Goal: Task Accomplishment & Management: Manage account settings

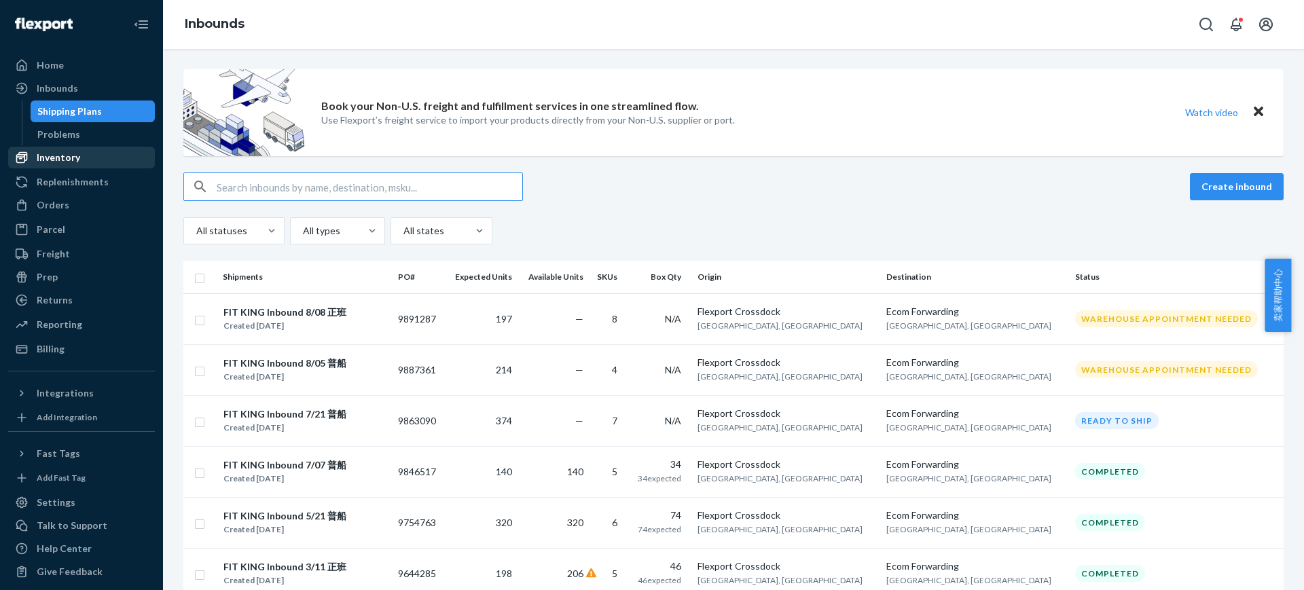
click at [73, 158] on div "Inventory" at bounding box center [58, 158] width 43 height 14
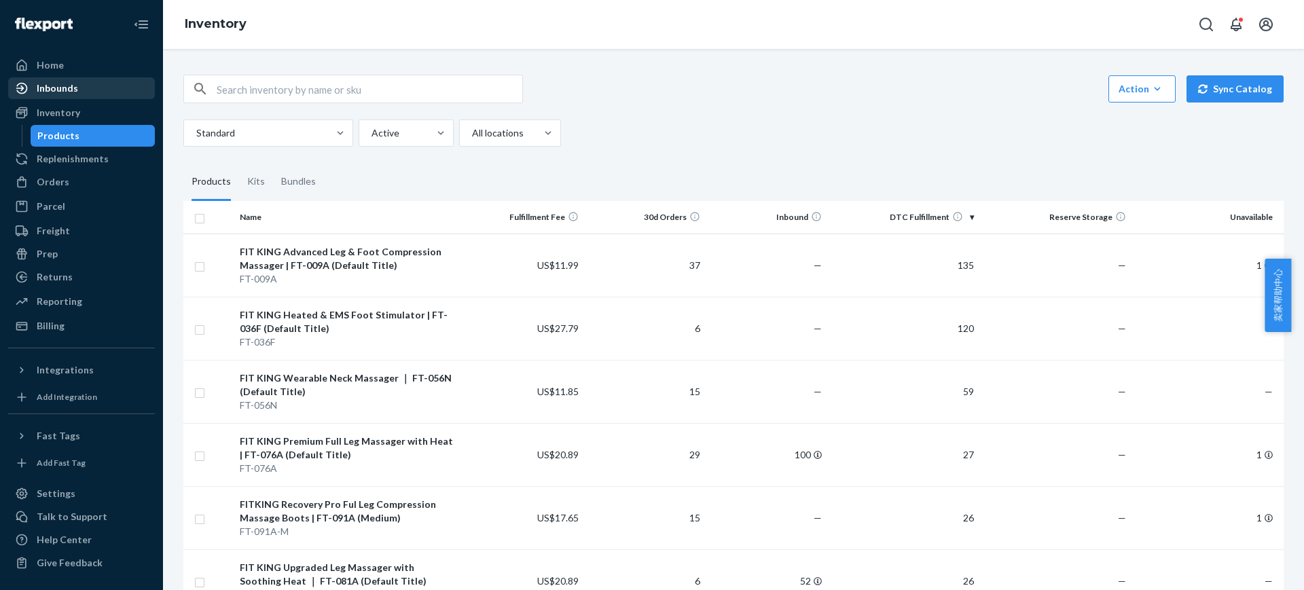
drag, startPoint x: 72, startPoint y: 103, endPoint x: 79, endPoint y: 98, distance: 8.3
click at [72, 103] on div "Inventory" at bounding box center [82, 112] width 144 height 19
click at [82, 96] on div "Inbounds" at bounding box center [82, 88] width 144 height 19
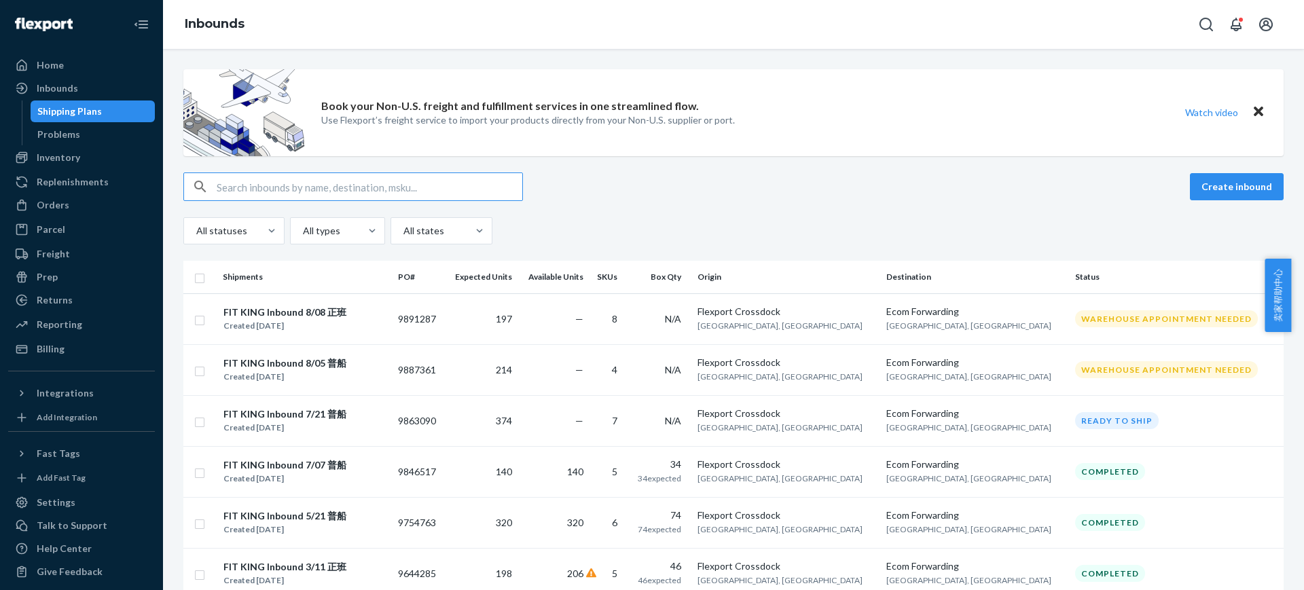
click at [712, 181] on div "Create inbound" at bounding box center [733, 186] width 1100 height 29
click at [709, 176] on div "Create inbound" at bounding box center [733, 186] width 1100 height 29
drag, startPoint x: 84, startPoint y: 158, endPoint x: 149, endPoint y: 82, distance: 100.1
click at [84, 158] on div "Inventory" at bounding box center [82, 157] width 144 height 19
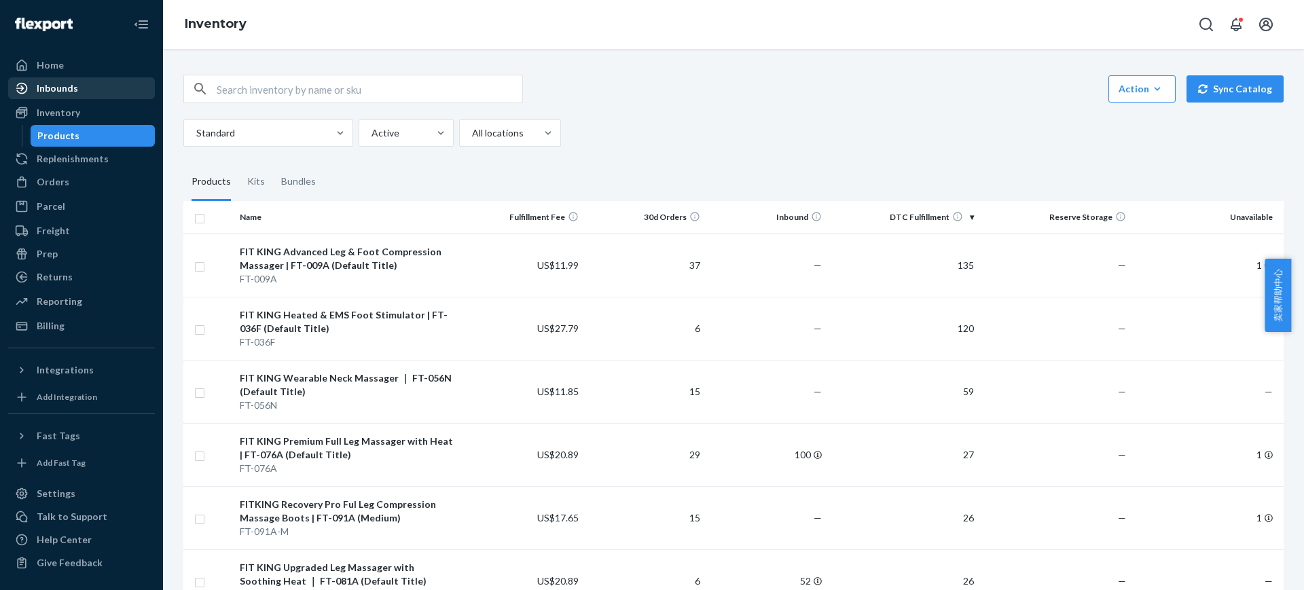
click at [41, 84] on div "Inbounds" at bounding box center [57, 88] width 41 height 14
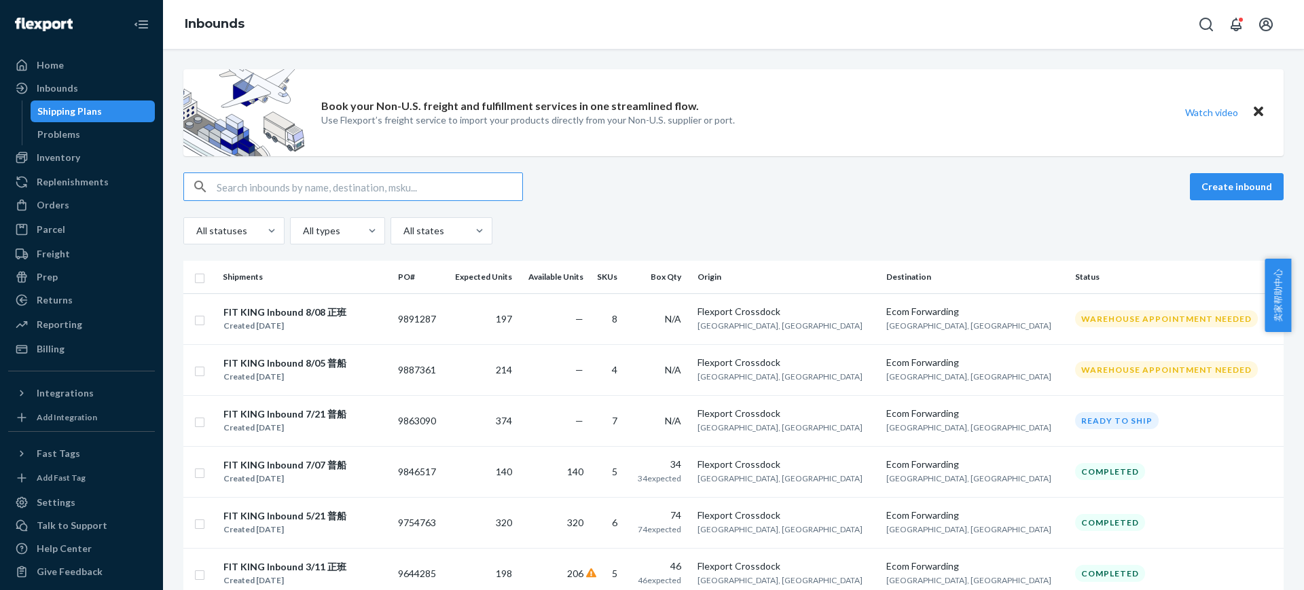
click at [664, 180] on div "Create inbound" at bounding box center [733, 186] width 1100 height 29
click at [1217, 180] on button "Create inbound" at bounding box center [1237, 186] width 94 height 27
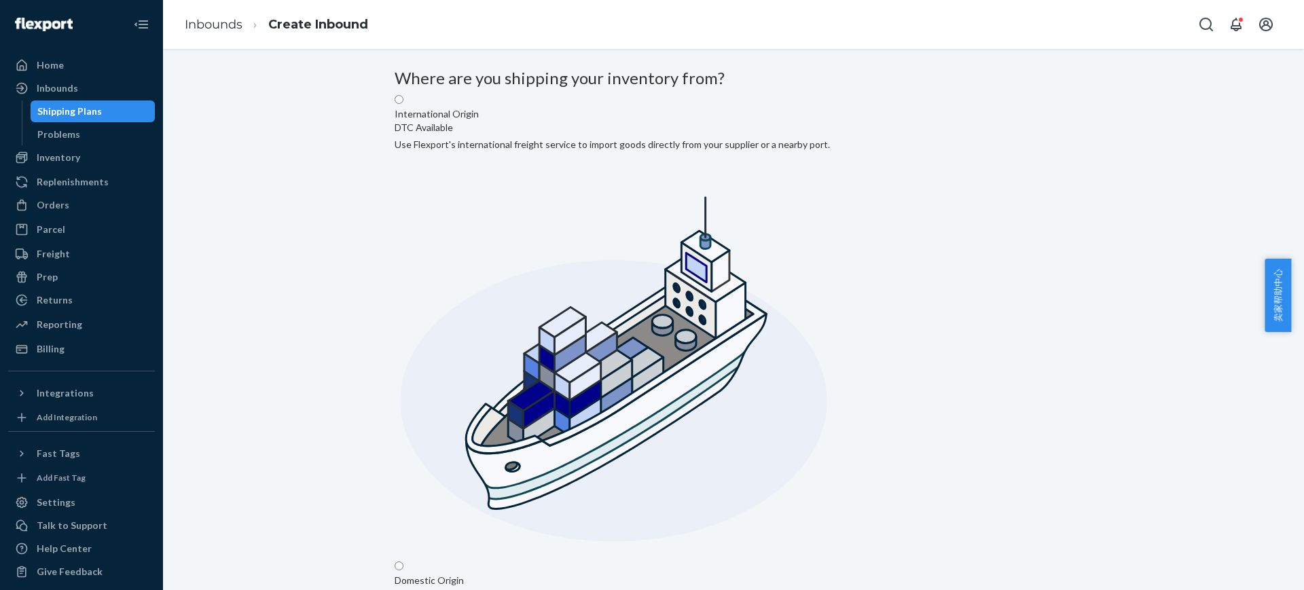
click at [403, 562] on input "Domestic Origin Use Flexport’s extensive US trucking network or your own carrie…" at bounding box center [399, 566] width 9 height 9
radio input "true"
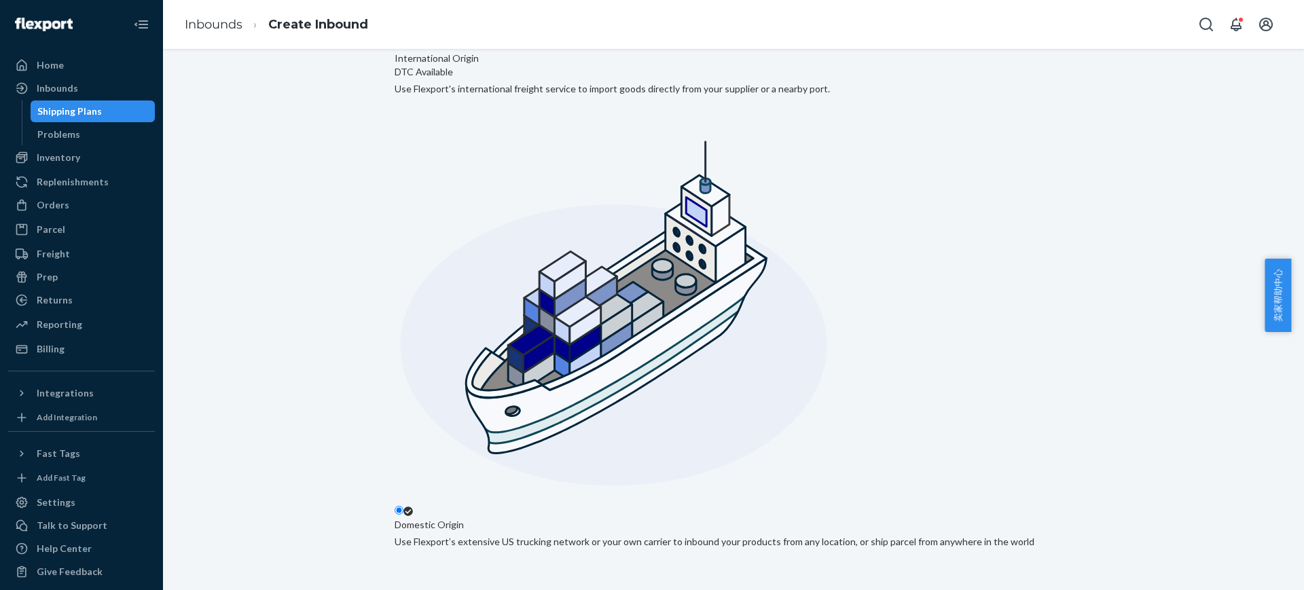
scroll to position [85, 0]
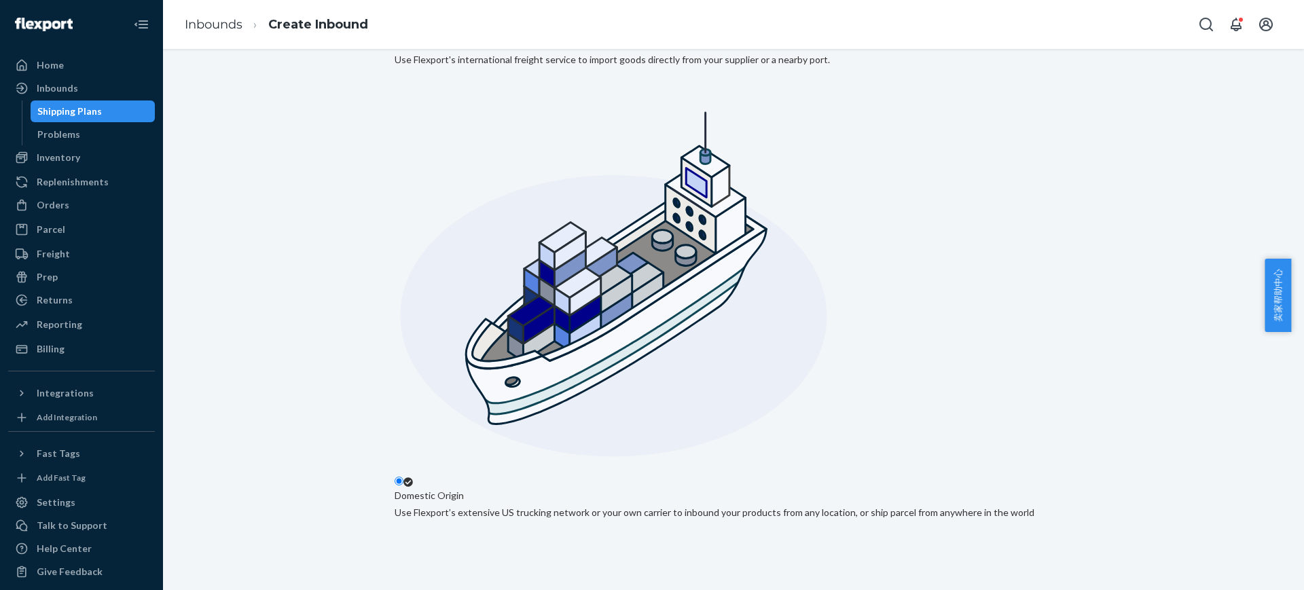
click at [593, 113] on label "International Origin DTC Available Use Flexport's international freight service…" at bounding box center [612, 240] width 435 height 463
click at [403, 19] on input "International Origin DTC Available Use Flexport's international freight service…" at bounding box center [399, 14] width 9 height 9
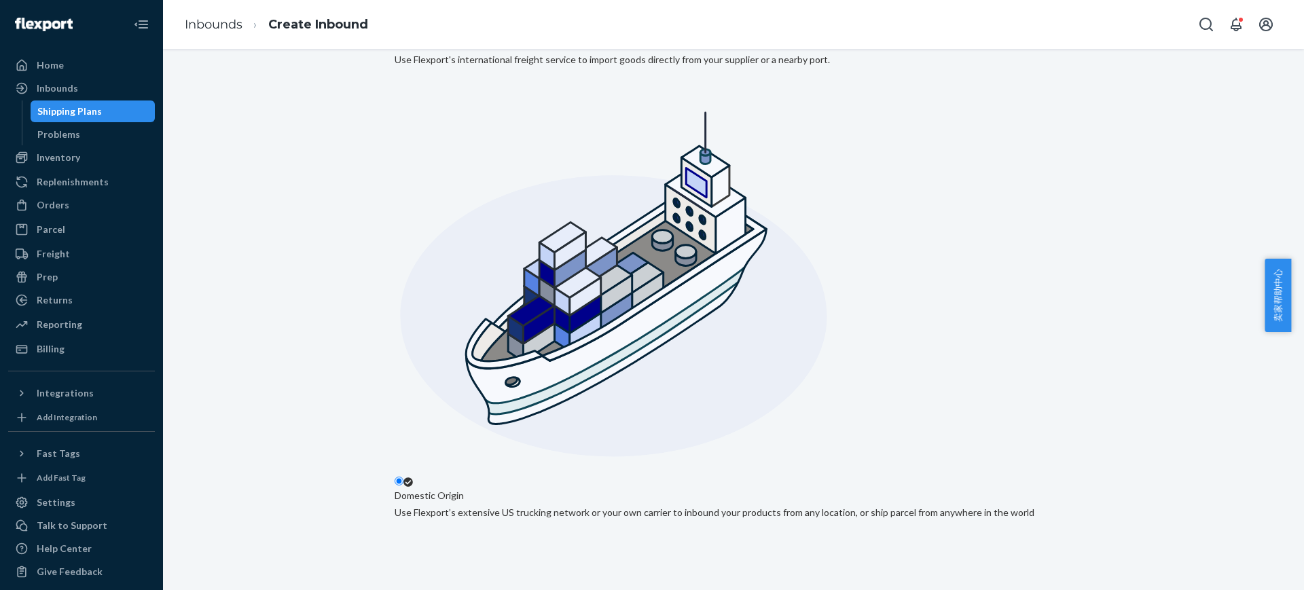
radio input "true"
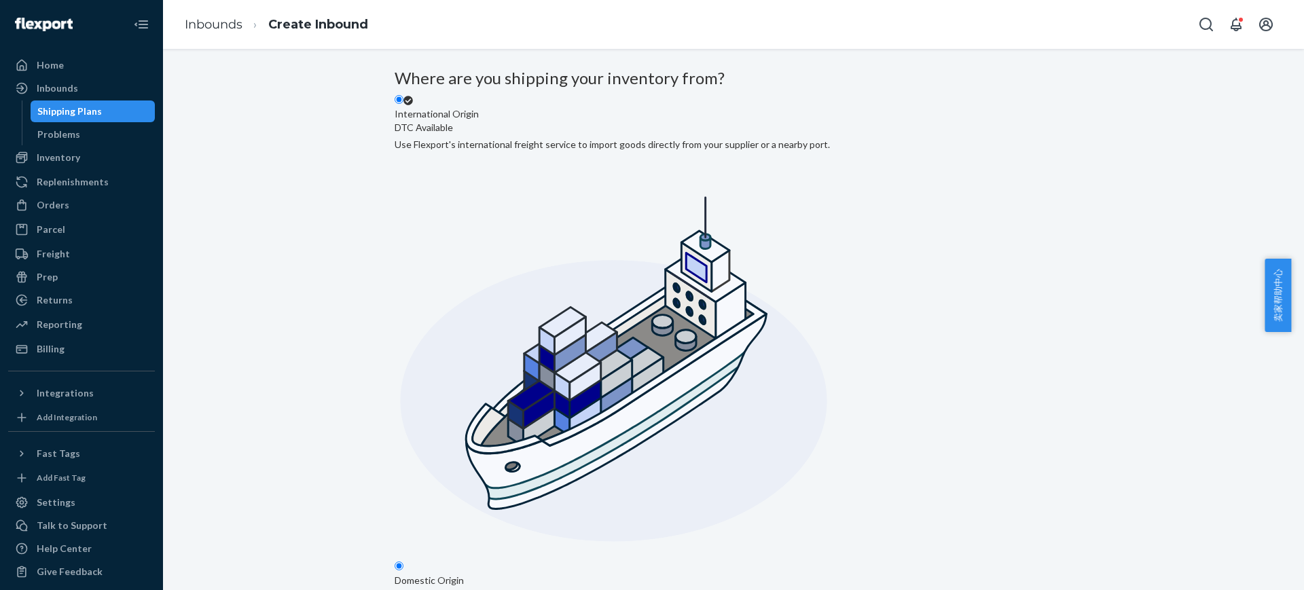
click at [403, 562] on input "Domestic Origin Use Flexport’s extensive US trucking network or your own carrie…" at bounding box center [399, 566] width 9 height 9
radio input "true"
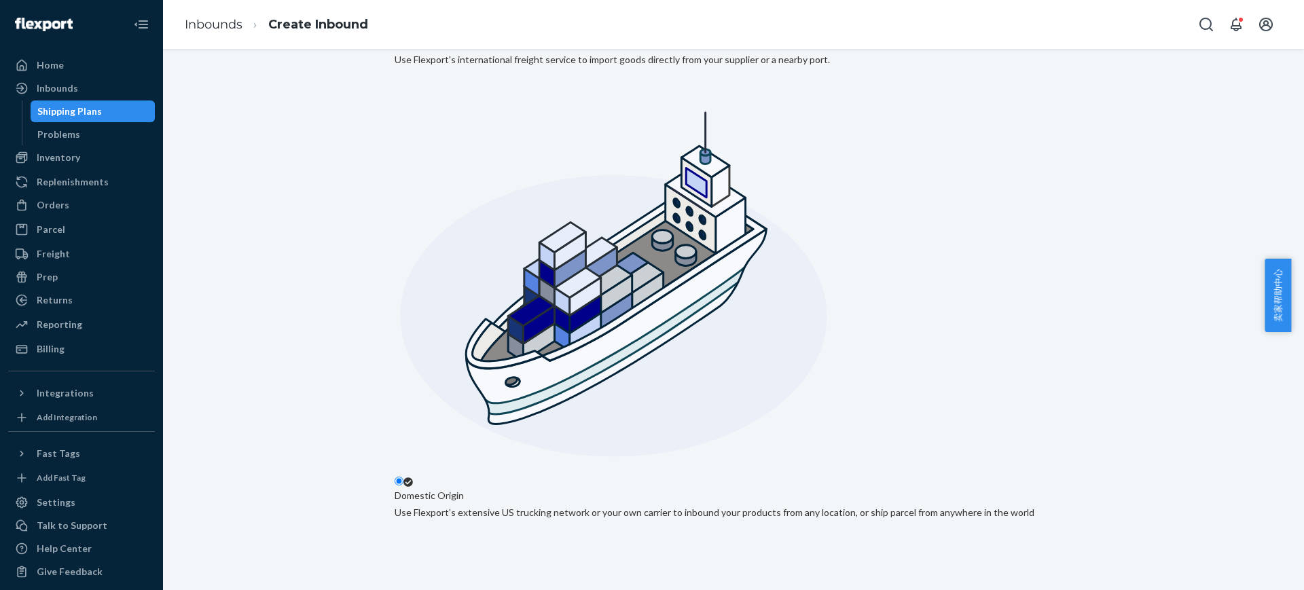
drag, startPoint x: 521, startPoint y: 268, endPoint x: 519, endPoint y: 249, distance: 19.8
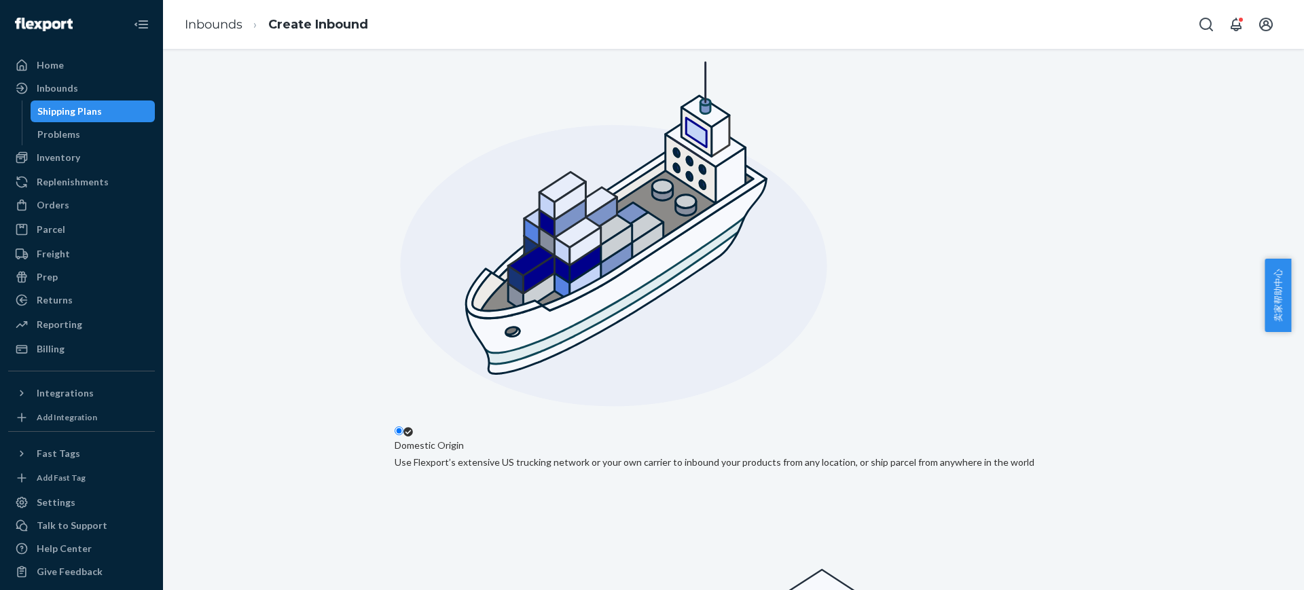
scroll to position [163, 0]
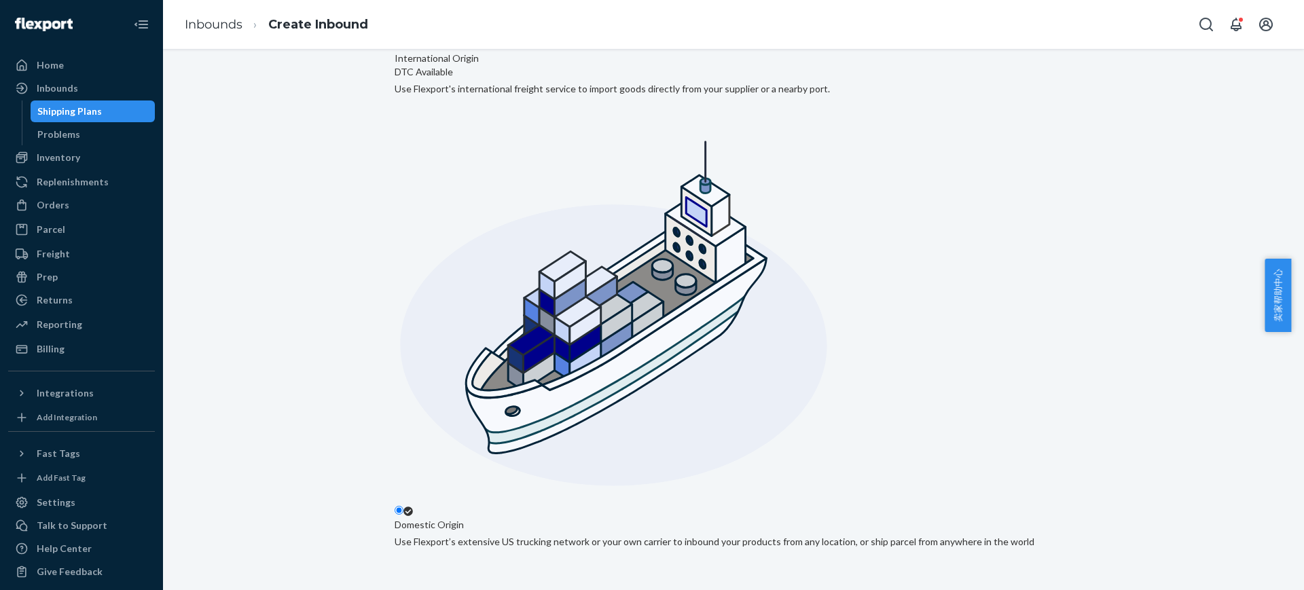
scroll to position [163, 0]
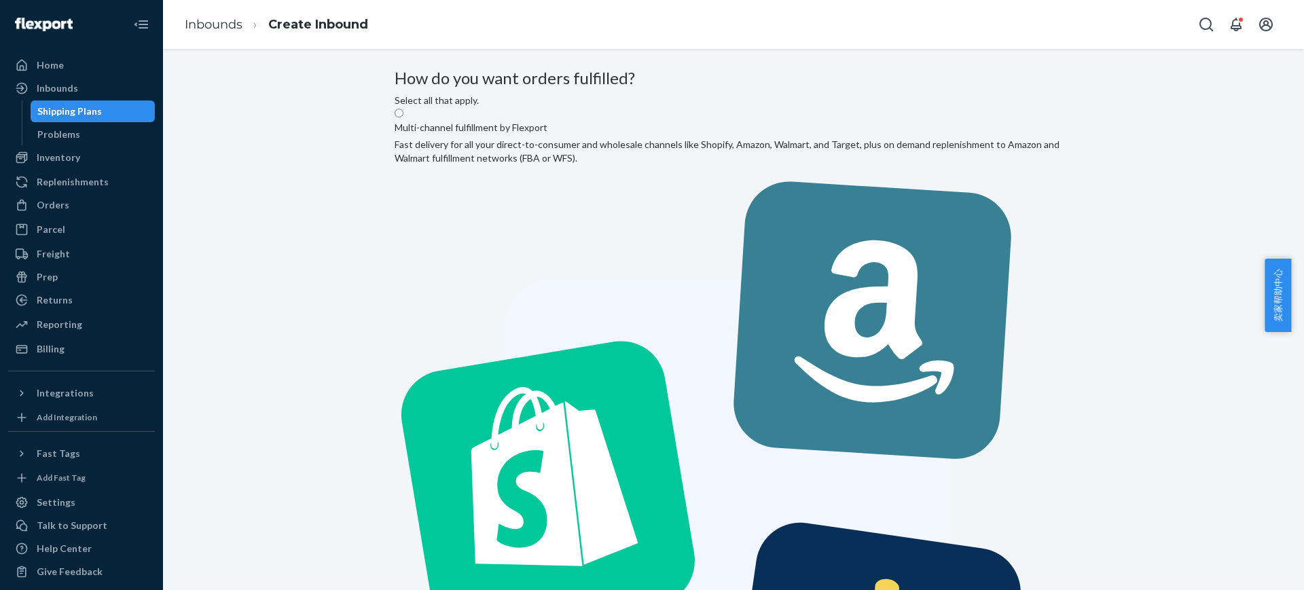
click at [466, 183] on label "Multi-channel fulfillment by Flexport Fast delivery for all your direct-to-cons…" at bounding box center [734, 476] width 678 height 739
click at [403, 117] on input "Multi-channel fulfillment by Flexport Fast delivery for all your direct-to-cons…" at bounding box center [399, 113] width 9 height 9
radio input "true"
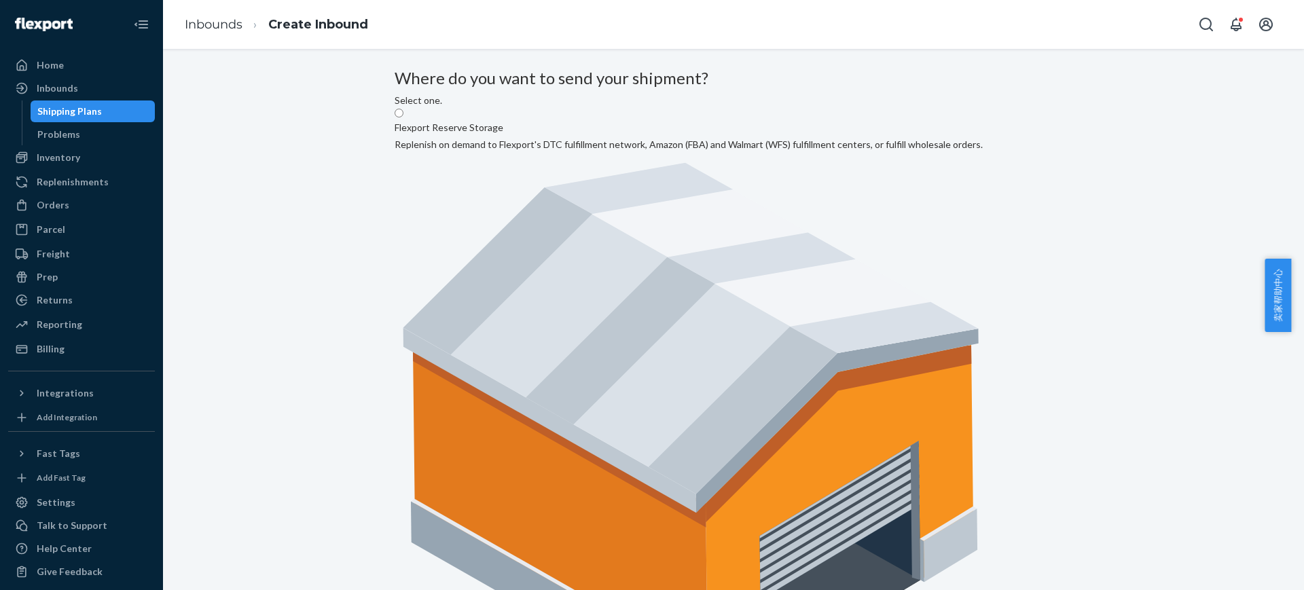
radio input "true"
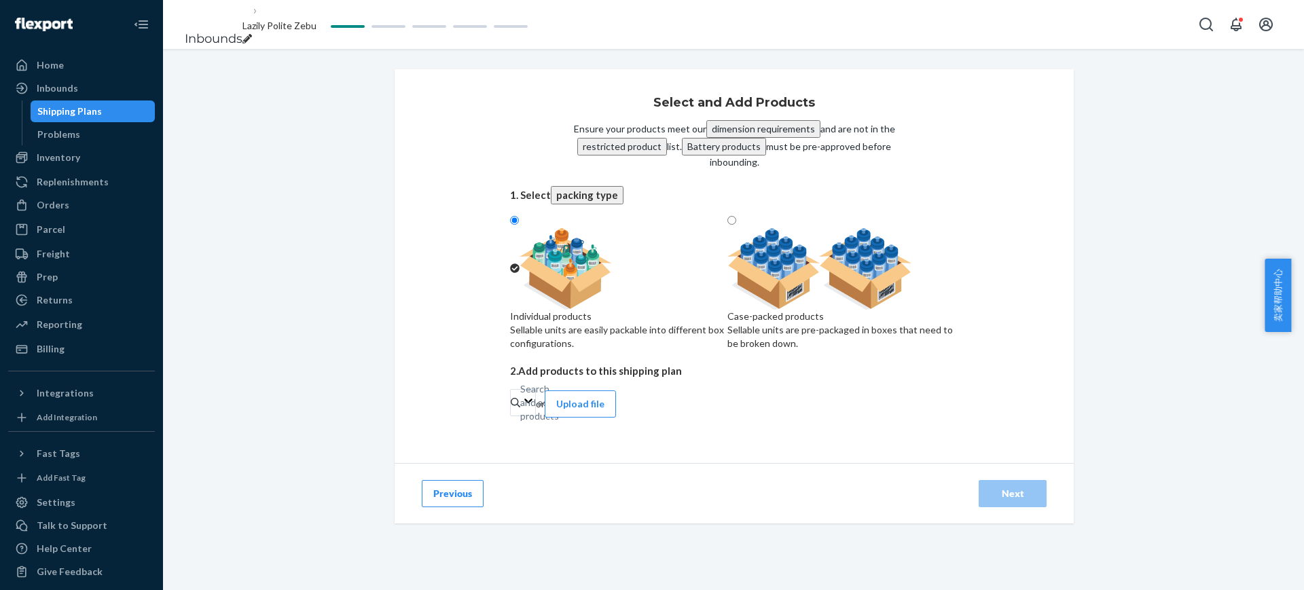
click at [754, 243] on div at bounding box center [842, 268] width 231 height 81
click at [736, 225] on input "Case-packed products Sellable units are pre-packaged in boxes that need to be b…" at bounding box center [731, 220] width 9 height 9
radio input "true"
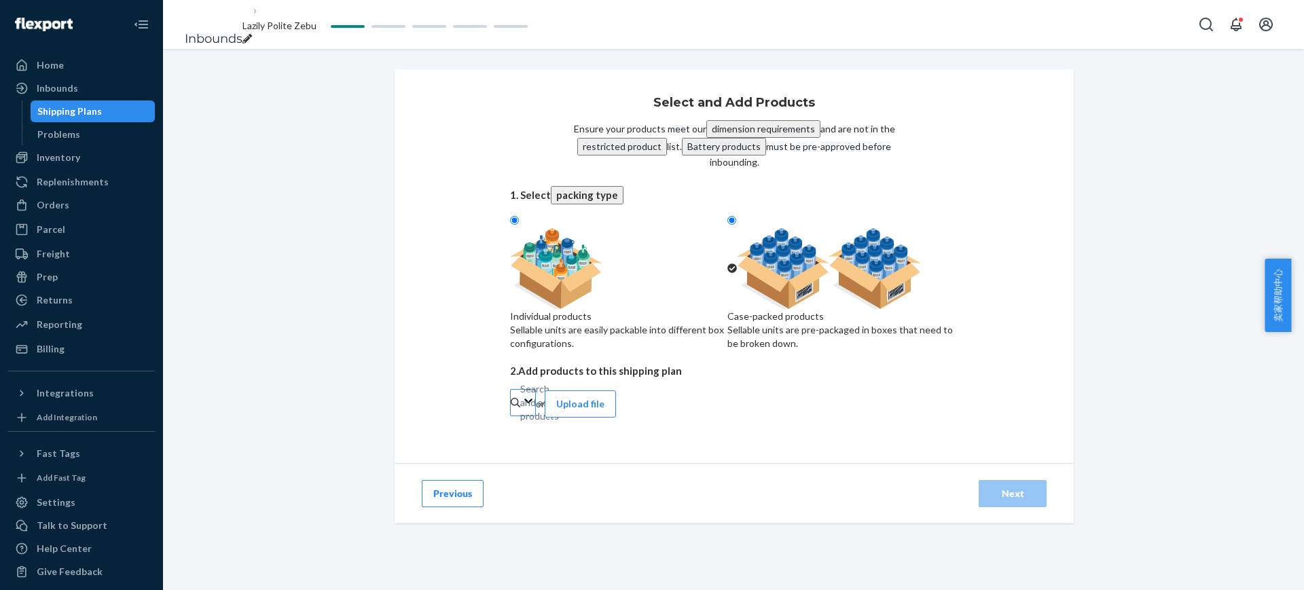
click at [521, 409] on div "Search and add products" at bounding box center [520, 403] width 1 height 14
click at [521, 409] on input "Search and add products" at bounding box center [520, 403] width 1 height 14
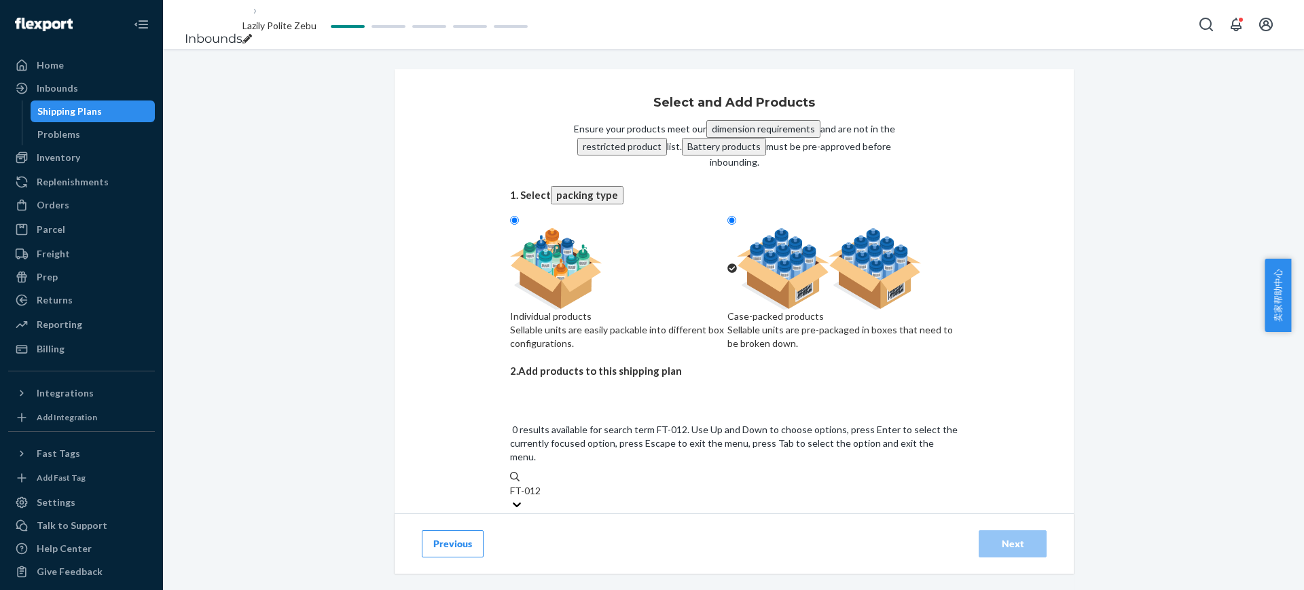
type input "FT-012A"
click at [699, 515] on div "FIT KING Full Leg Air Compression Massager | FT - 012A (Default Title)" at bounding box center [734, 522] width 448 height 14
click at [548, 484] on input "FT-012A" at bounding box center [529, 491] width 38 height 14
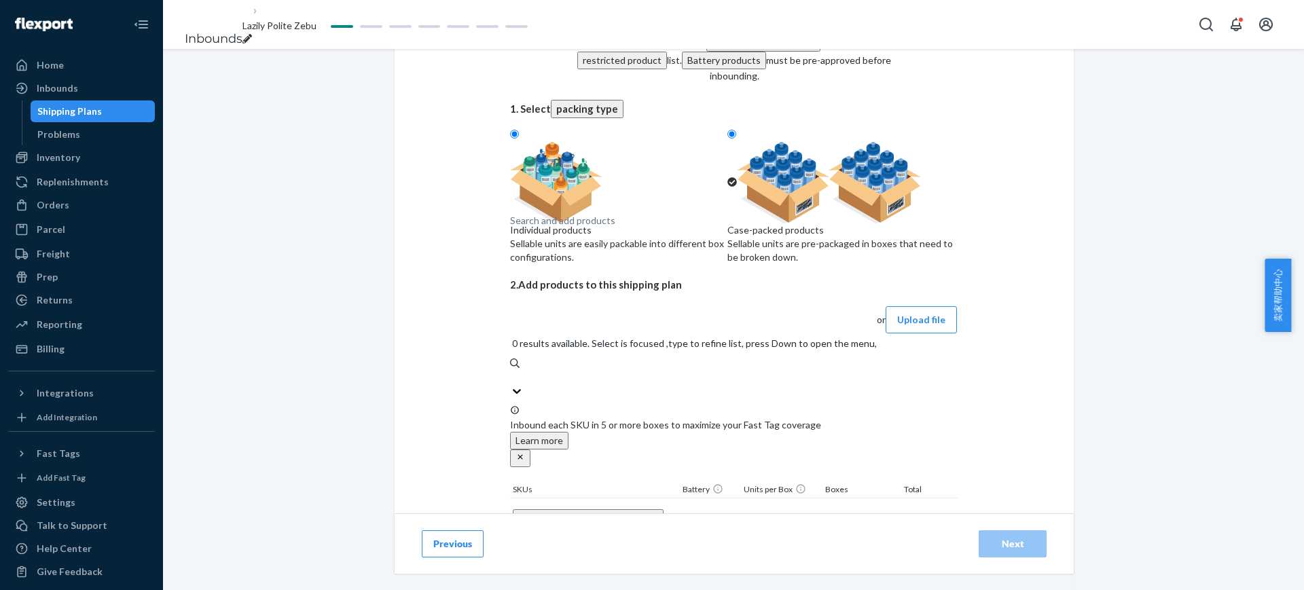
scroll to position [88, 0]
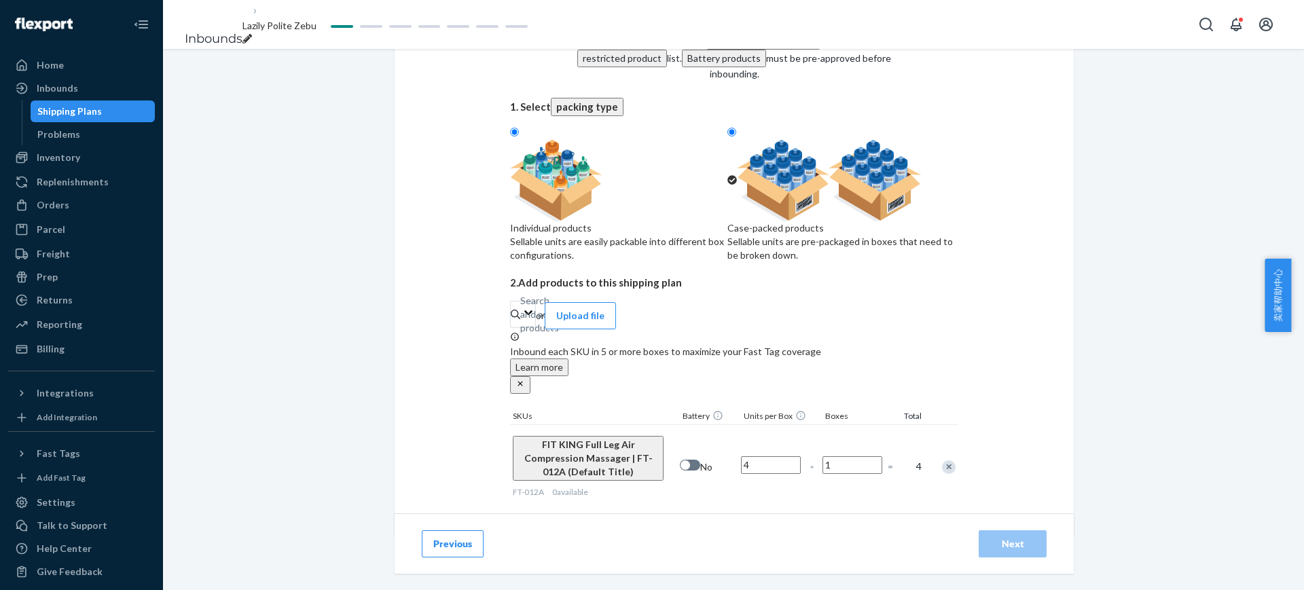
click at [845, 456] on input "1" at bounding box center [852, 465] width 60 height 18
type input "5"
click at [1002, 451] on div "Select and Add Products Ensure your products meet our dimension requirements an…" at bounding box center [734, 264] width 679 height 566
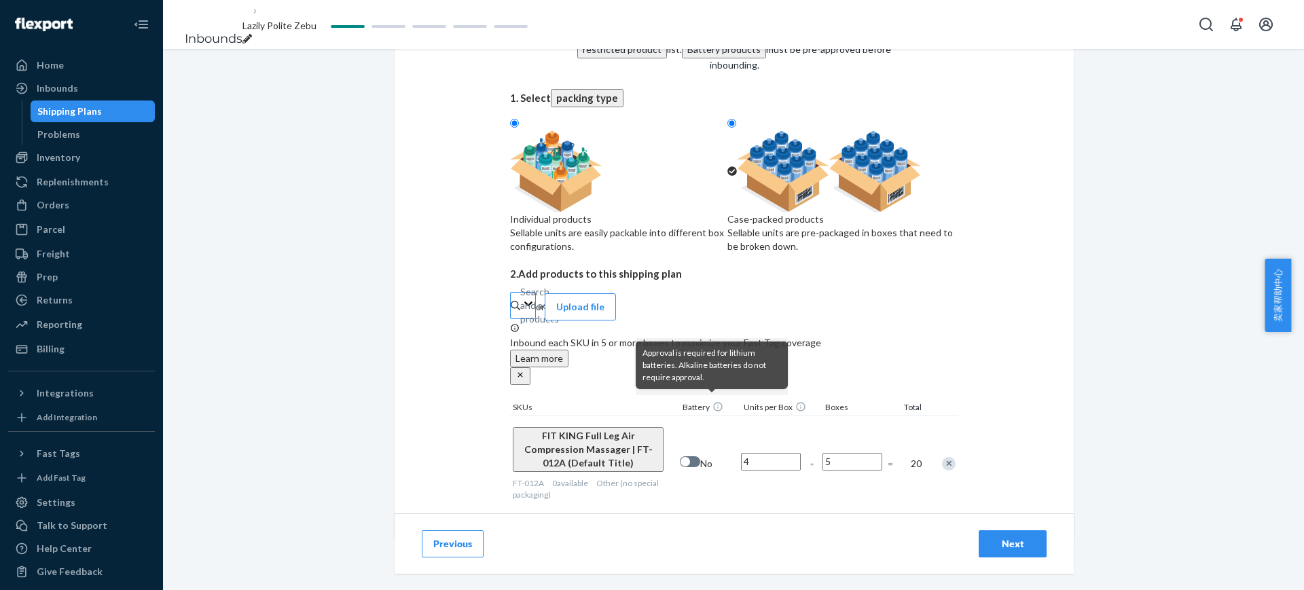
scroll to position [100, 0]
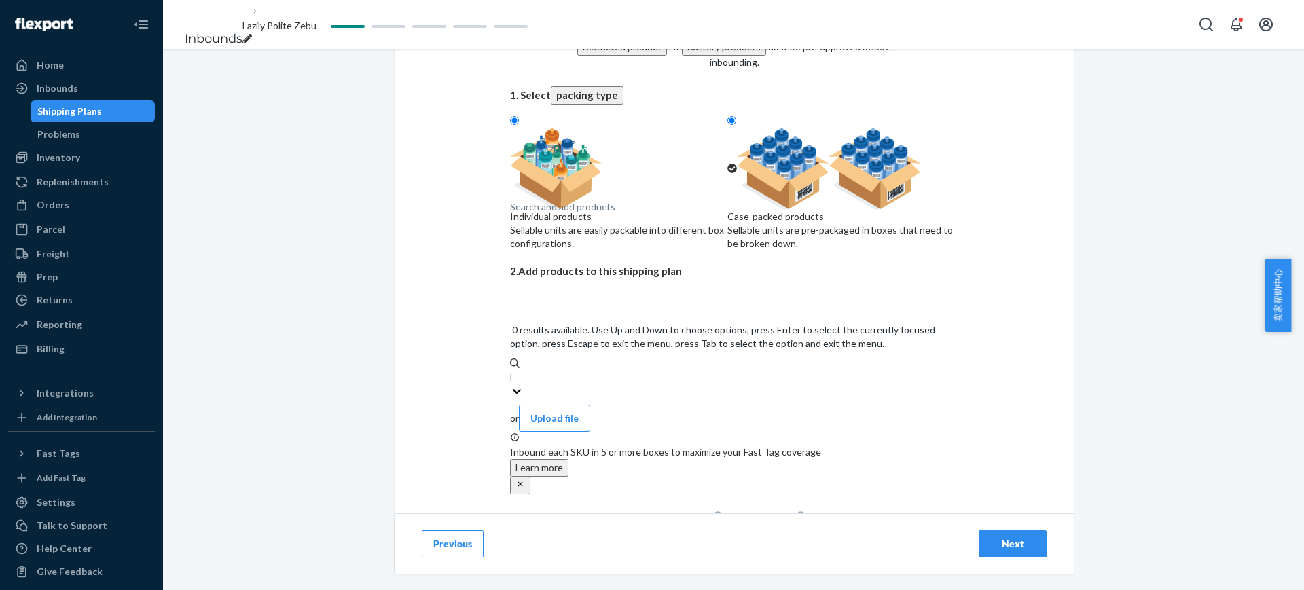
click at [636, 371] on div "Search and add products FT-012A" at bounding box center [734, 378] width 448 height 14
click at [511, 371] on input "FT-012A" at bounding box center [510, 378] width 1 height 14
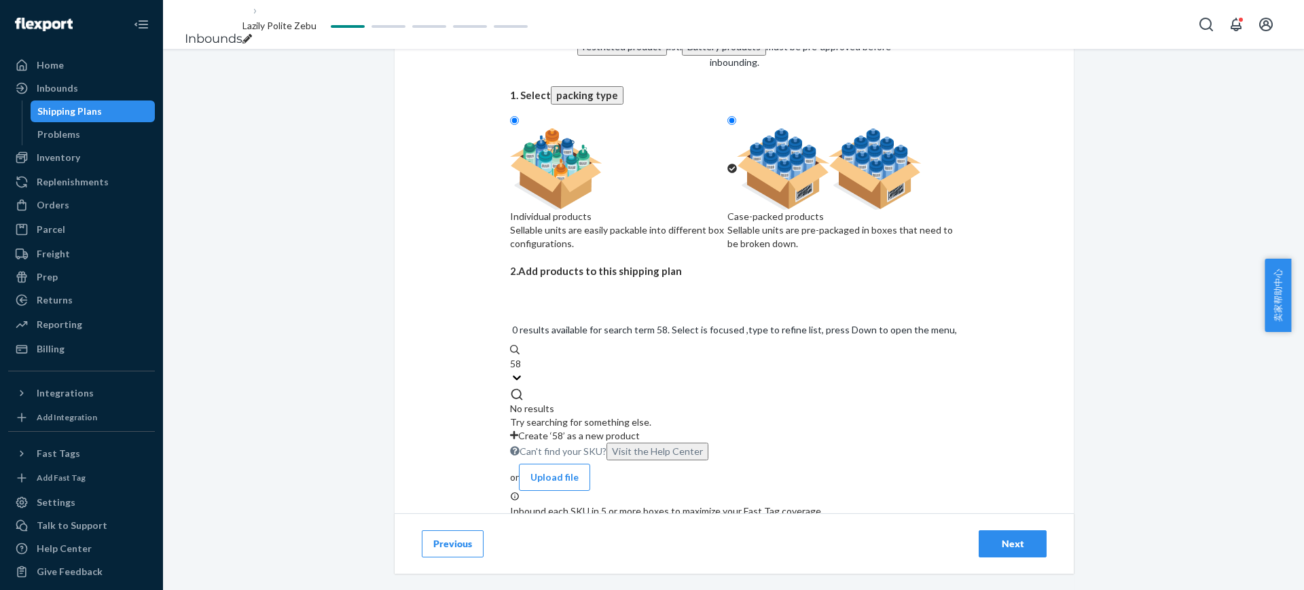
type input "5"
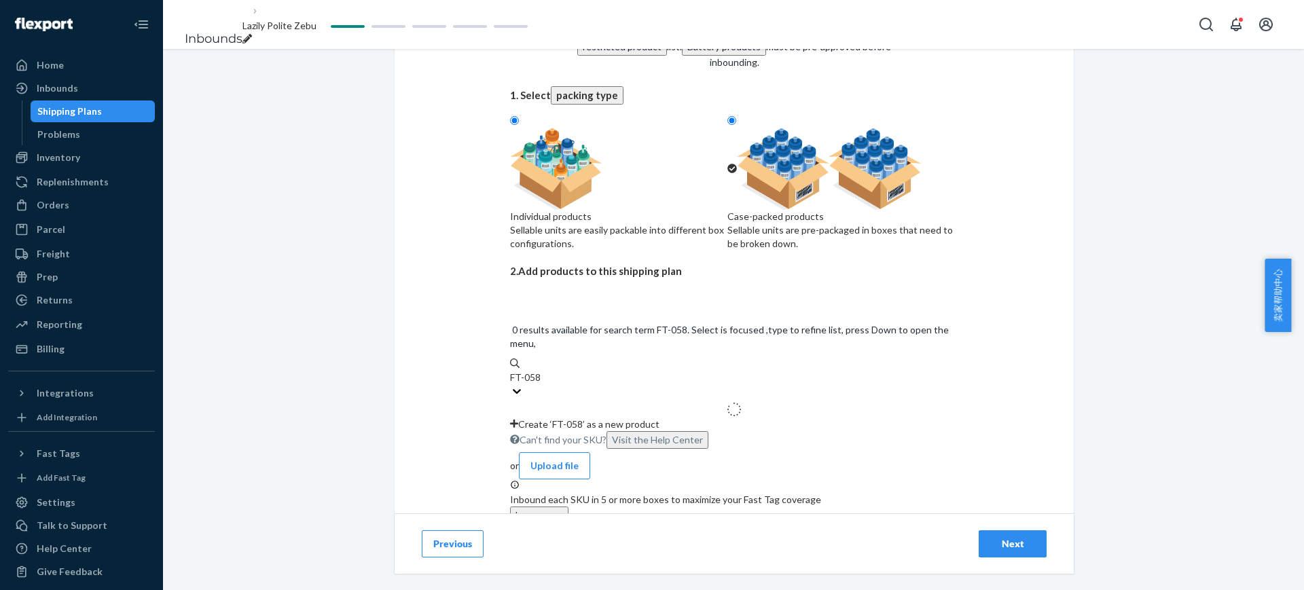
type input "FT-058A"
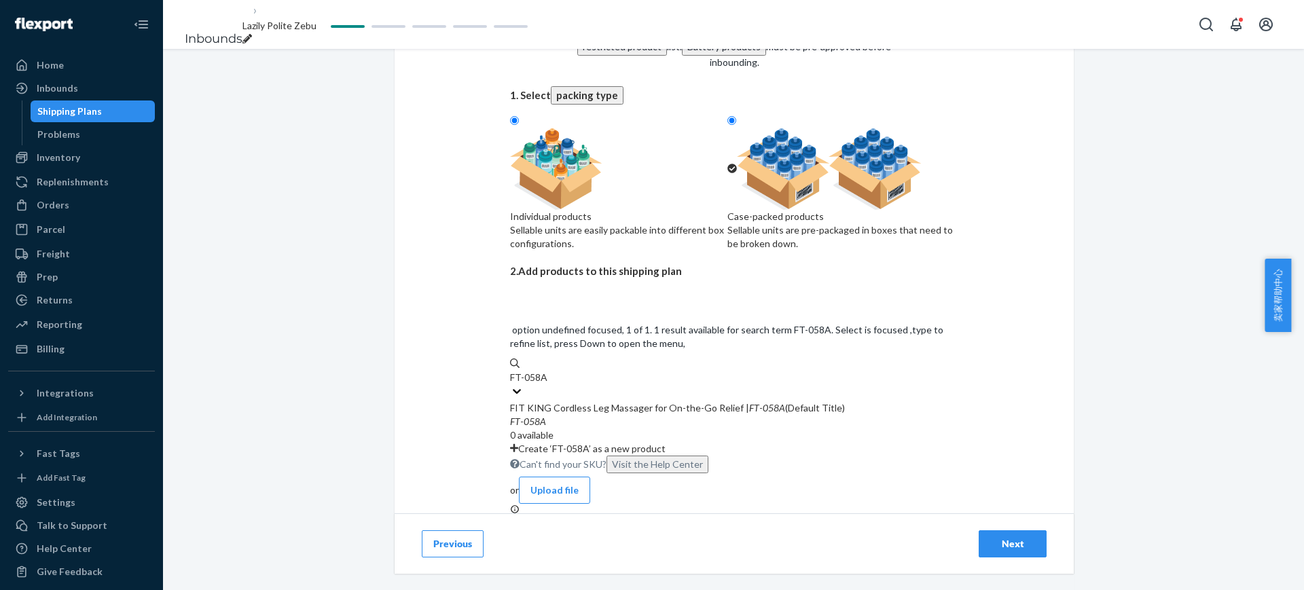
click at [625, 401] on div "FIT KING Cordless Leg Massager for On-the-Go Relief | FT - 058A (Default Title)" at bounding box center [734, 408] width 448 height 14
click at [548, 371] on input "FT-058A" at bounding box center [529, 378] width 38 height 14
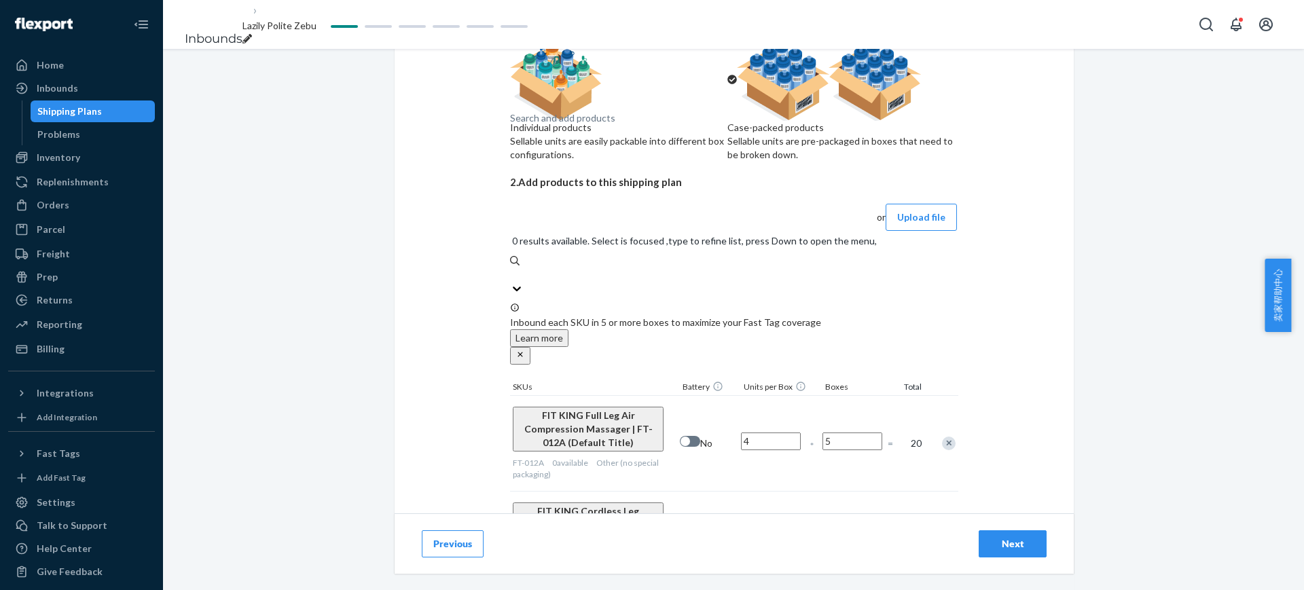
scroll to position [191, 0]
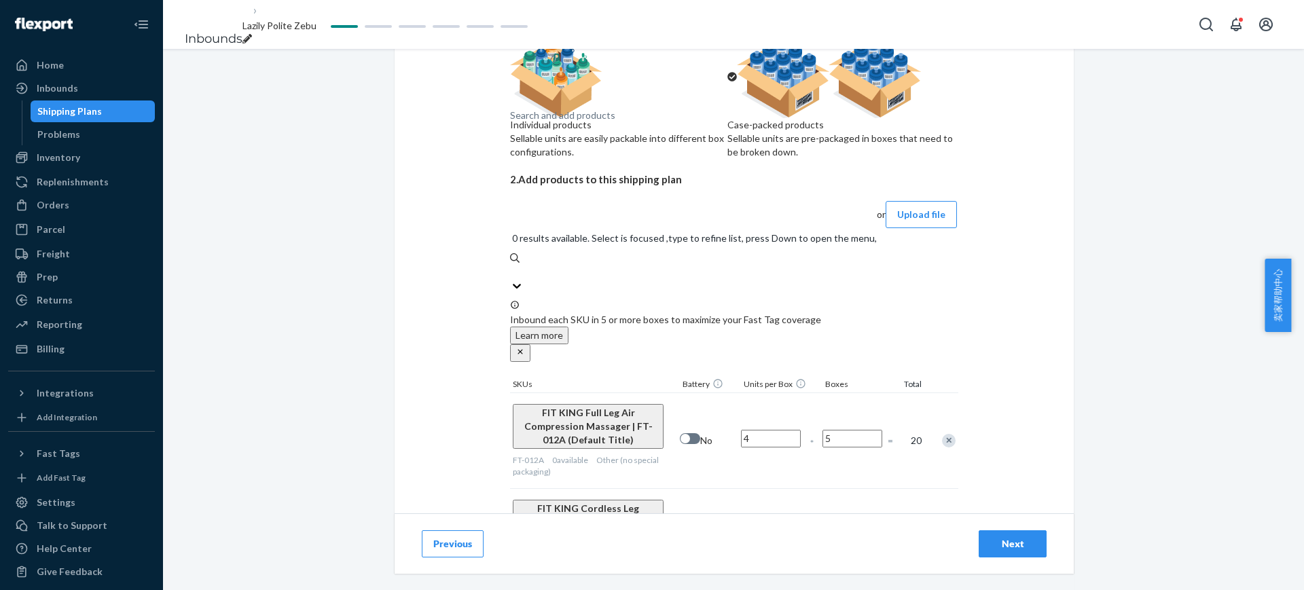
click at [866, 526] on input "1" at bounding box center [852, 535] width 60 height 18
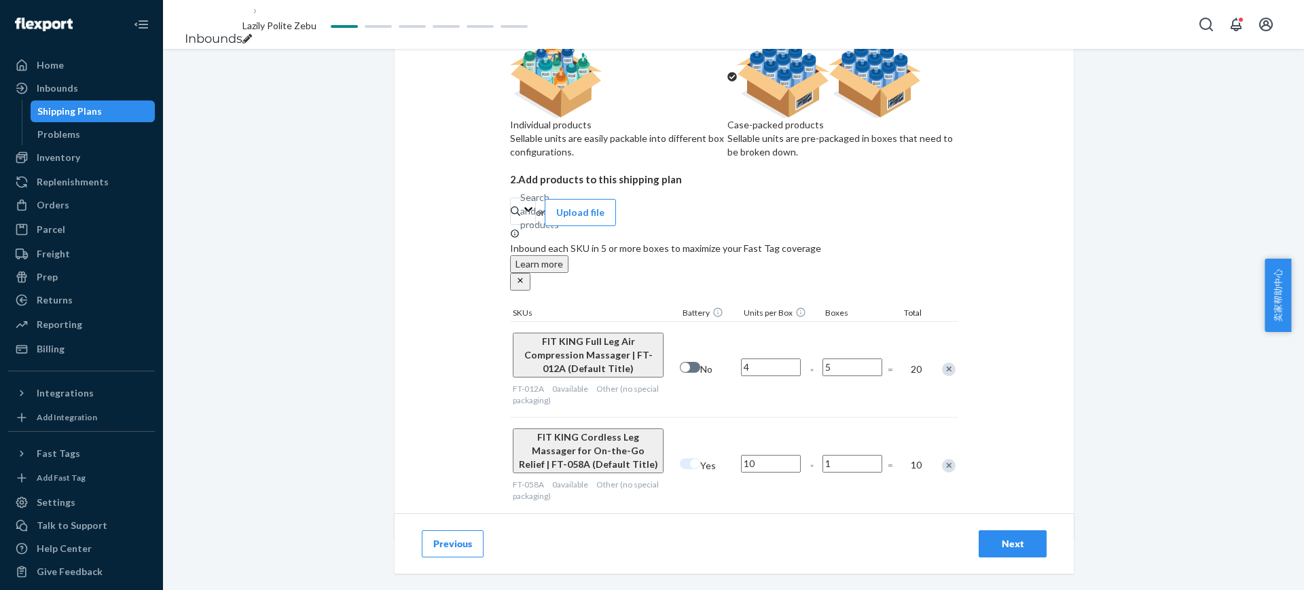
click at [1019, 411] on div "Select and Add Products Ensure your products meet our dimension requirements an…" at bounding box center [734, 209] width 679 height 662
click at [521, 213] on div "Search and add products FT-058A" at bounding box center [520, 211] width 1 height 14
click at [521, 213] on input "FT-058A" at bounding box center [520, 211] width 1 height 14
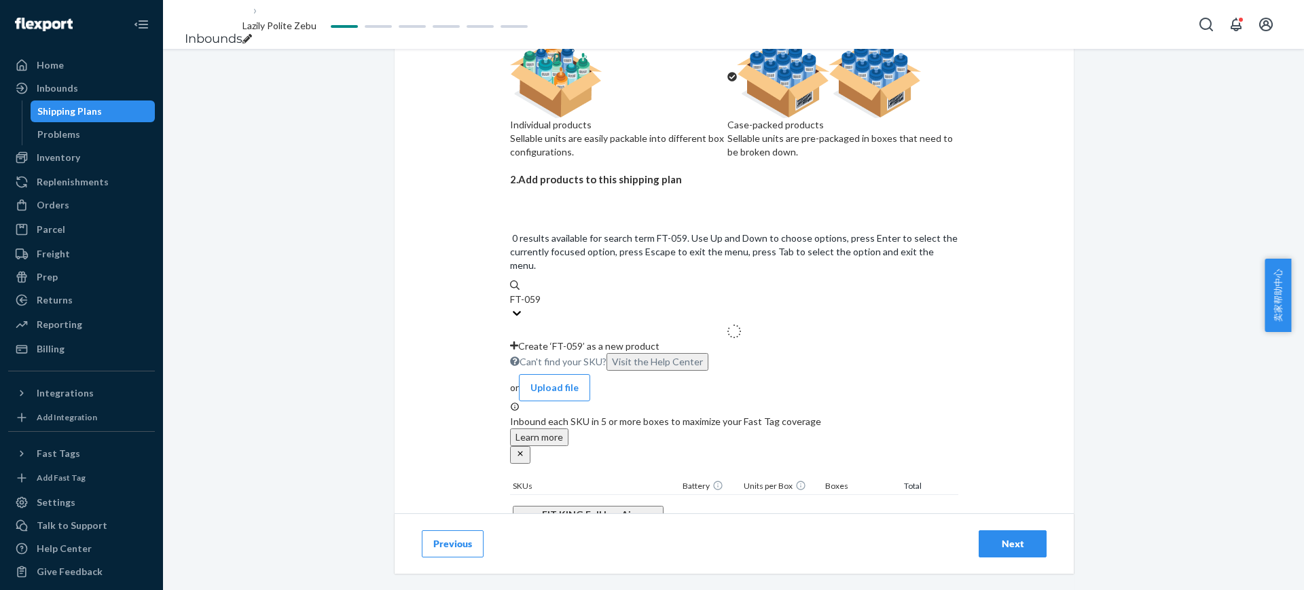
type input "FT-059A"
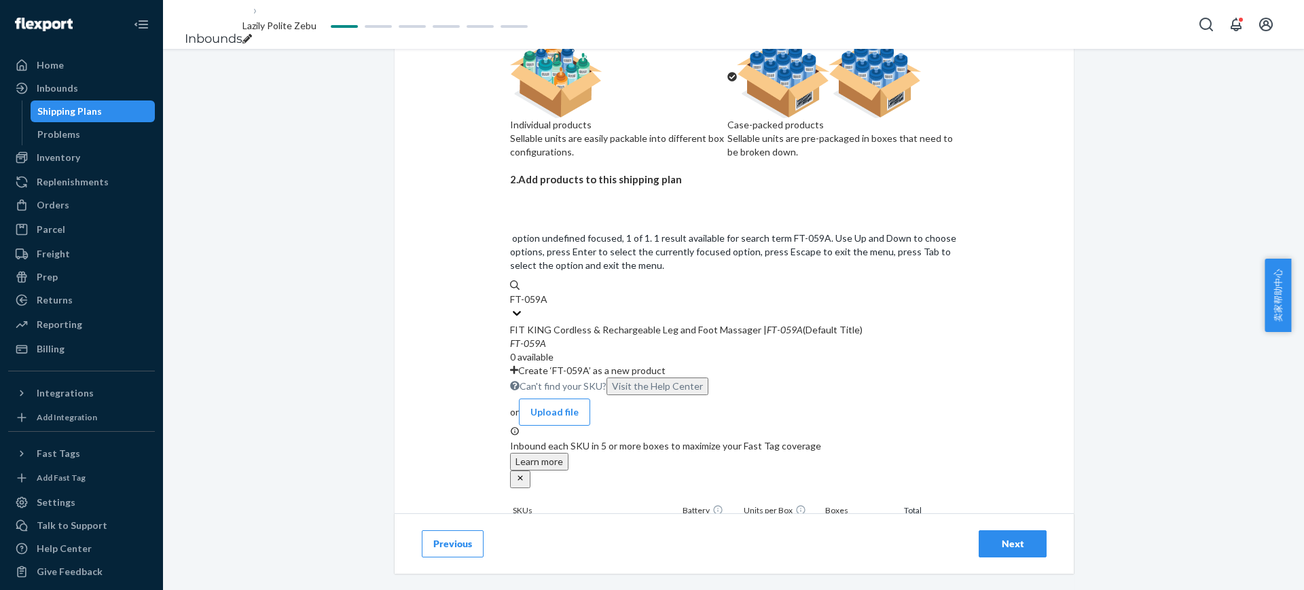
click at [612, 337] on div "FT - 059A" at bounding box center [734, 344] width 448 height 14
click at [548, 293] on input "FT-059A" at bounding box center [529, 300] width 38 height 14
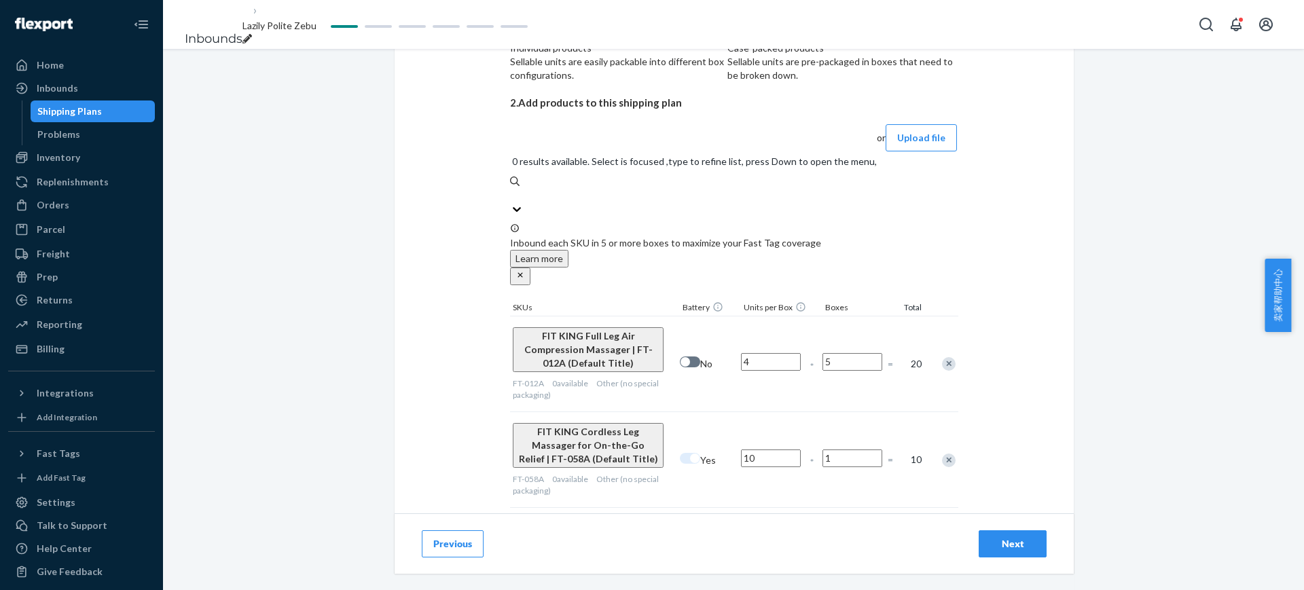
scroll to position [284, 0]
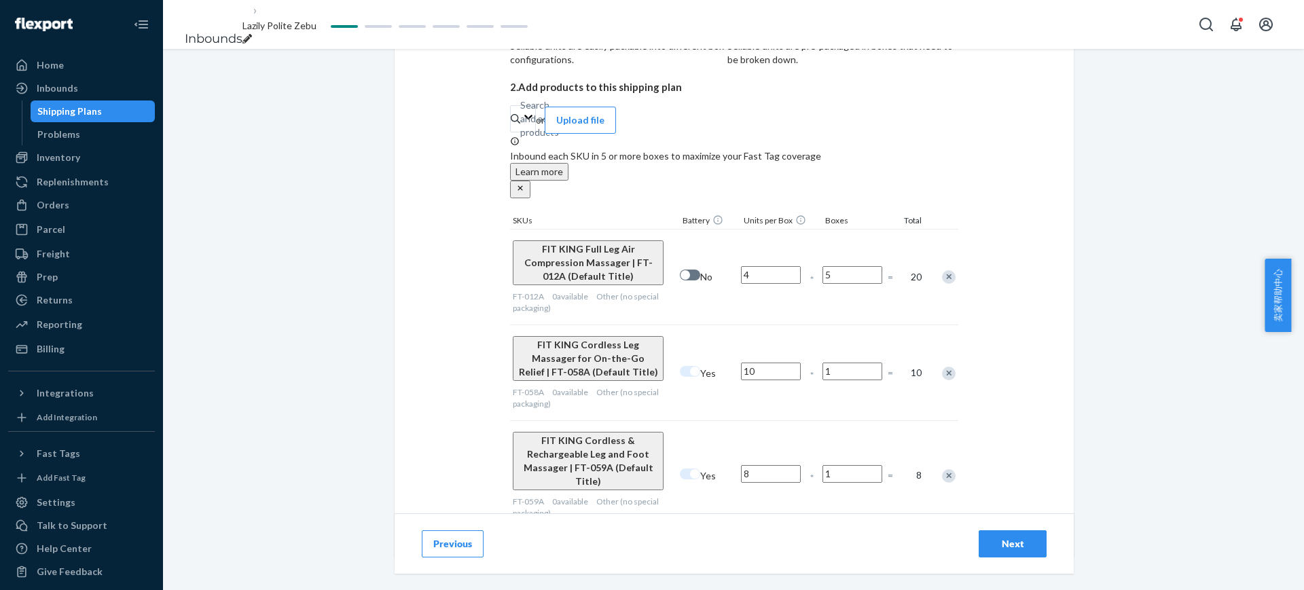
click at [861, 465] on input "1" at bounding box center [852, 474] width 60 height 18
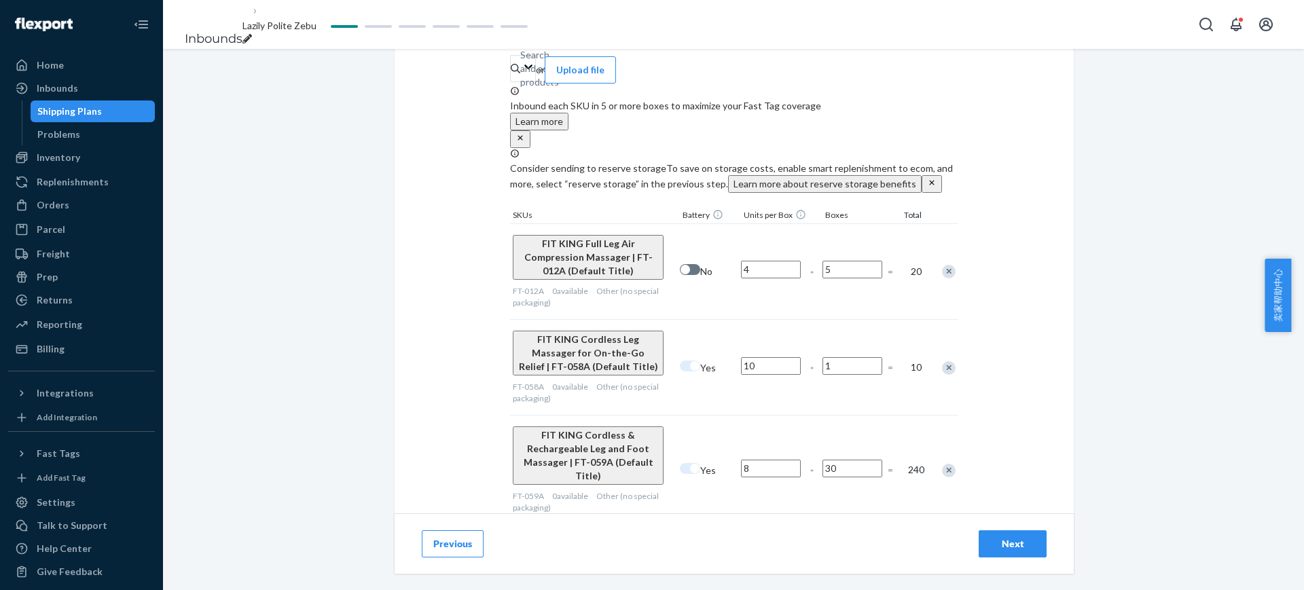
scroll to position [384, 0]
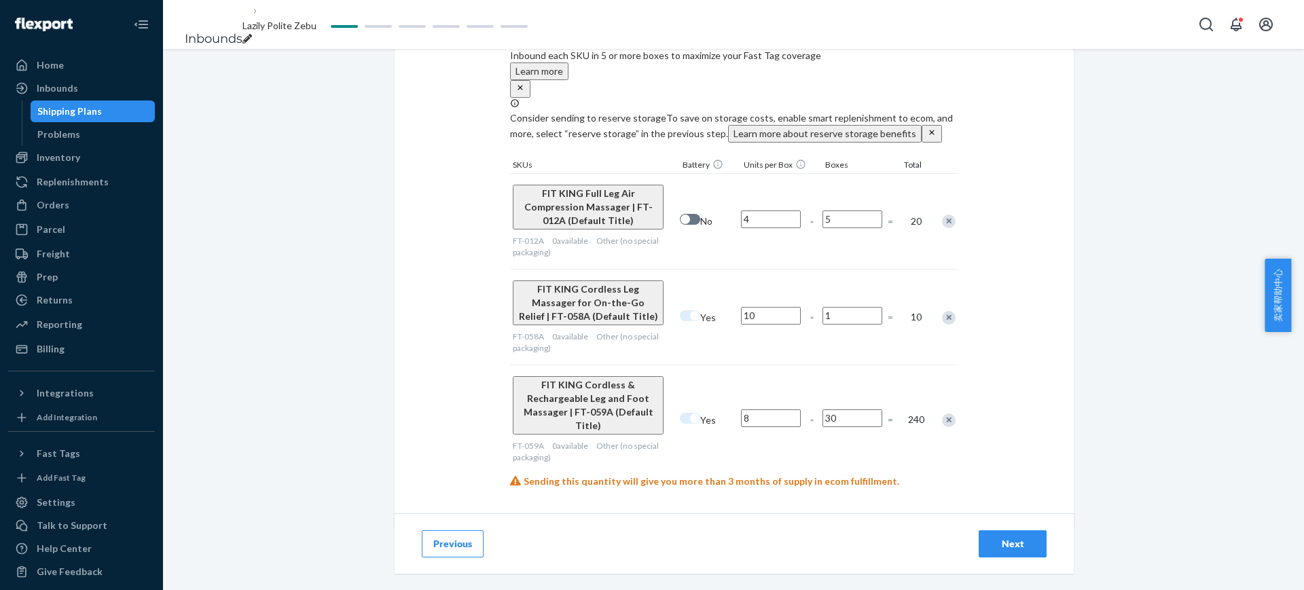
click at [862, 416] on input "30" at bounding box center [852, 418] width 60 height 18
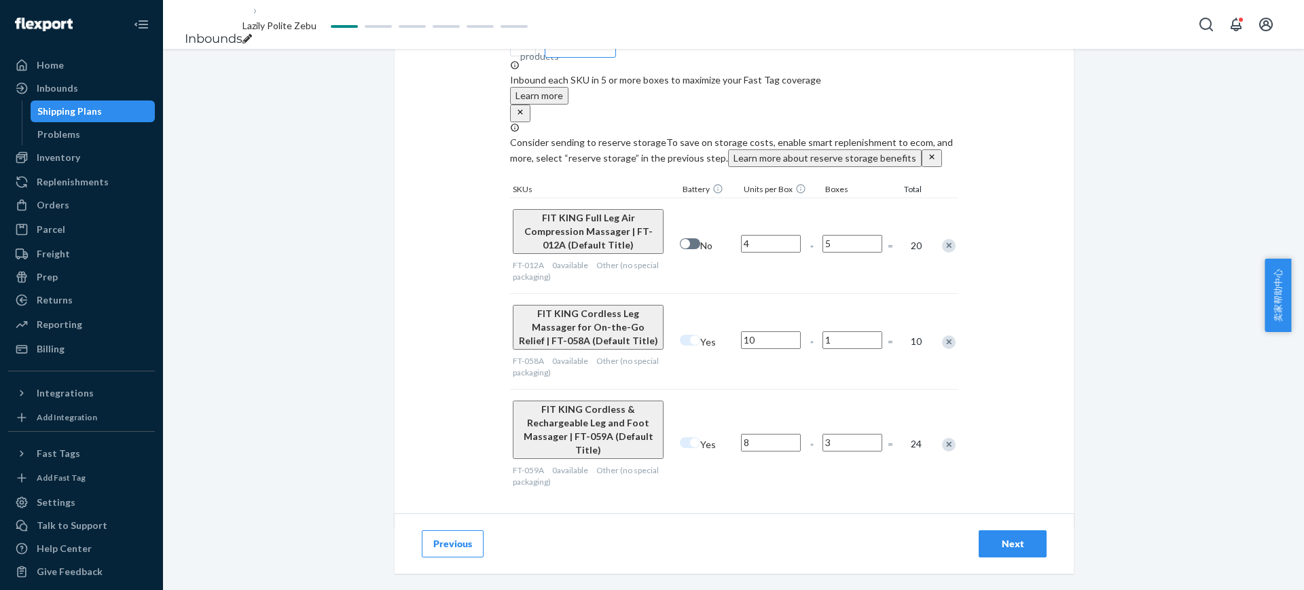
type input "3"
click at [1000, 398] on div "Select and Add Products Ensure your products meet our dimension requirements an…" at bounding box center [734, 117] width 679 height 817
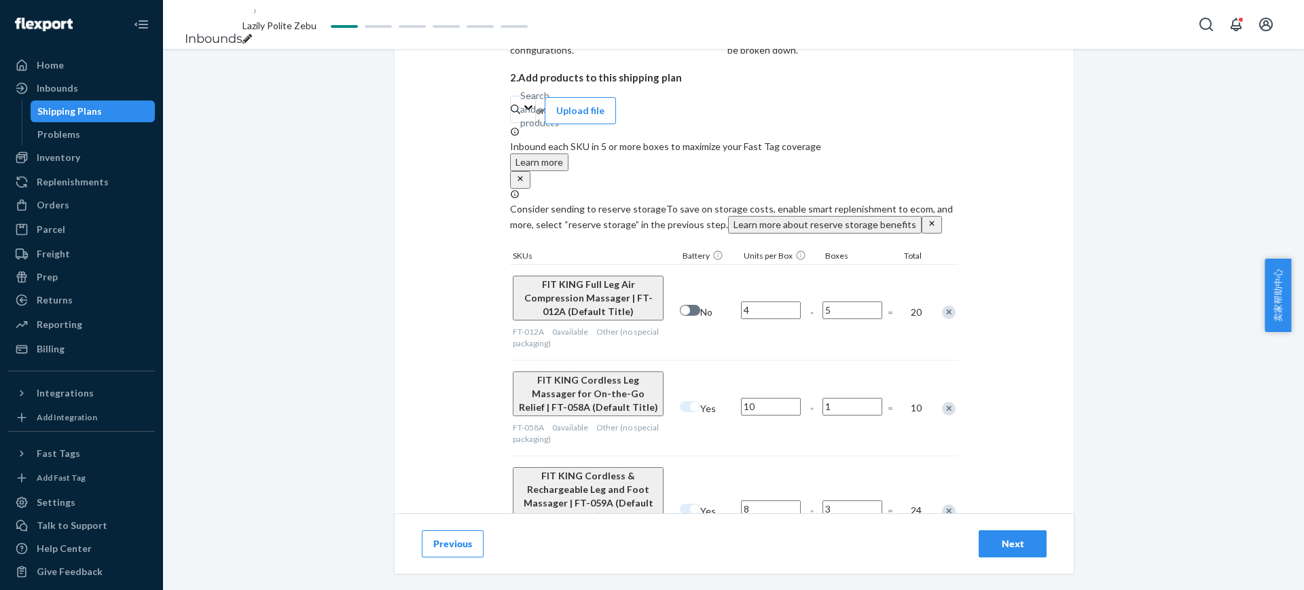
scroll to position [190, 0]
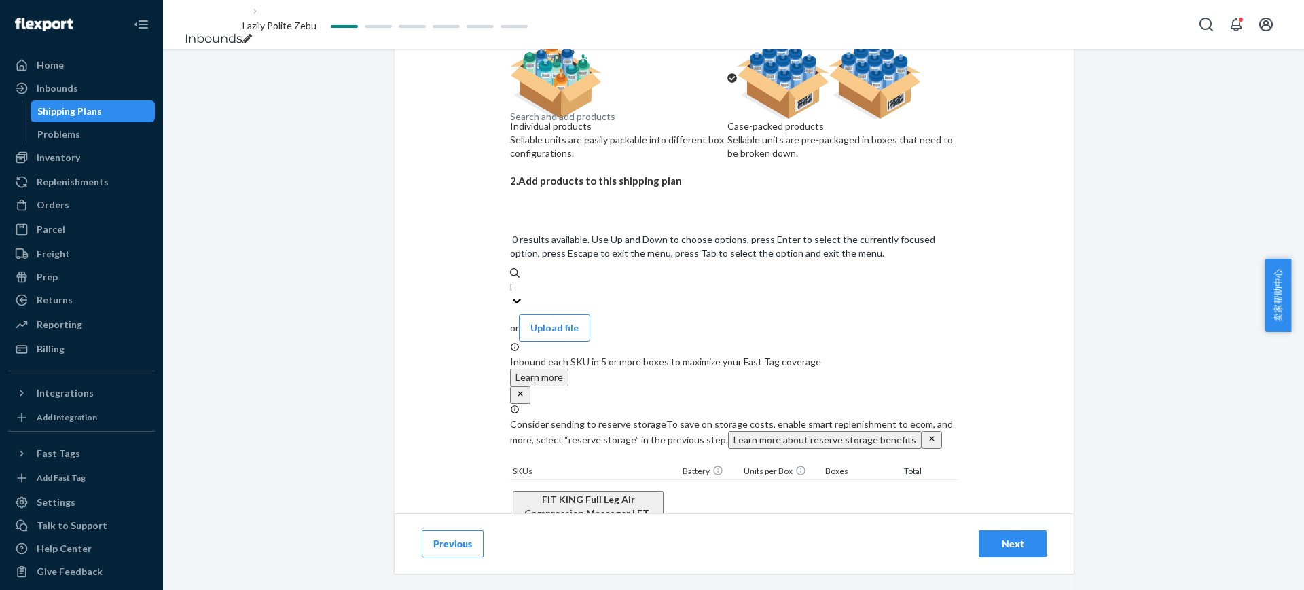
click at [602, 124] on div "Search and add products" at bounding box center [562, 117] width 105 height 14
click at [511, 280] on input "FT-059A" at bounding box center [510, 287] width 1 height 14
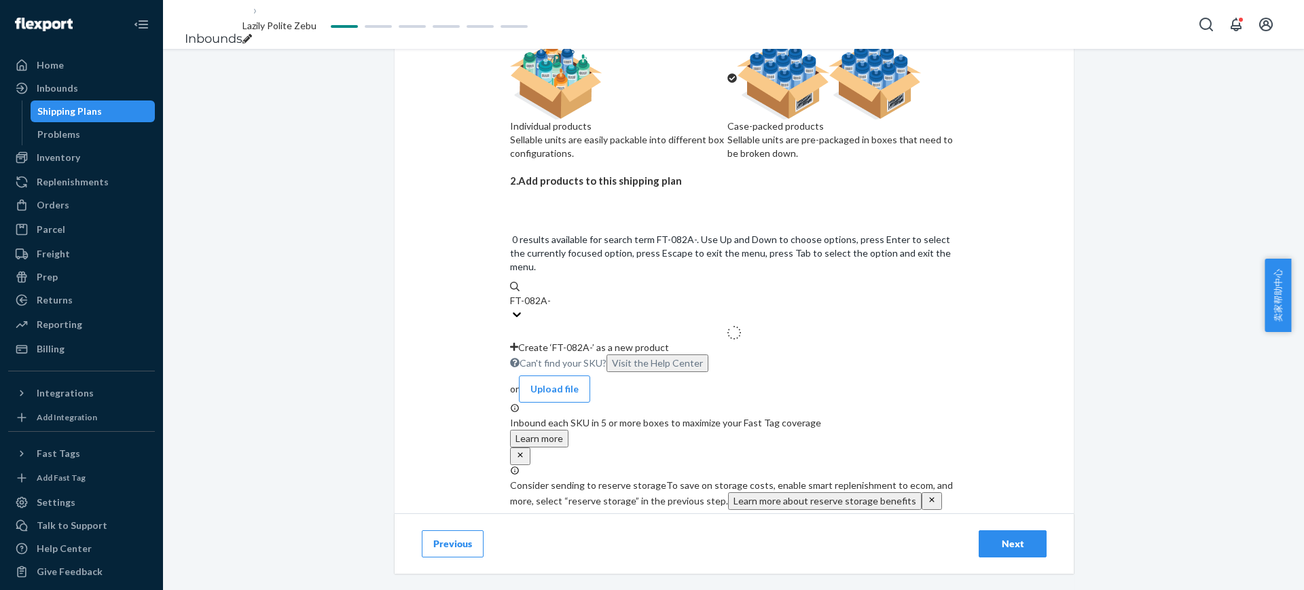
type input "FT-082A-S"
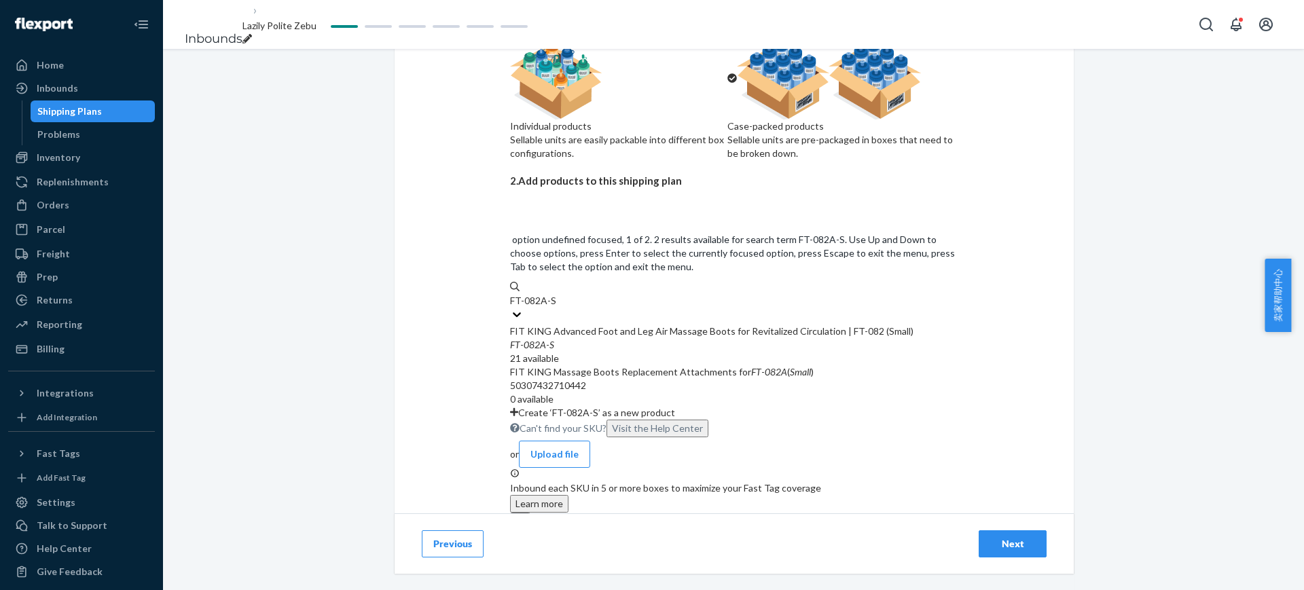
click at [712, 325] on div "FIT KING Advanced Foot and Leg Air Massage Boots for Revitalized Circulation | …" at bounding box center [734, 332] width 448 height 14
click at [556, 294] on input "FT-082A-S" at bounding box center [533, 301] width 46 height 14
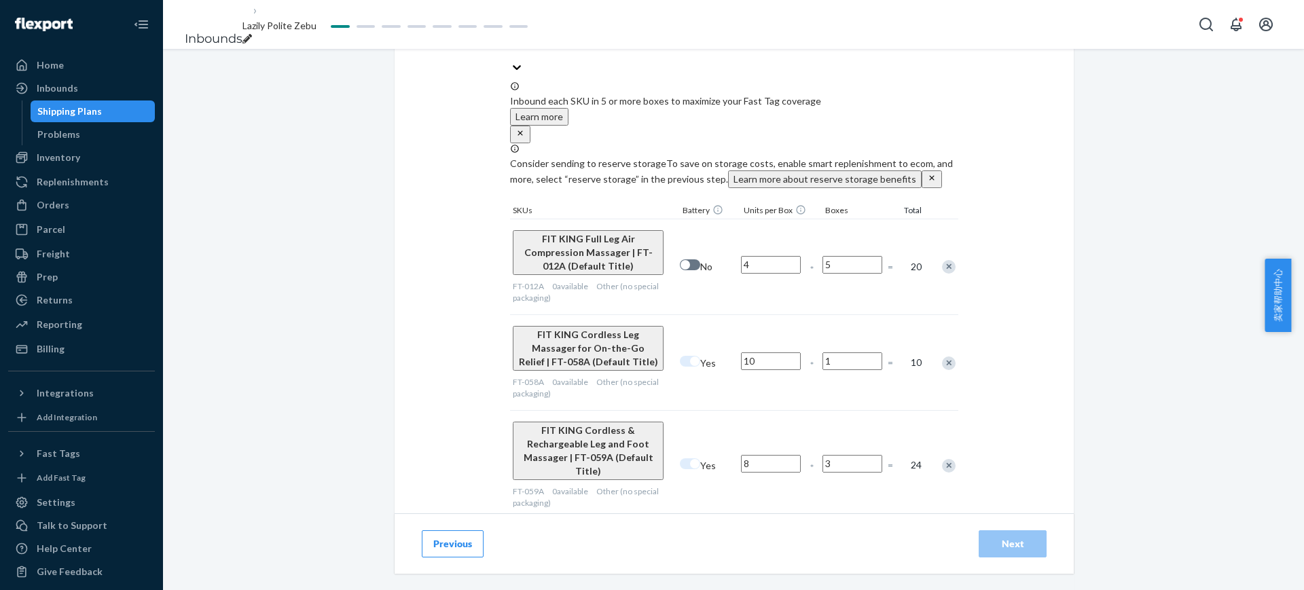
scroll to position [440, 0]
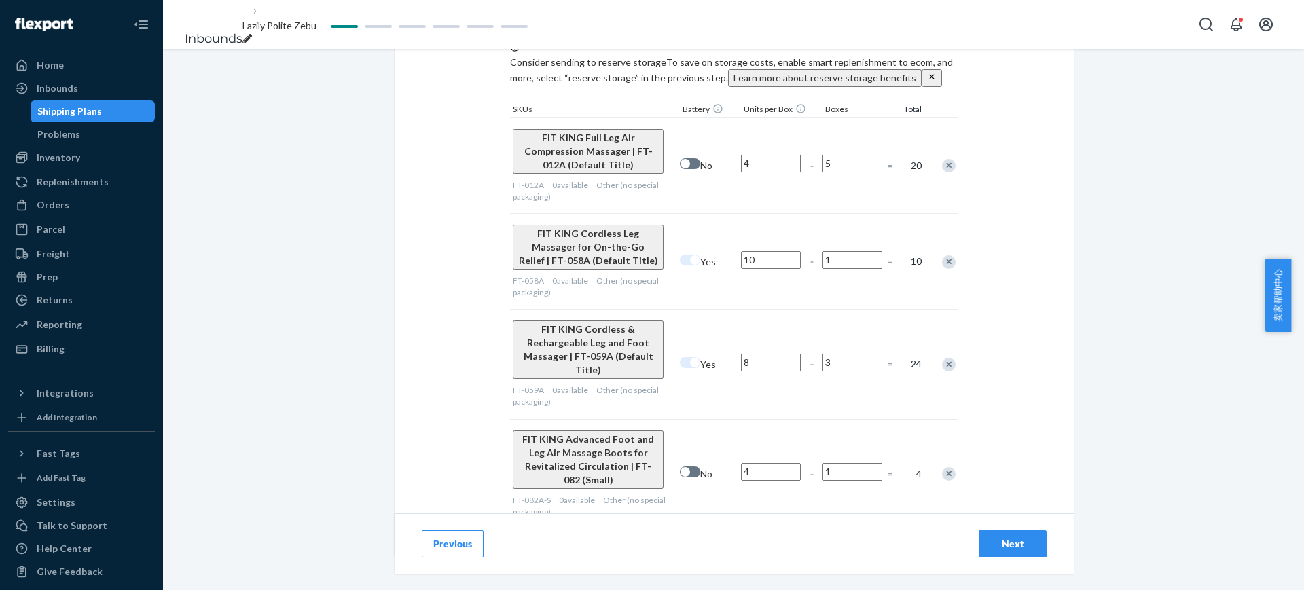
click at [851, 463] on input "1" at bounding box center [852, 472] width 60 height 18
type input "5"
click at [1050, 428] on div "Select and Add Products Ensure your products meet our dimension requirements an…" at bounding box center [734, 92] width 679 height 926
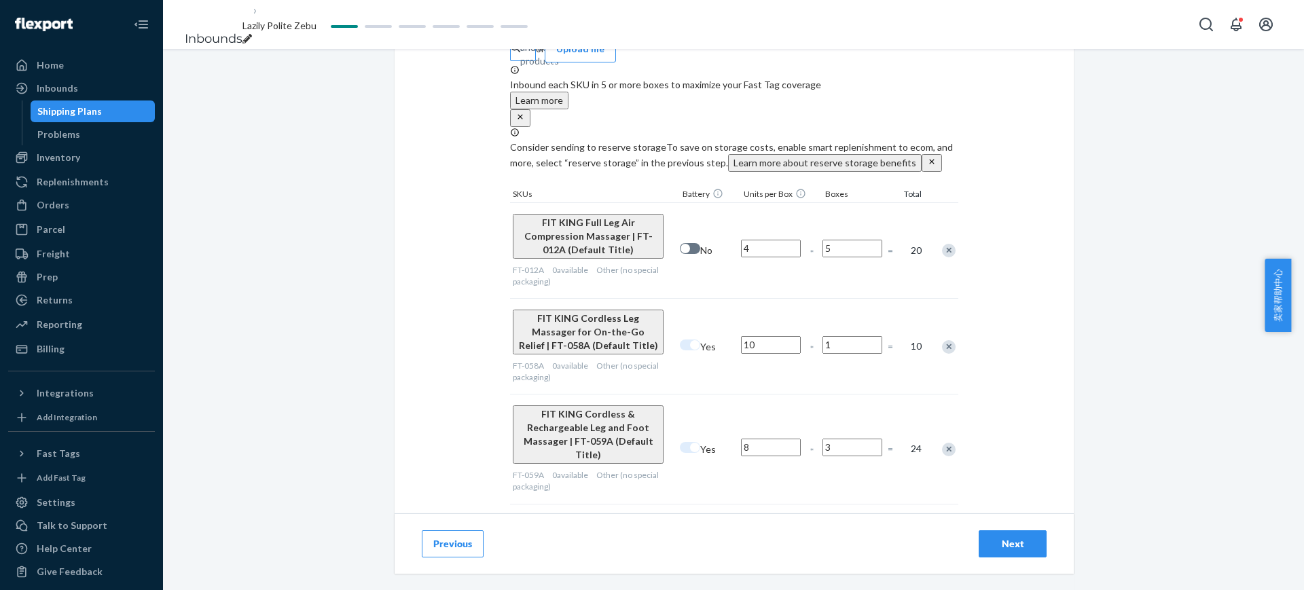
scroll to position [270, 0]
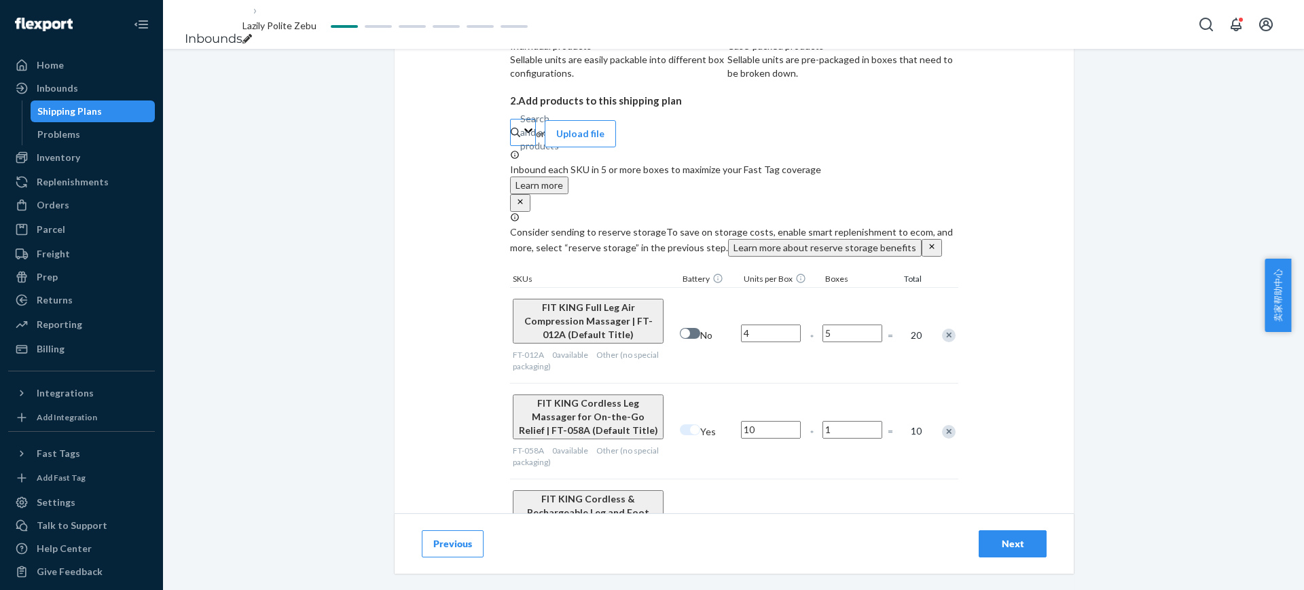
click at [559, 141] on div "Search and add products" at bounding box center [539, 132] width 39 height 41
click at [521, 139] on input "FT-082A-S" at bounding box center [520, 133] width 1 height 14
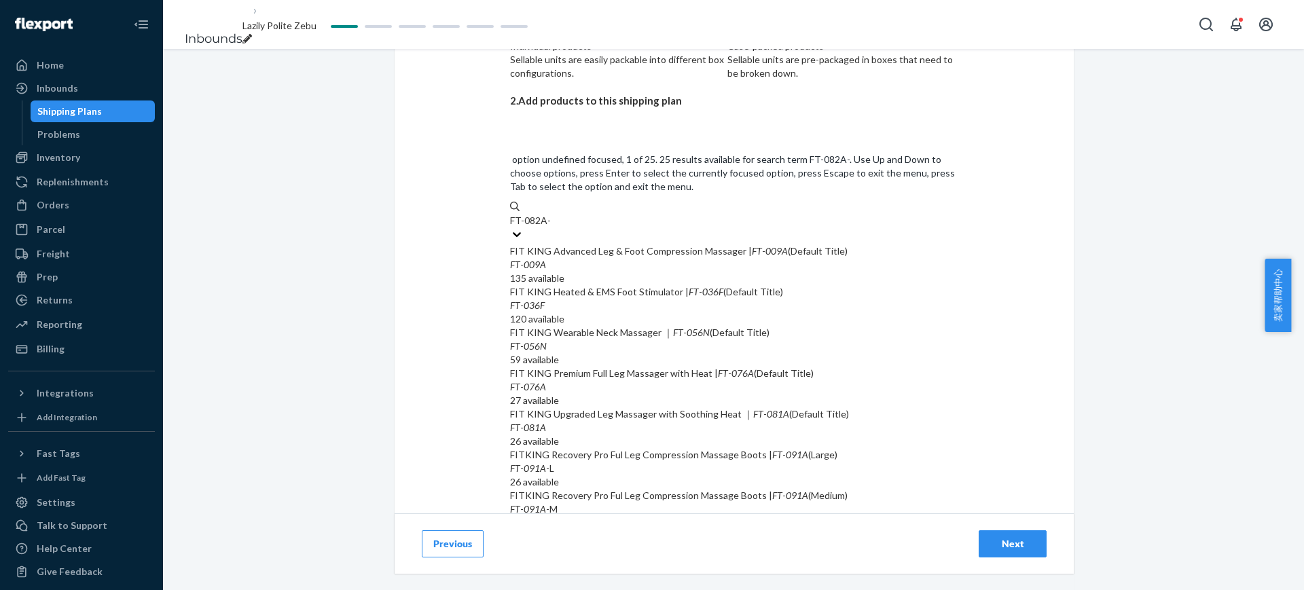
type input "FT-082A-L"
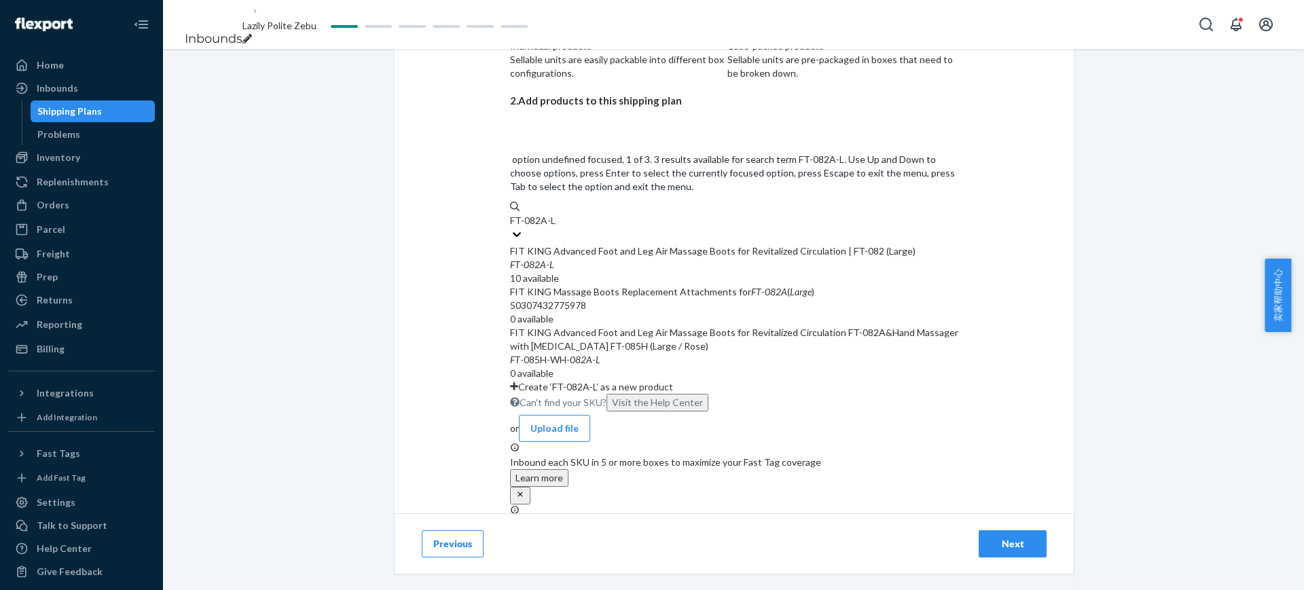
click at [707, 244] on div "FIT KING Advanced Foot and Leg Air Massage Boots for Revitalized Circulation | …" at bounding box center [734, 251] width 448 height 14
click at [555, 214] on input "FT-082A-L" at bounding box center [532, 221] width 45 height 14
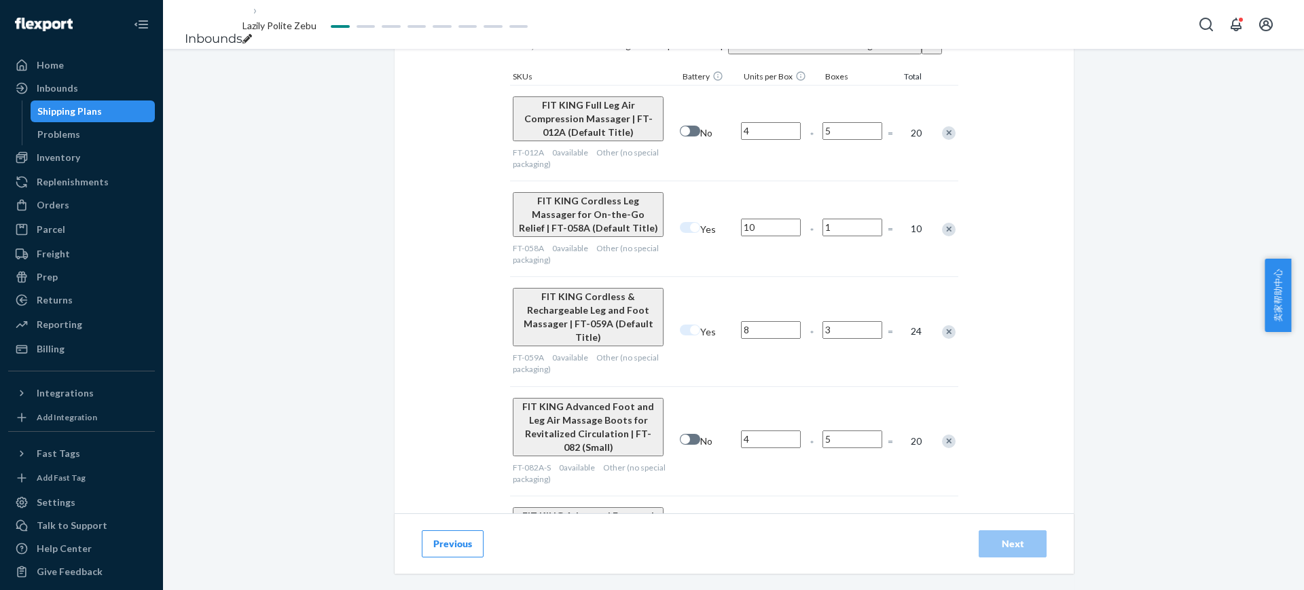
scroll to position [583, 0]
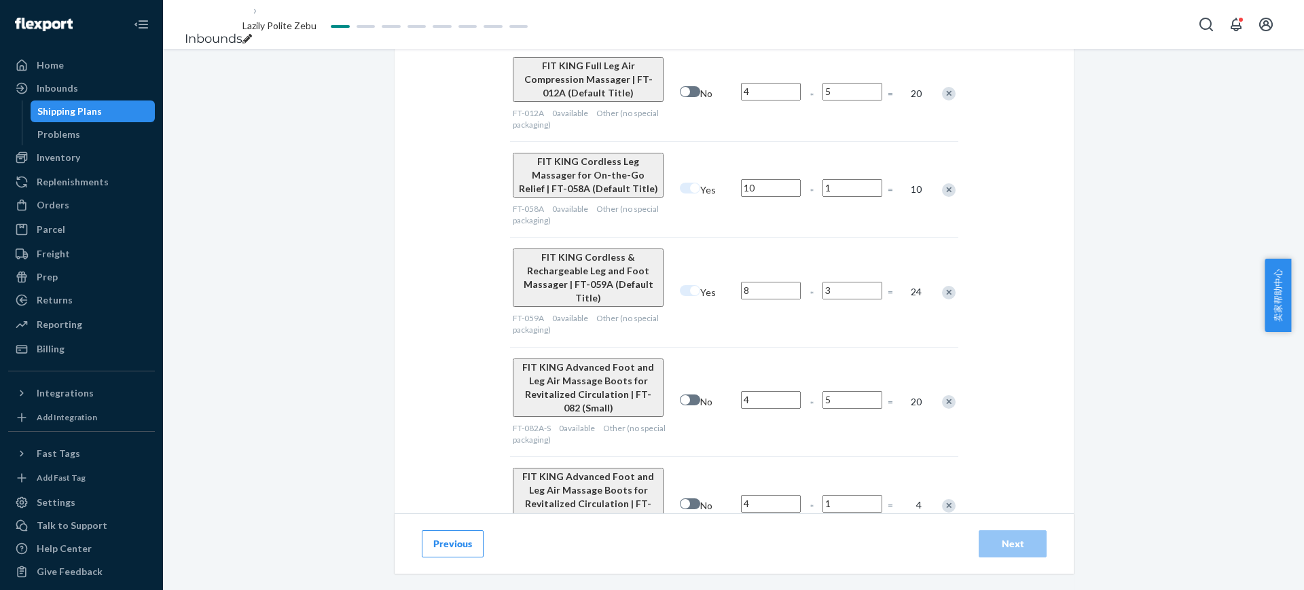
click at [851, 495] on input "1" at bounding box center [852, 504] width 60 height 18
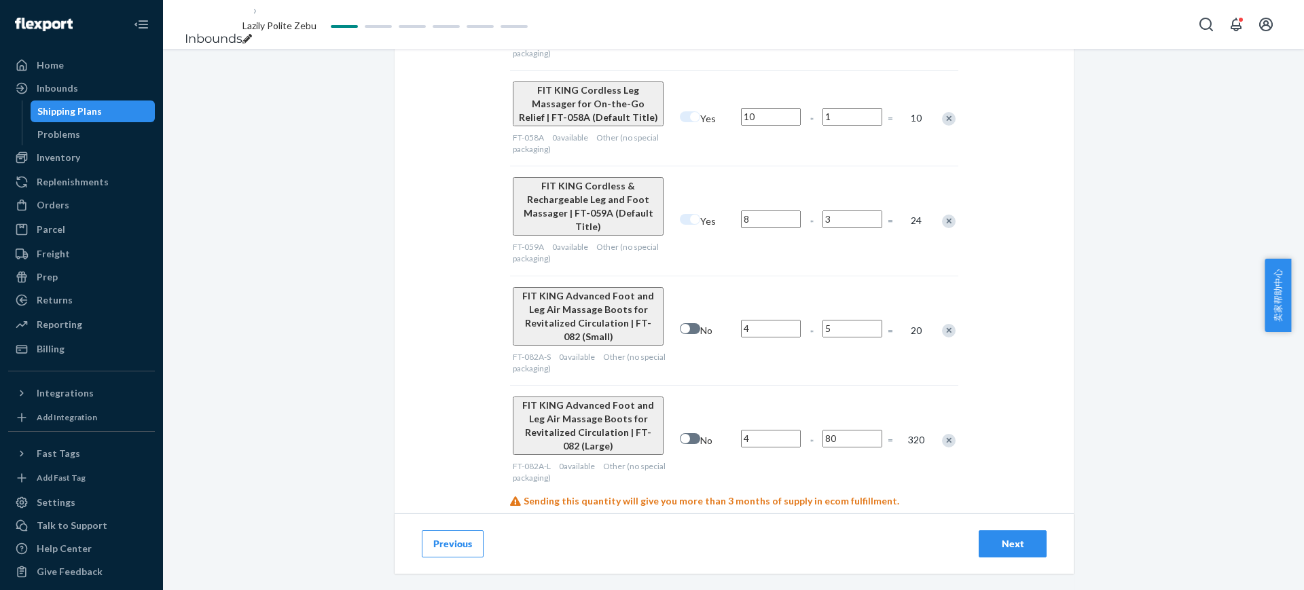
click at [854, 430] on input "80" at bounding box center [852, 439] width 60 height 18
type input "8"
click at [1012, 348] on div "Select and Add Products Ensure your products meet our dimension requirements an…" at bounding box center [734, 29] width 679 height 1087
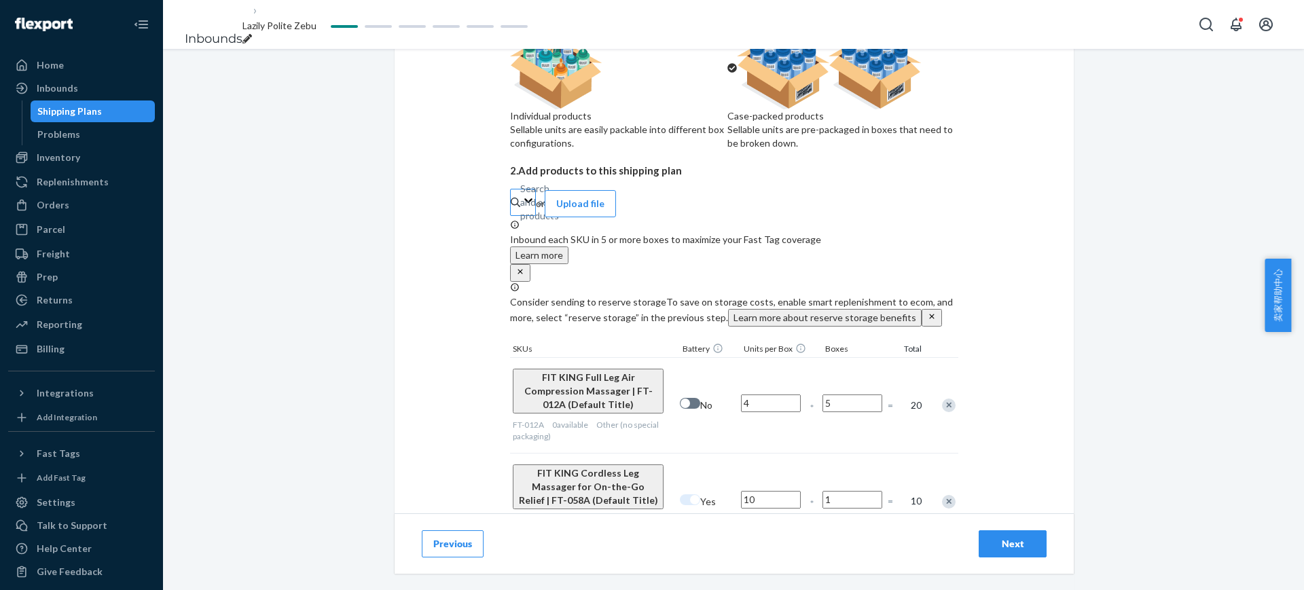
scroll to position [170, 0]
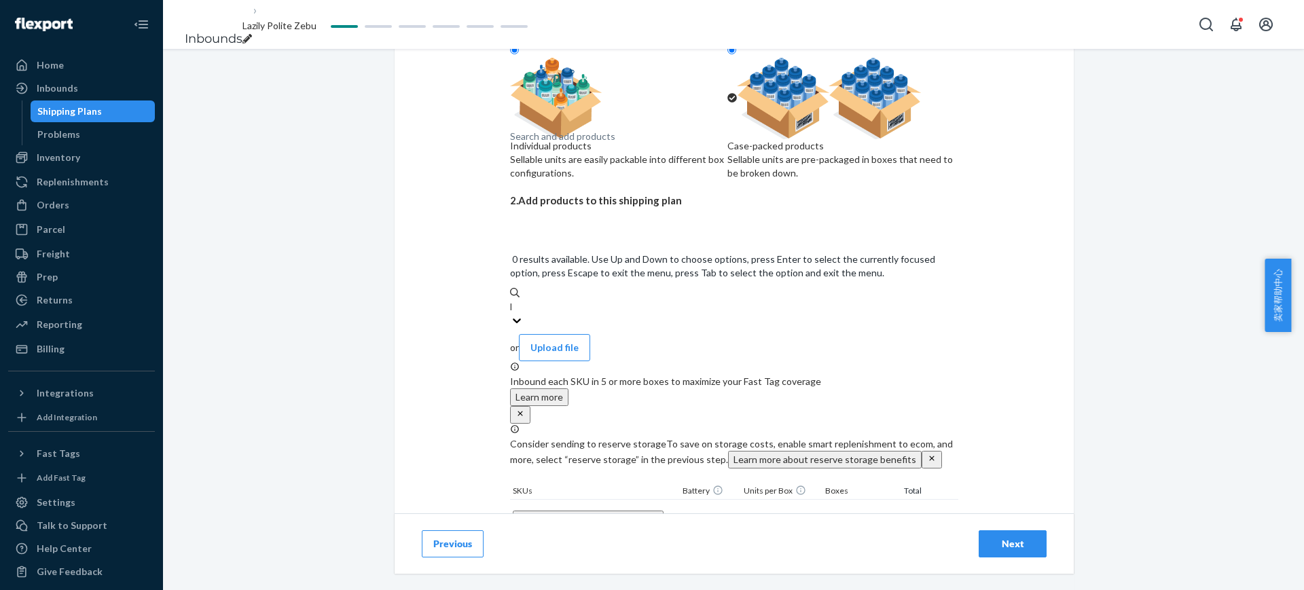
click at [576, 143] on div "Search and add products" at bounding box center [562, 137] width 105 height 14
click at [511, 300] on input "FT-082A-L" at bounding box center [510, 307] width 1 height 14
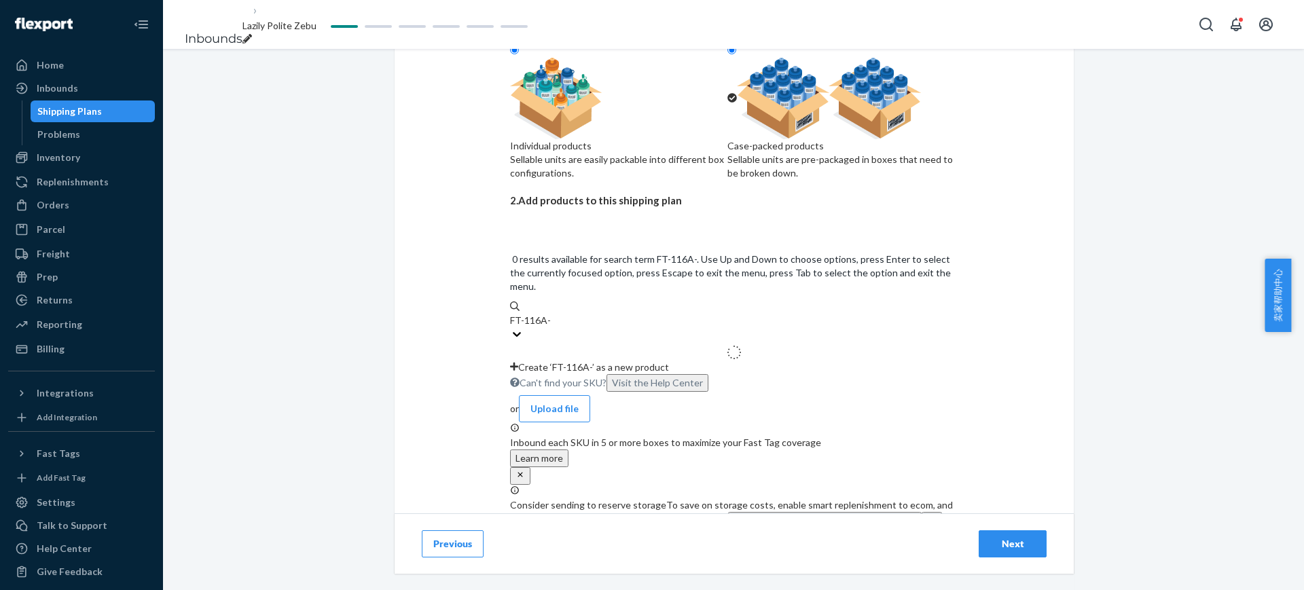
type input "FT-116A-S"
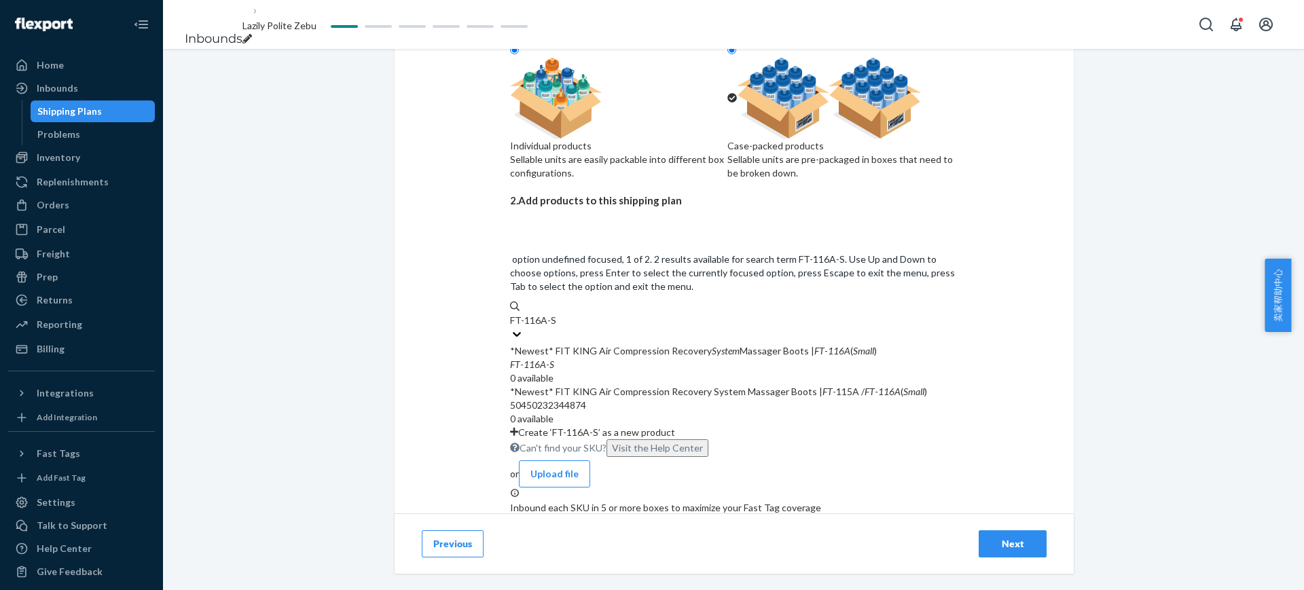
click at [682, 344] on div "*Newest* FIT KING Air Compression Recovery System Massager Boots | FT - 116A ( …" at bounding box center [734, 351] width 448 height 14
click at [556, 314] on input "FT-116A-S" at bounding box center [533, 321] width 46 height 14
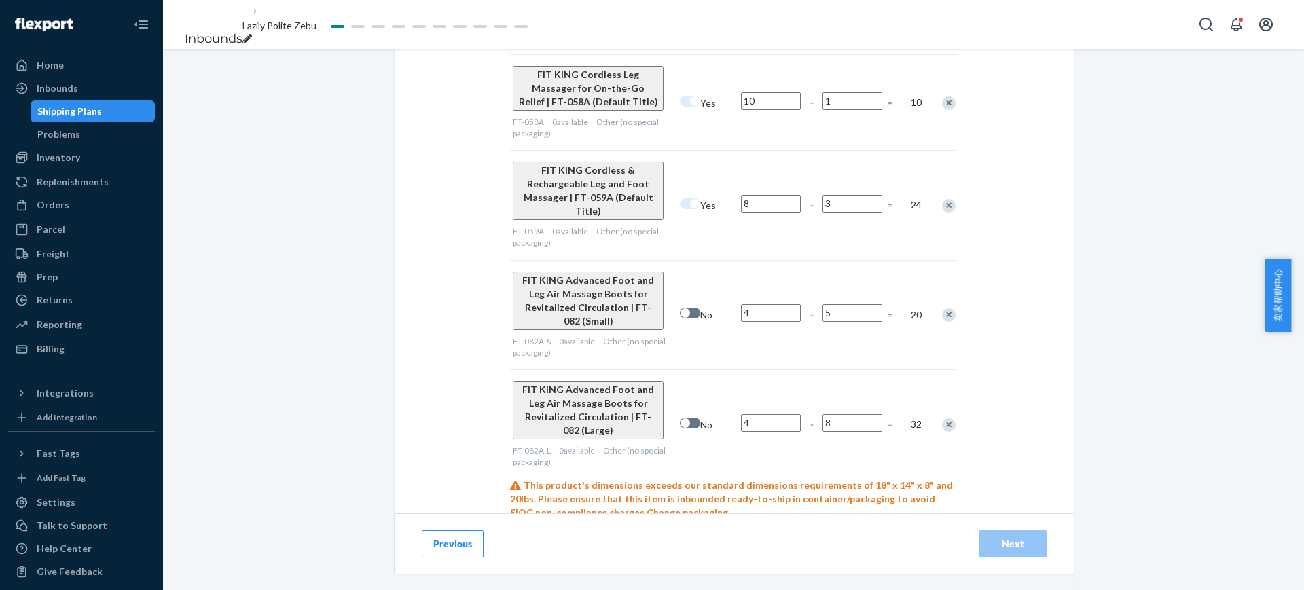
scroll to position [675, 0]
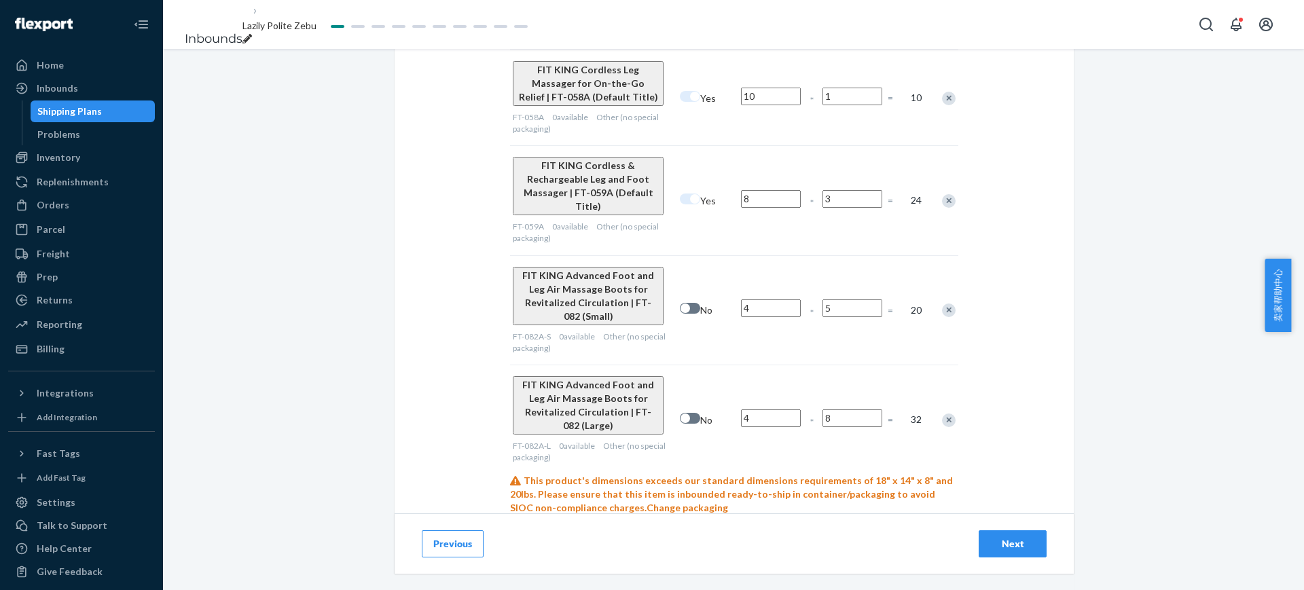
click at [849, 564] on input "1" at bounding box center [852, 573] width 60 height 18
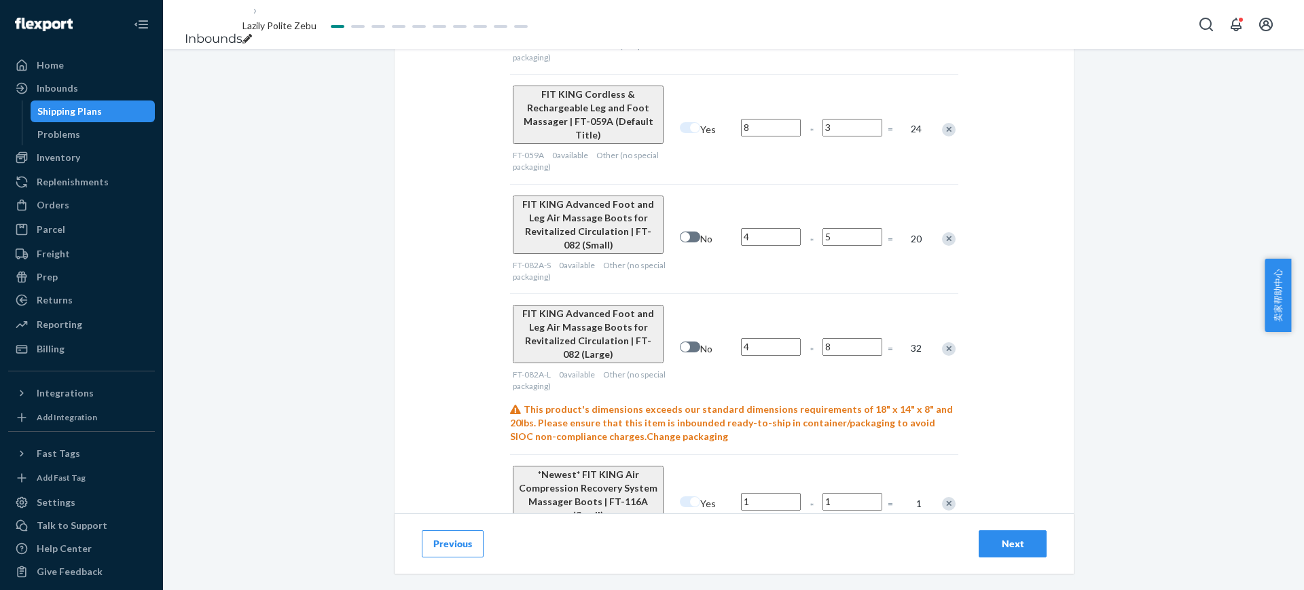
click at [755, 493] on input "1" at bounding box center [771, 502] width 60 height 18
type input "3"
click at [844, 493] on input "1" at bounding box center [852, 502] width 60 height 18
click at [843, 493] on input "15" at bounding box center [852, 502] width 60 height 18
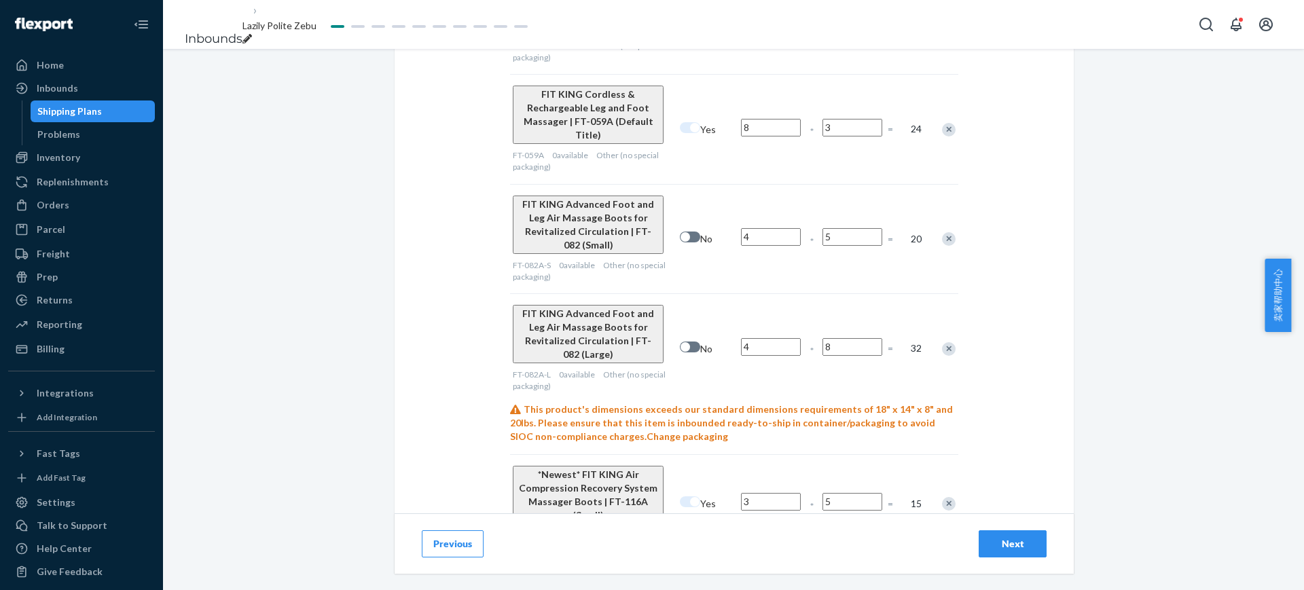
type input "5"
click at [1003, 547] on div "Next" at bounding box center [1012, 544] width 45 height 14
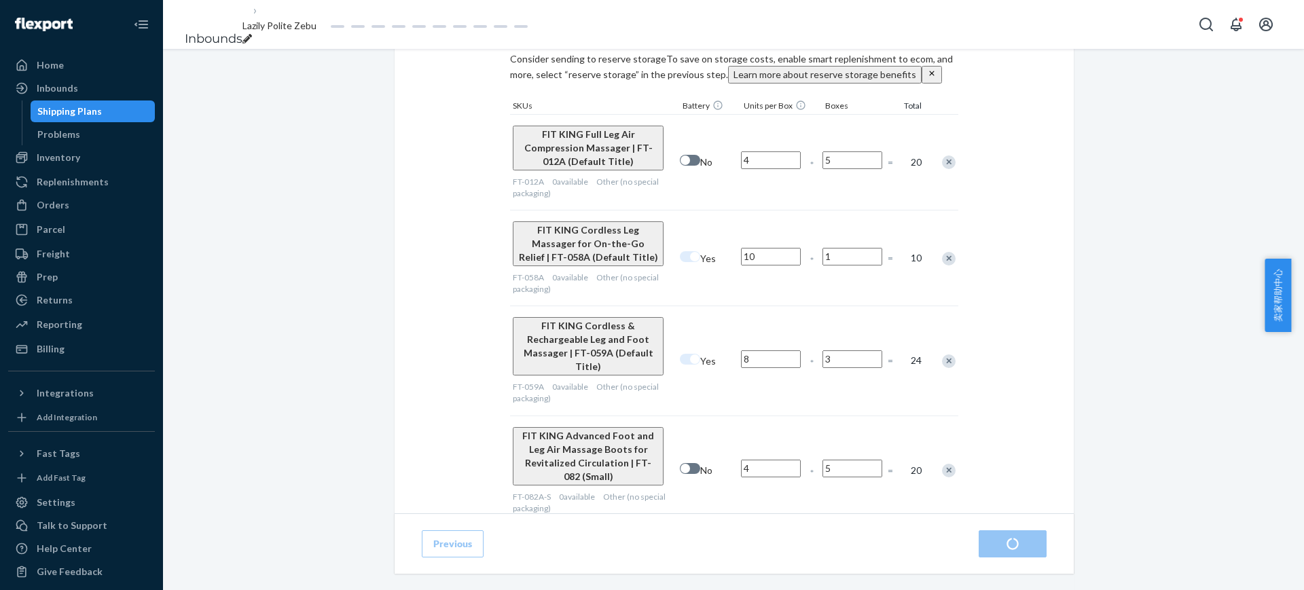
scroll to position [420, 0]
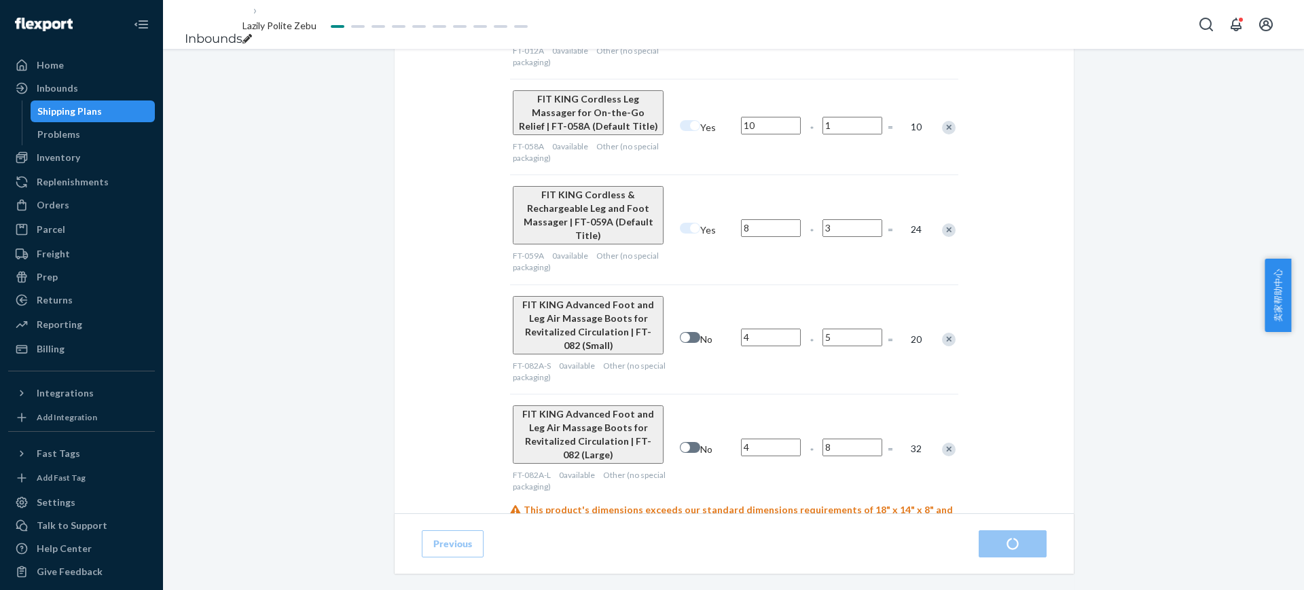
scroll to position [599, 0]
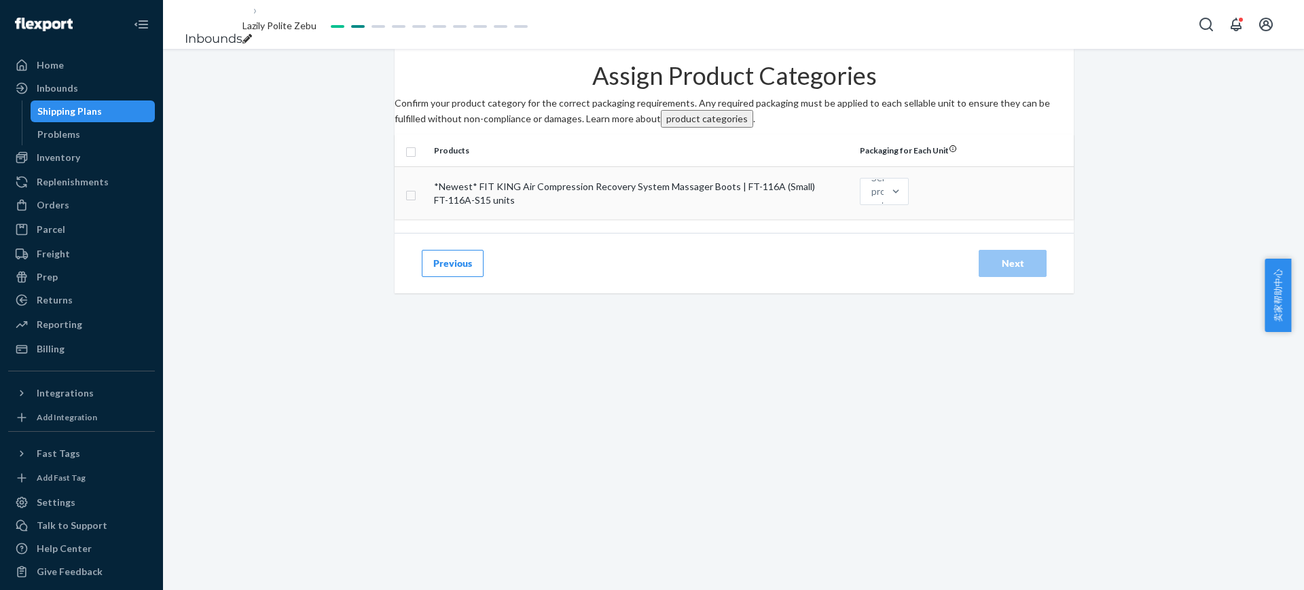
click at [416, 201] on input "checkbox" at bounding box center [410, 194] width 11 height 14
checkbox input "true"
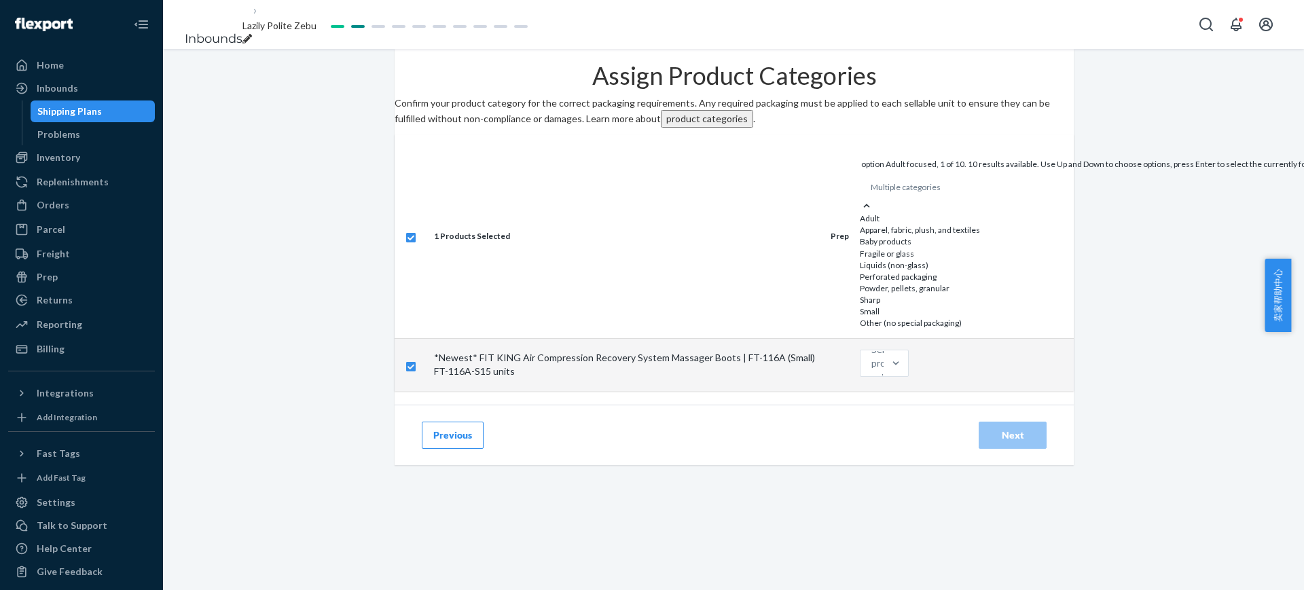
click at [887, 194] on div "Multiple categories" at bounding box center [905, 188] width 70 height 12
click at [872, 194] on input "option Adult focused, 1 of 10. 10 results available. Use Up and Down to choose …" at bounding box center [870, 188] width 1 height 12
click at [883, 329] on div "Other (no special packaging)" at bounding box center [1294, 323] width 868 height 12
click at [872, 194] on input "option Other (no special packaging) focused, 10 of 10. 10 results available. Us…" at bounding box center [870, 188] width 1 height 12
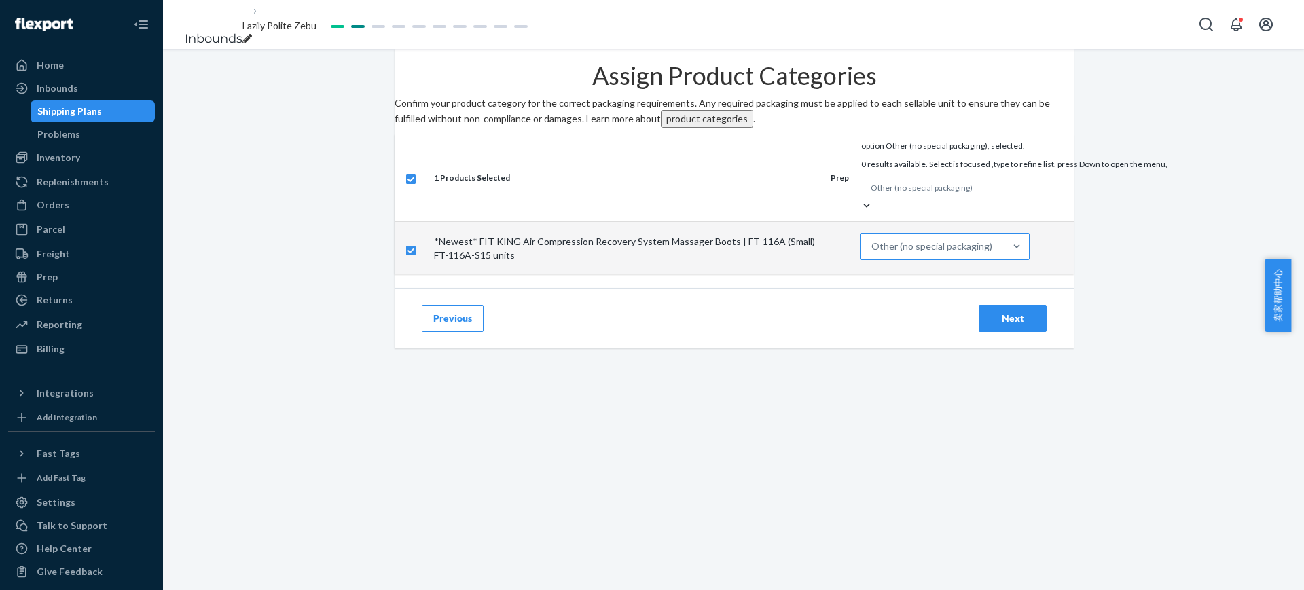
click at [879, 249] on div "Other (no special packaging)" at bounding box center [931, 247] width 121 height 14
click at [992, 249] on input "Other (no special packaging)" at bounding box center [992, 247] width 1 height 14
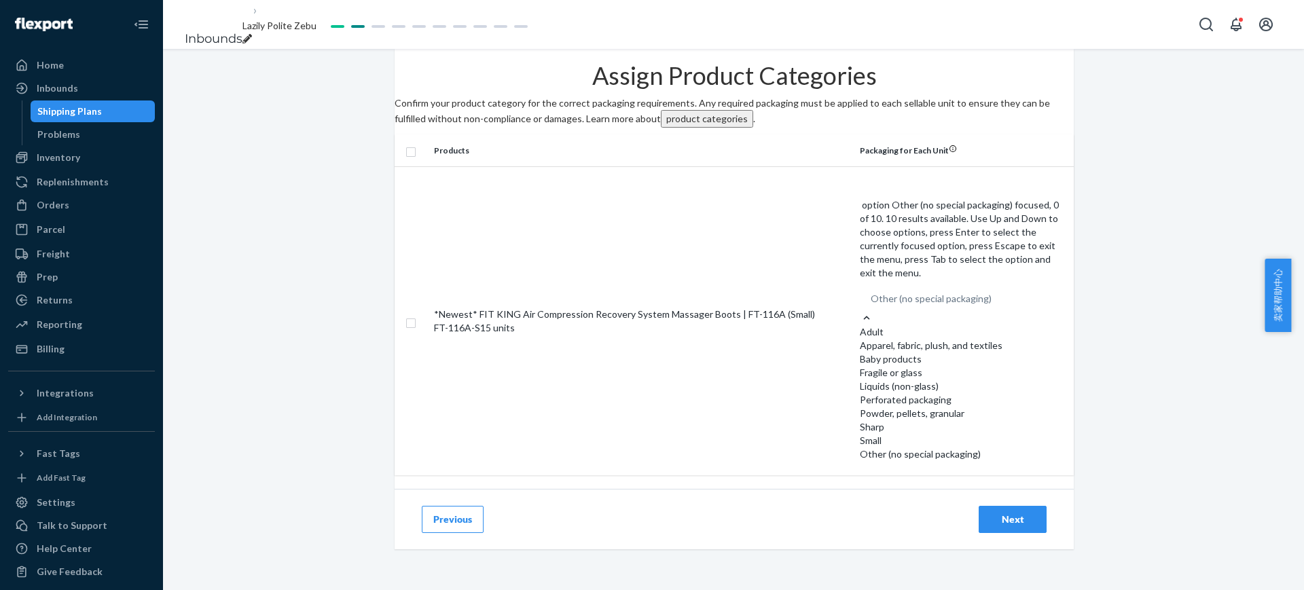
click at [1054, 223] on div "Assign Product Categories Confirm your product category for the correct packagi…" at bounding box center [734, 269] width 679 height 440
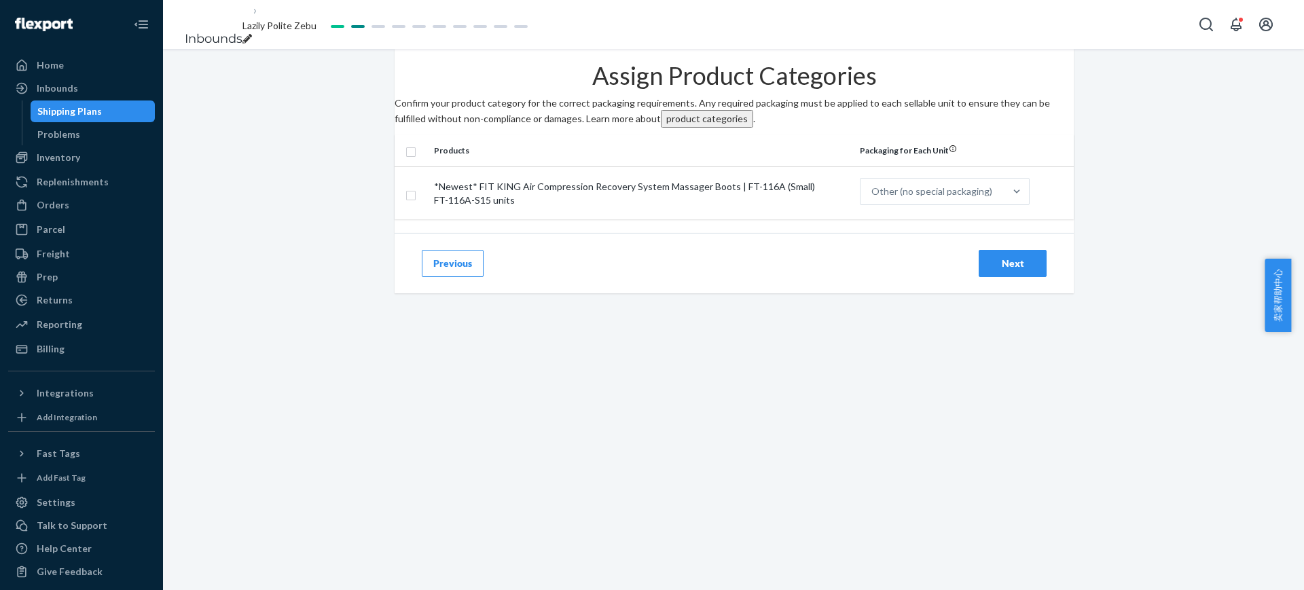
click at [1002, 270] on div "Next" at bounding box center [1012, 264] width 45 height 14
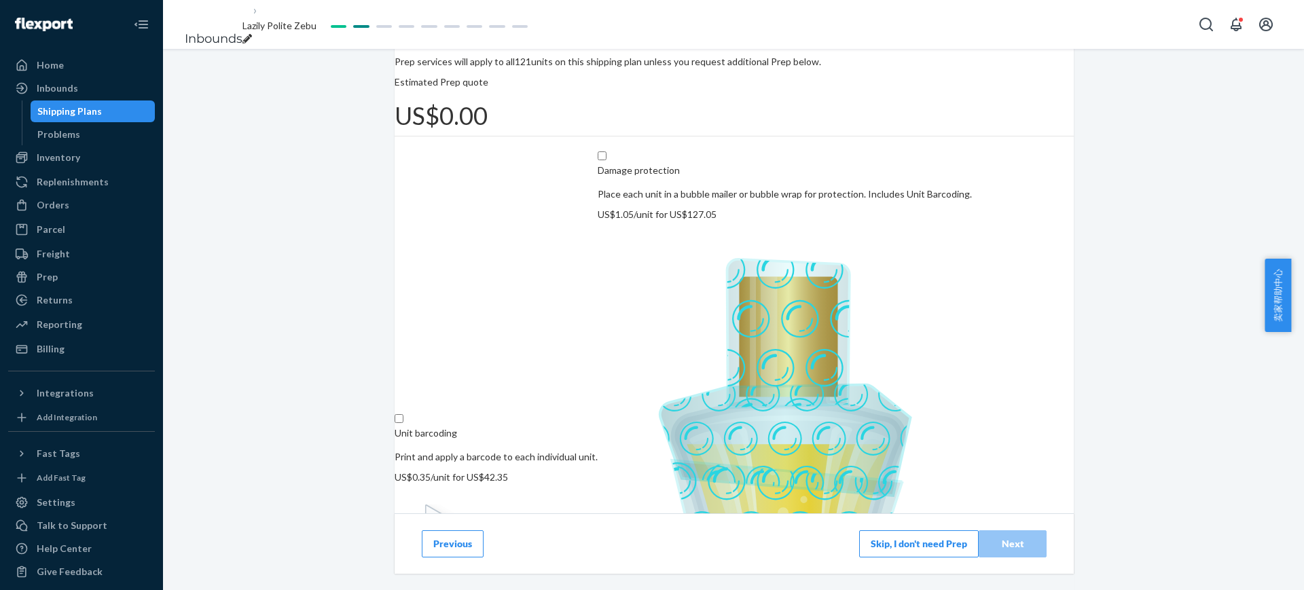
scroll to position [147, 0]
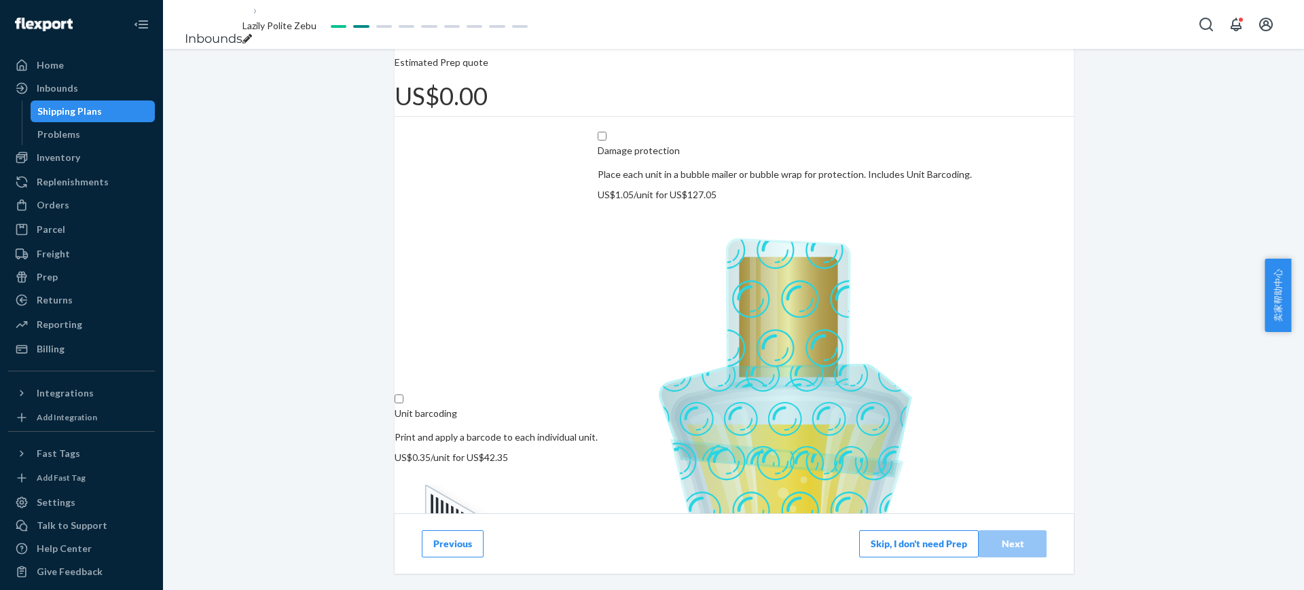
click at [885, 542] on button "Skip, I don't need Prep" at bounding box center [919, 543] width 120 height 27
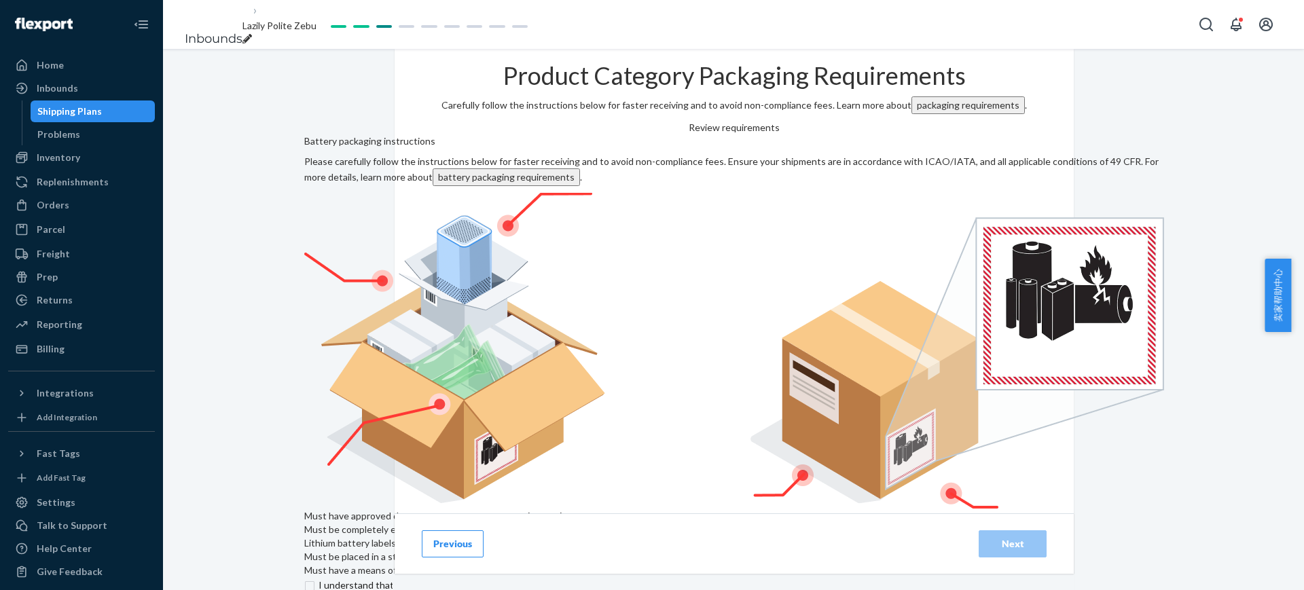
click at [1197, 242] on div "Product Category Packaging Requirements Carefully follow the instructions below…" at bounding box center [733, 368] width 1141 height 638
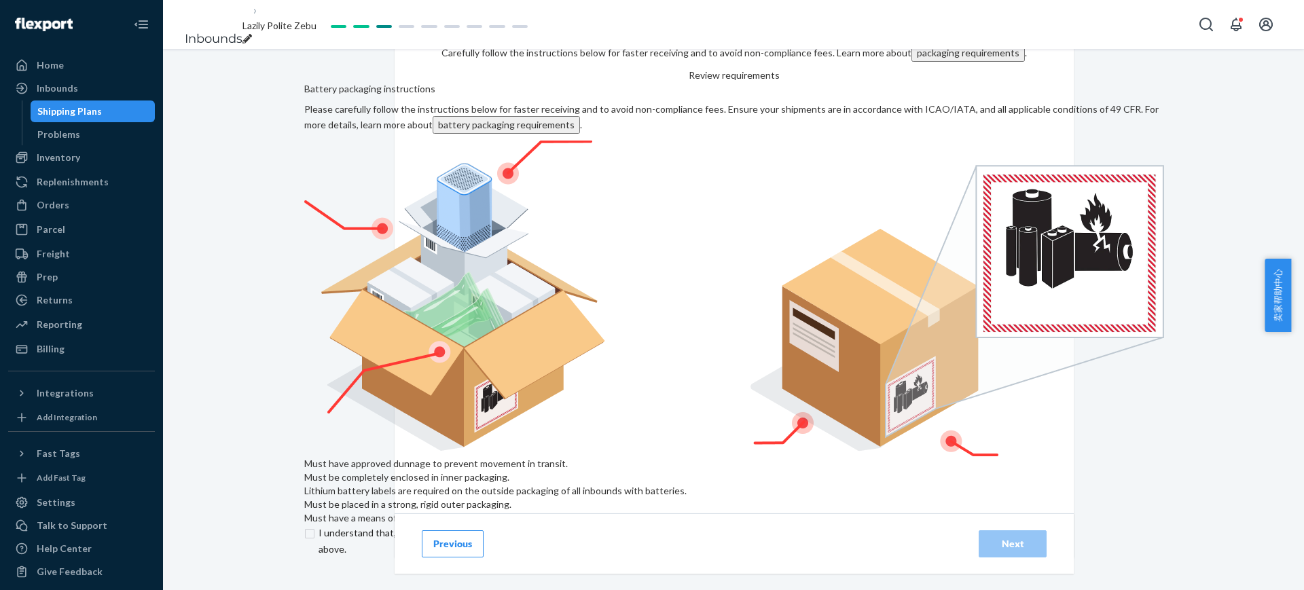
scroll to position [77, 0]
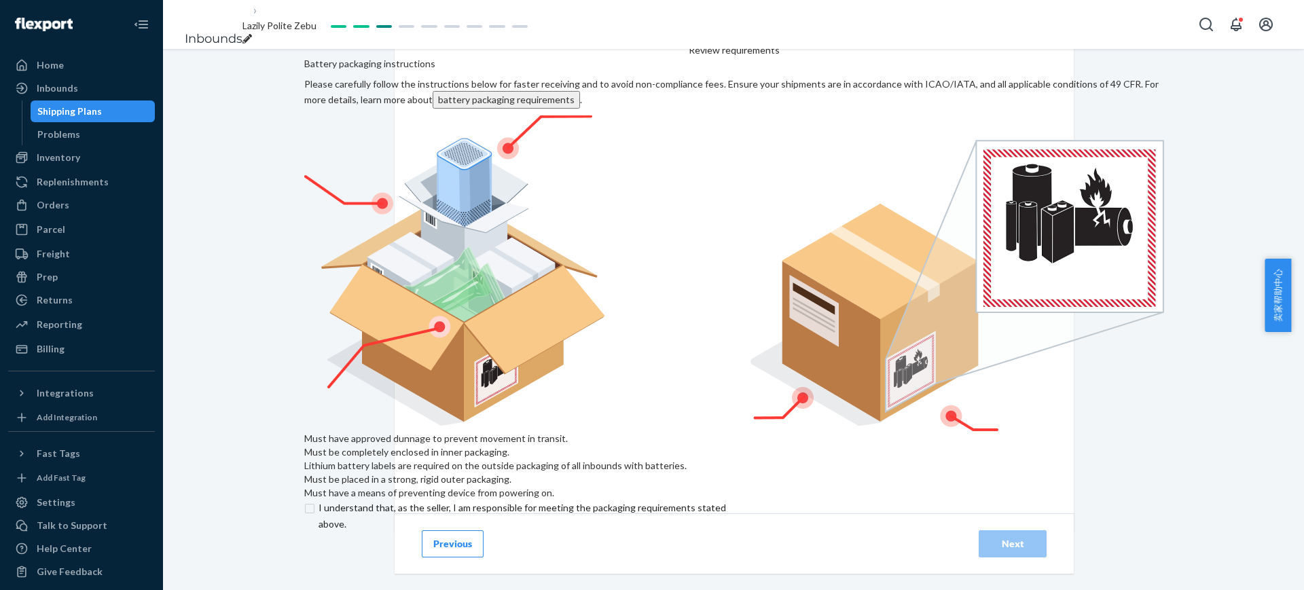
drag, startPoint x: 456, startPoint y: 463, endPoint x: 481, endPoint y: 472, distance: 26.6
click at [454, 500] on input "checkbox" at bounding box center [530, 516] width 452 height 33
checkbox input "true"
click at [1020, 541] on div "Next" at bounding box center [1012, 544] width 45 height 14
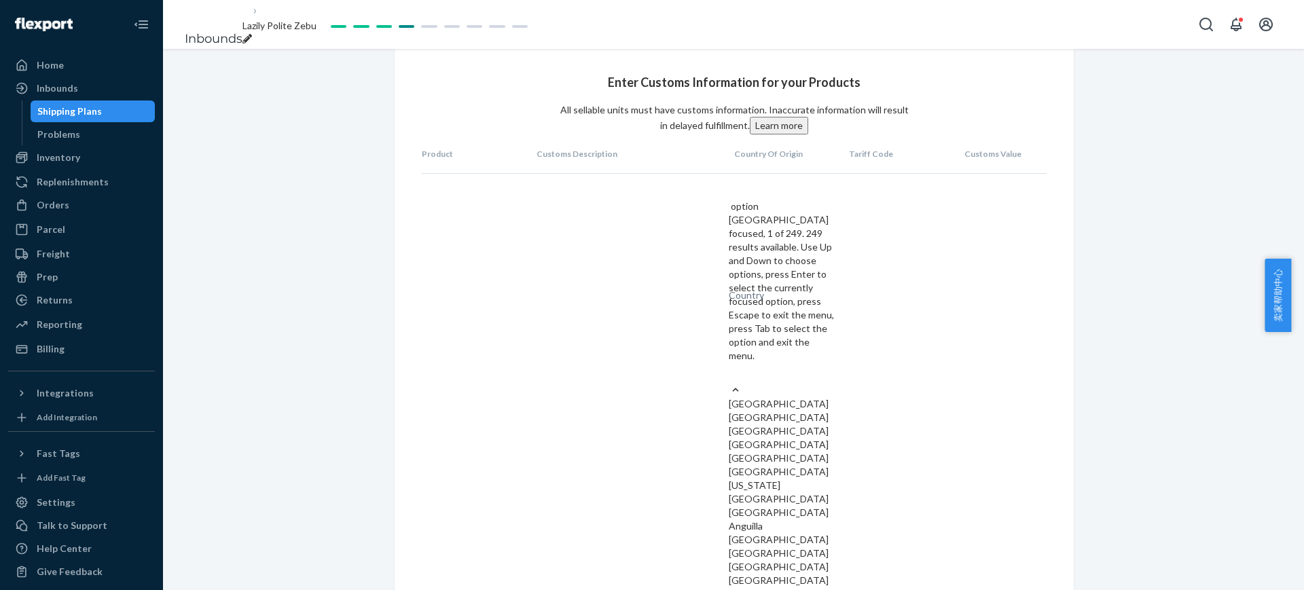
click at [796, 369] on div "Country" at bounding box center [782, 376] width 107 height 14
click at [730, 369] on input "option [GEOGRAPHIC_DATA] focused, 1 of 249. 249 results available. Use Up and D…" at bounding box center [729, 376] width 1 height 14
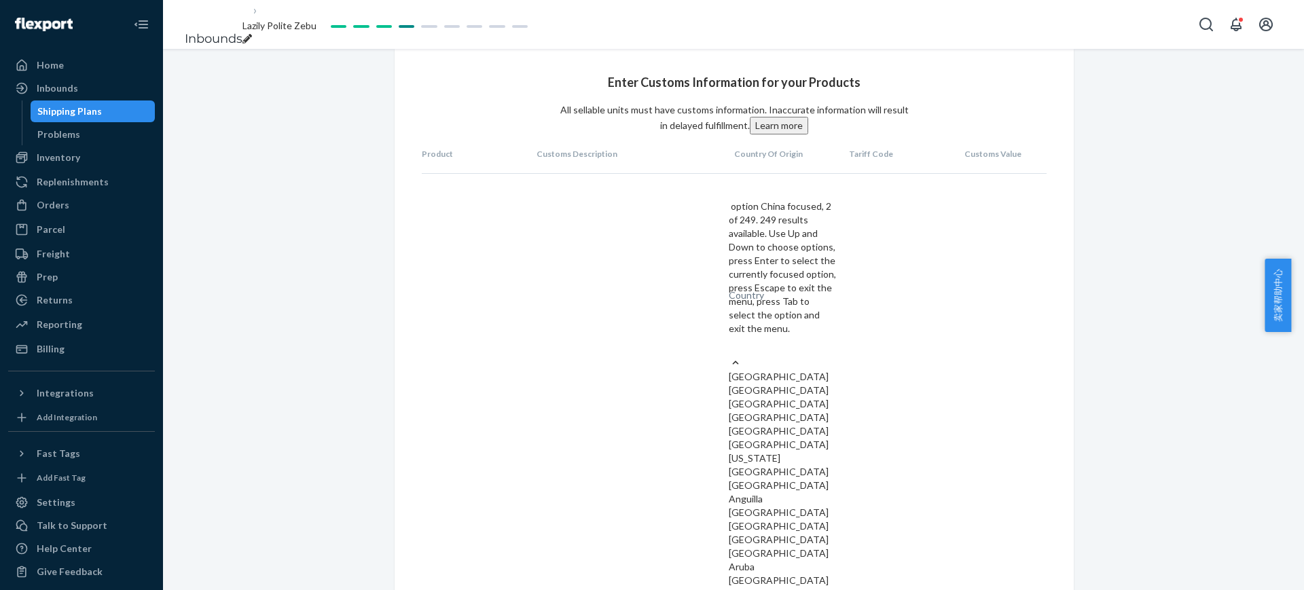
click at [782, 384] on div "[GEOGRAPHIC_DATA]" at bounding box center [782, 391] width 107 height 14
click at [730, 342] on input "option China focused, 2 of 249. 249 results available. Use Up and Down to choos…" at bounding box center [729, 349] width 1 height 14
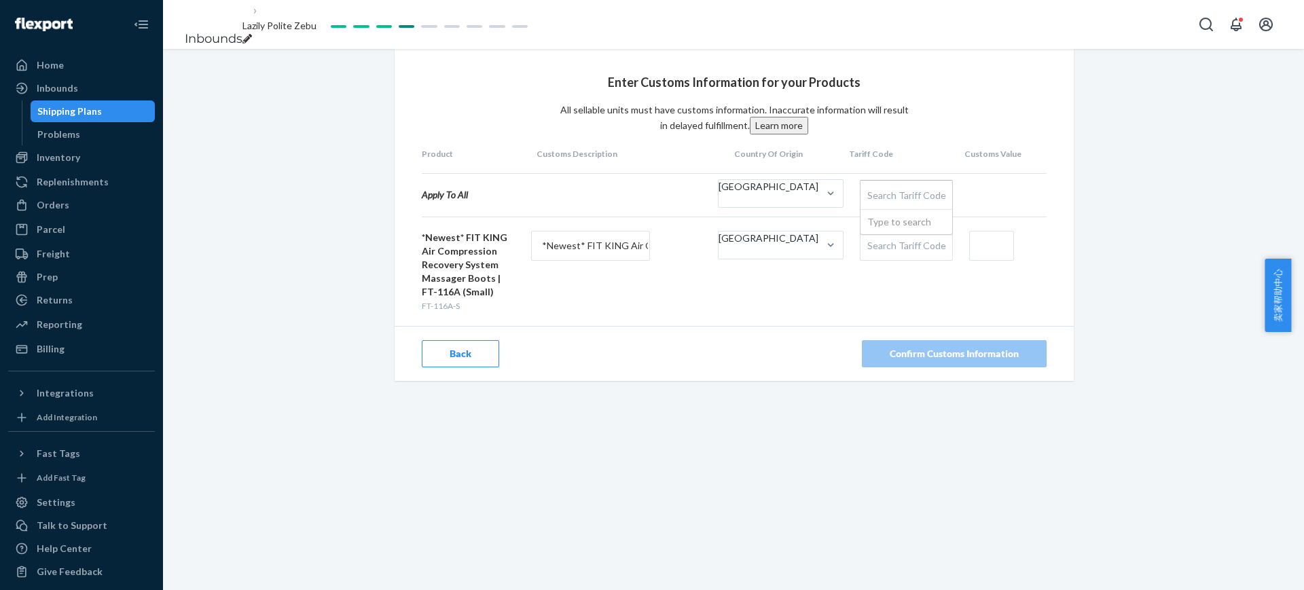
click at [882, 209] on div "Search Tariff Code" at bounding box center [906, 195] width 92 height 29
type input "901910"
click at [907, 206] on span "9019102000 - MECHANO-THERAPY APPLIANCES AND MASSAGE APPARATUS; PARTS AND ACCESS…" at bounding box center [902, 194] width 71 height 23
drag, startPoint x: 848, startPoint y: 209, endPoint x: 910, endPoint y: 213, distance: 61.9
click at [910, 209] on div "9019102000 - MECHANO-THERAPY APPLIANCES AND MASSAGE APPARATUS; PARTS AND ACCESS…" at bounding box center [906, 195] width 92 height 29
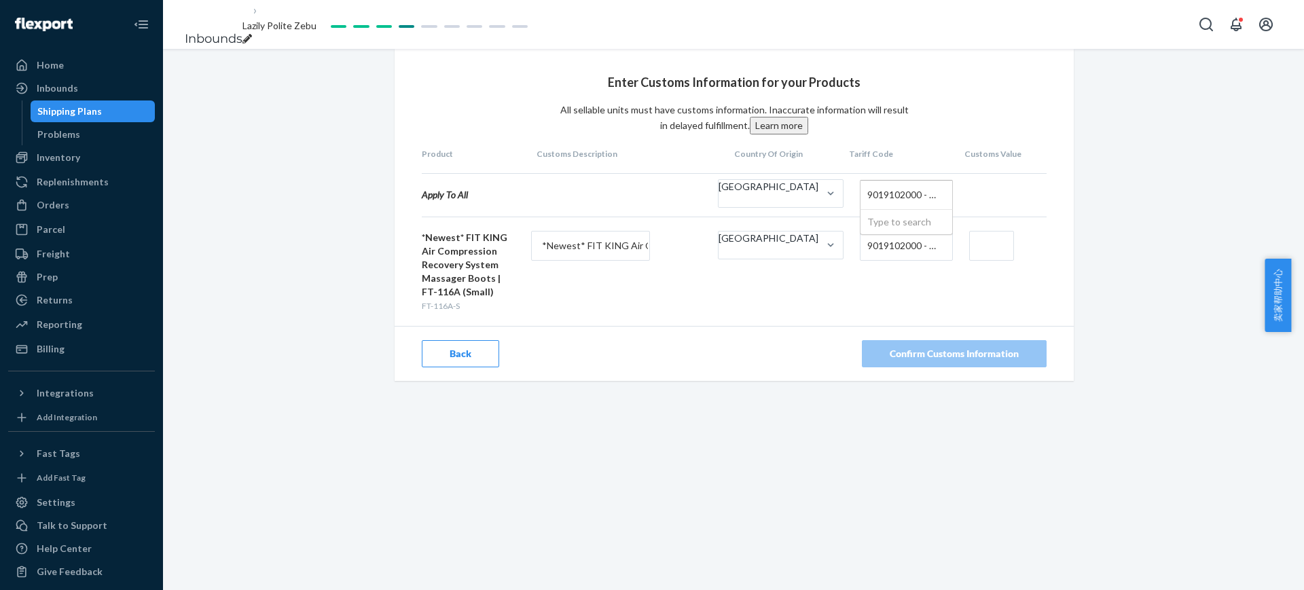
click at [910, 206] on span "9019102000 - MECHANO-THERAPY APPLIANCES AND MASSAGE APPARATUS; PARTS AND ACCESS…" at bounding box center [902, 194] width 71 height 23
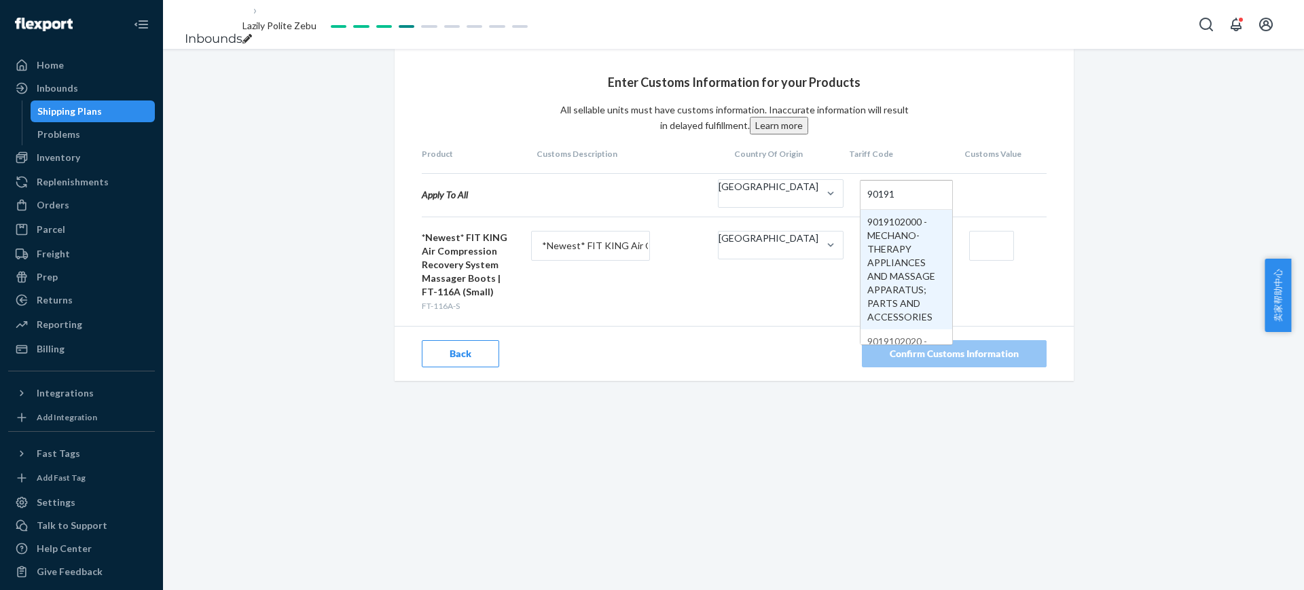
type input "901910"
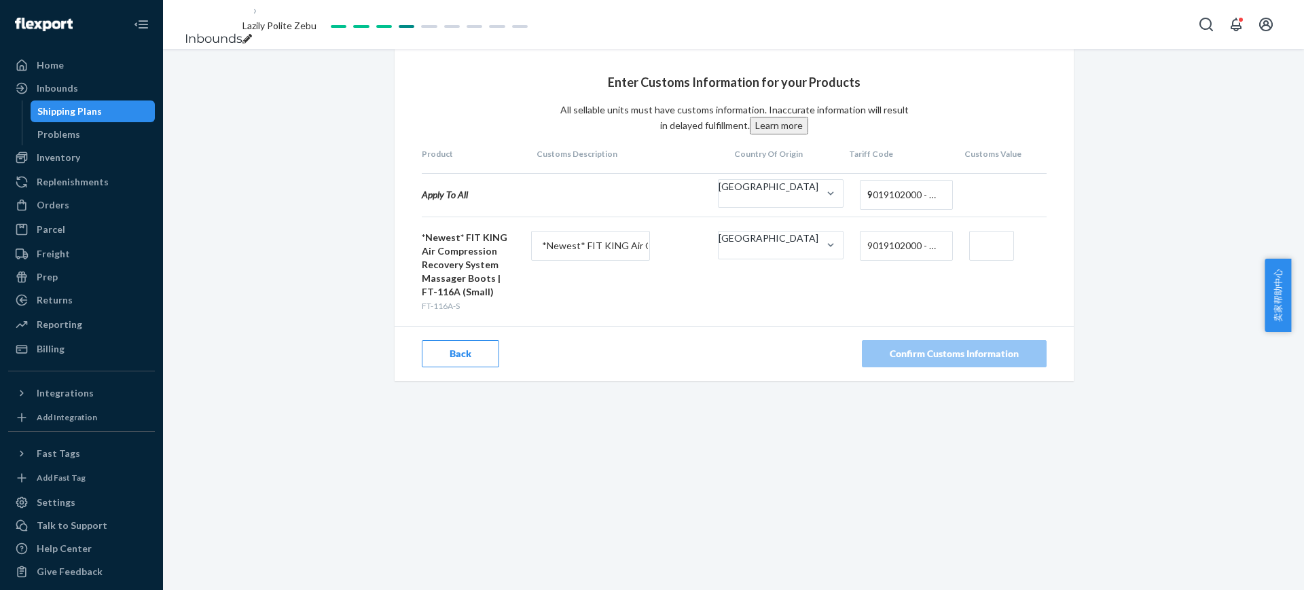
click at [992, 261] on input "text" at bounding box center [991, 246] width 45 height 30
type input "$70"
click at [985, 381] on div "Enter Customs Information for your Products All sellable units must have custom…" at bounding box center [733, 215] width 1141 height 332
click at [942, 361] on div "Confirm Customs Information" at bounding box center [954, 354] width 129 height 14
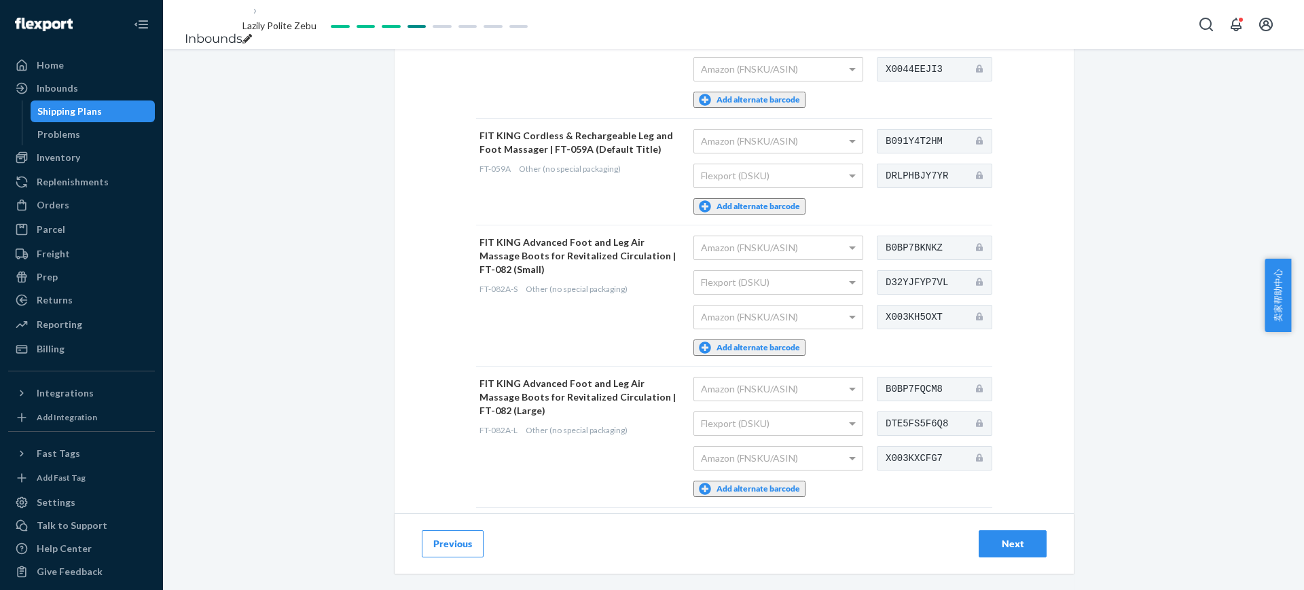
scroll to position [492, 0]
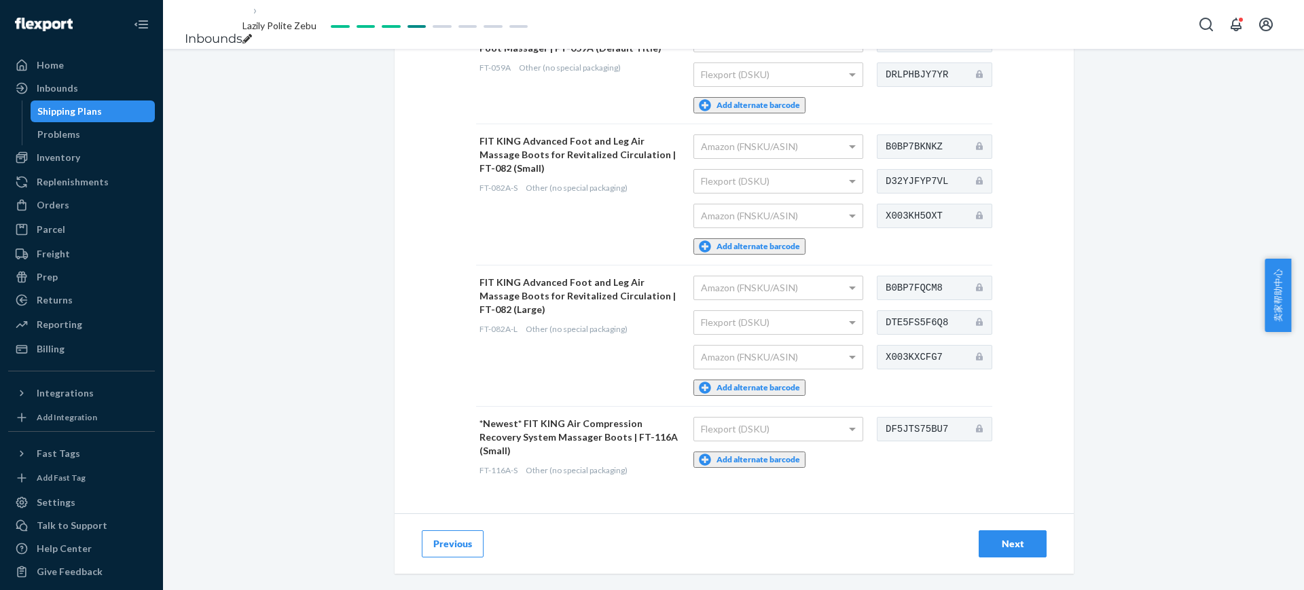
click at [1000, 537] on div "Next" at bounding box center [1012, 544] width 45 height 14
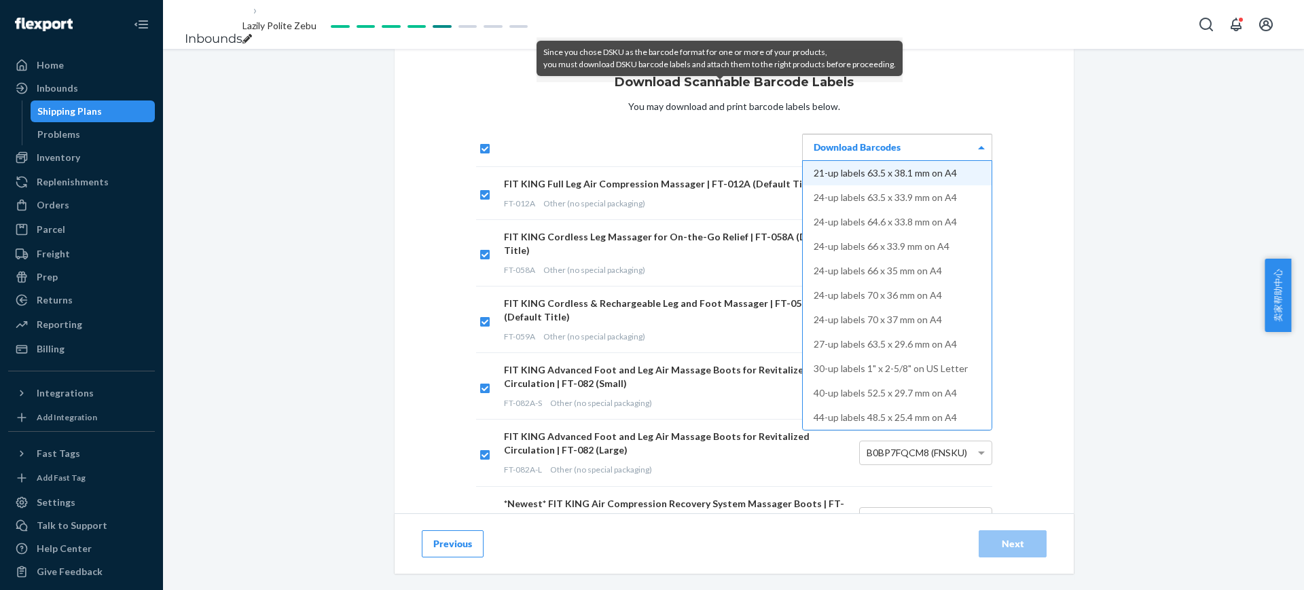
click at [896, 160] on div "Download Barcodes" at bounding box center [897, 147] width 189 height 26
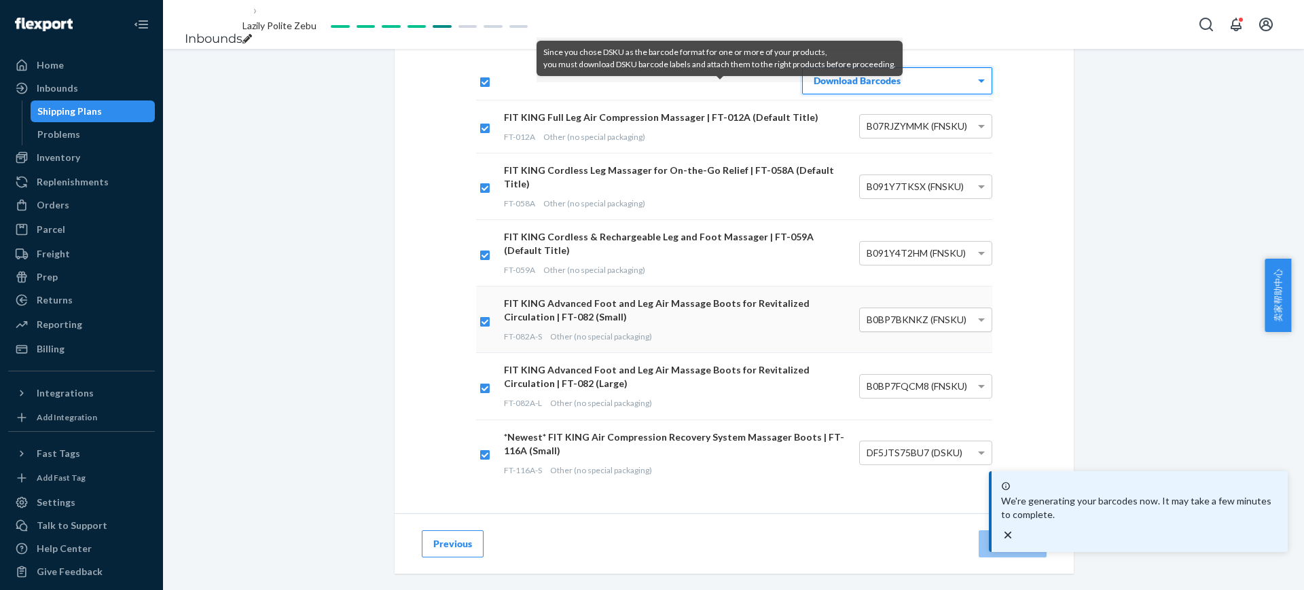
scroll to position [115, 0]
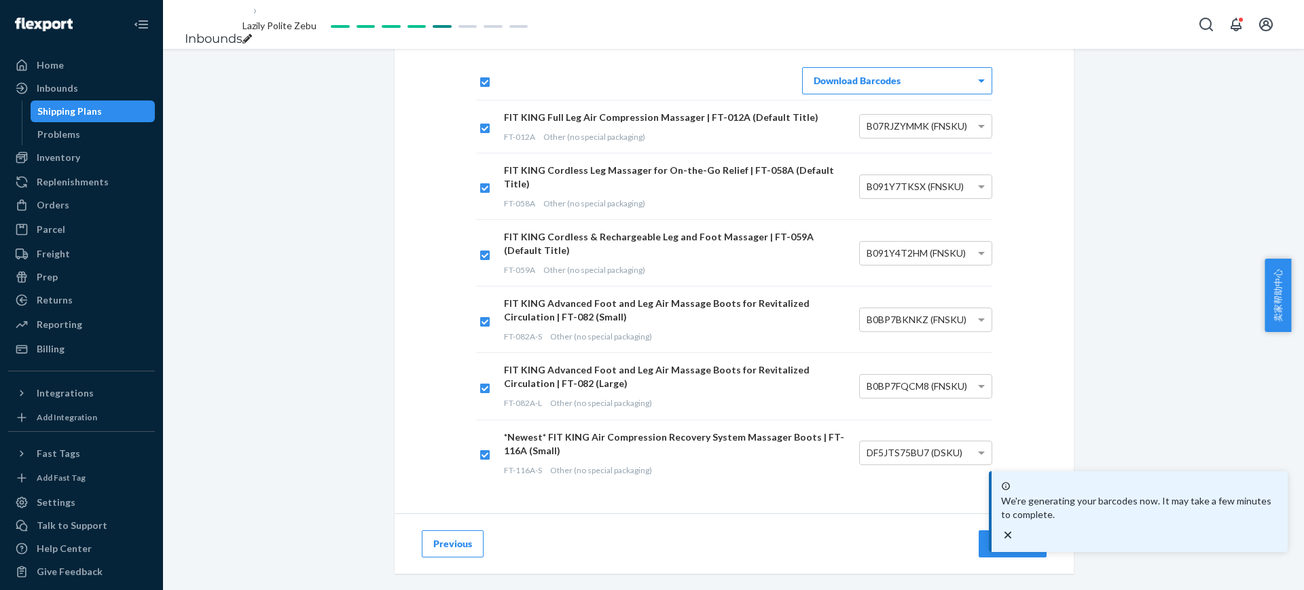
drag, startPoint x: 1117, startPoint y: 221, endPoint x: 1071, endPoint y: 250, distance: 54.3
click at [1117, 221] on div "Download Scannable Barcode Labels You may download and print barcode labels bel…" at bounding box center [733, 286] width 1141 height 608
click at [990, 537] on div "Next" at bounding box center [1012, 544] width 45 height 14
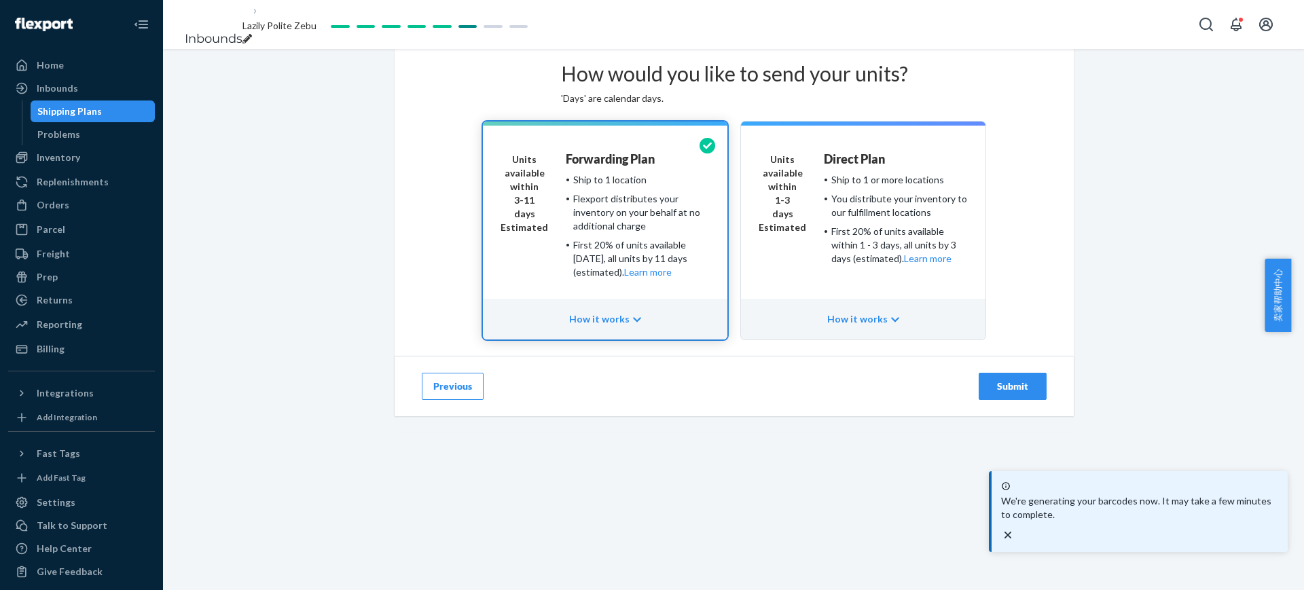
click at [1014, 530] on icon "close toast" at bounding box center [1008, 535] width 14 height 14
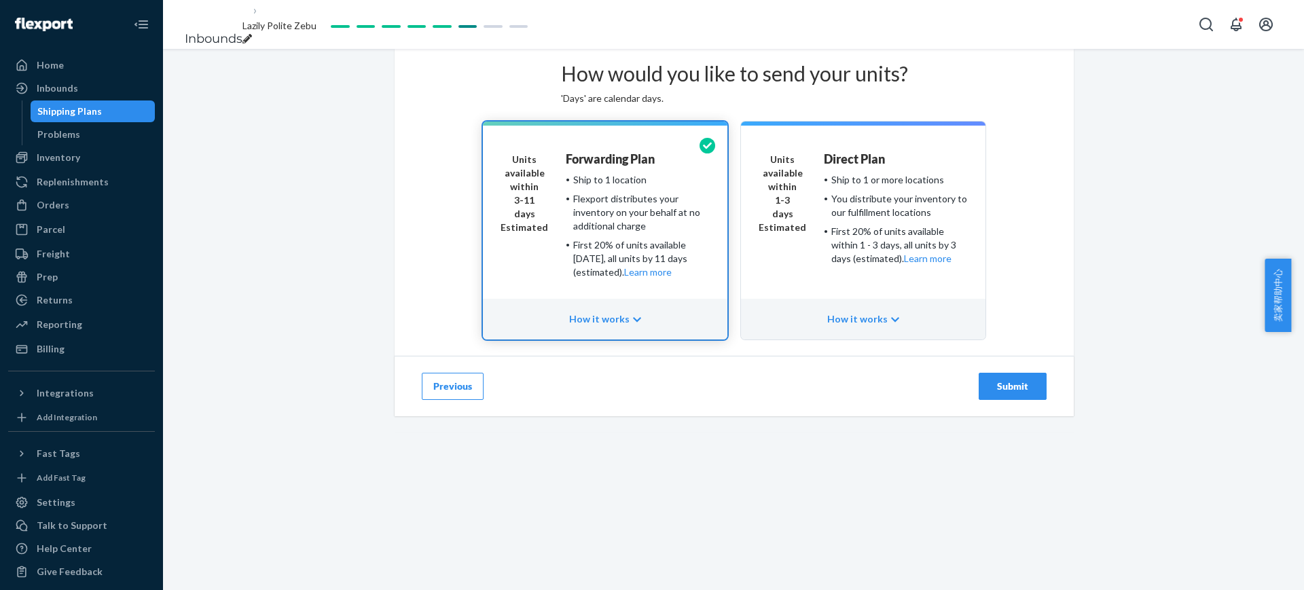
click at [877, 289] on div "Direct Plan Ship to 1 or more locations You distribute your inventory to our fu…" at bounding box center [896, 221] width 144 height 136
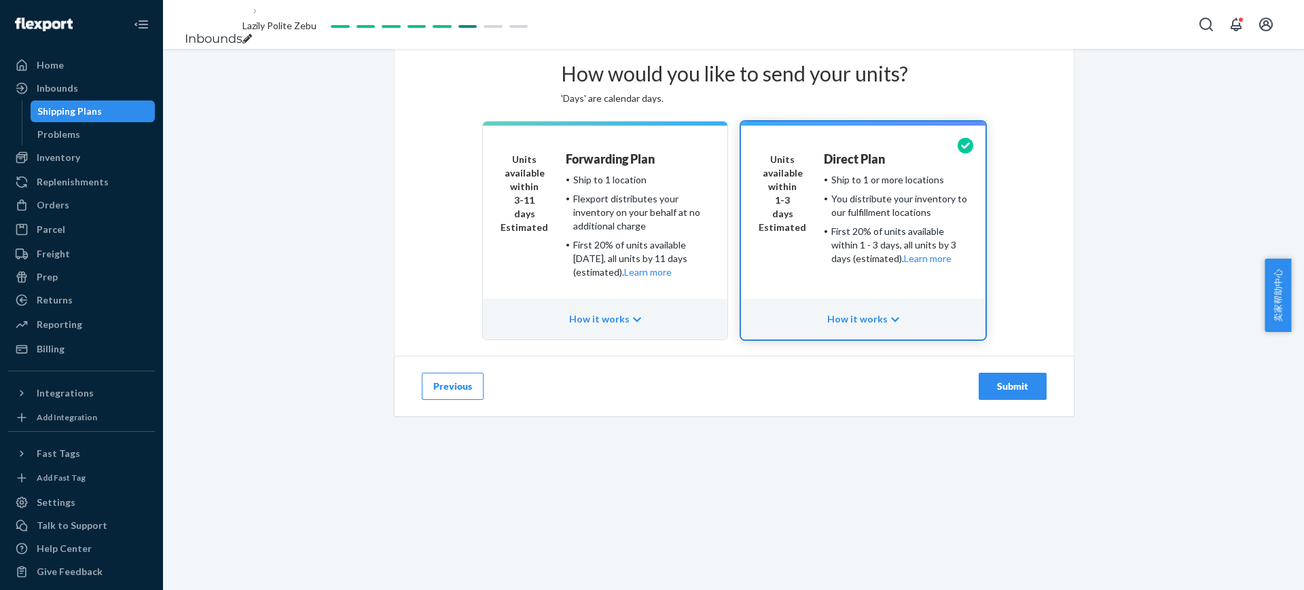
click at [588, 233] on div "Flexport distributes your inventory on your behalf at no additional charge" at bounding box center [641, 212] width 136 height 41
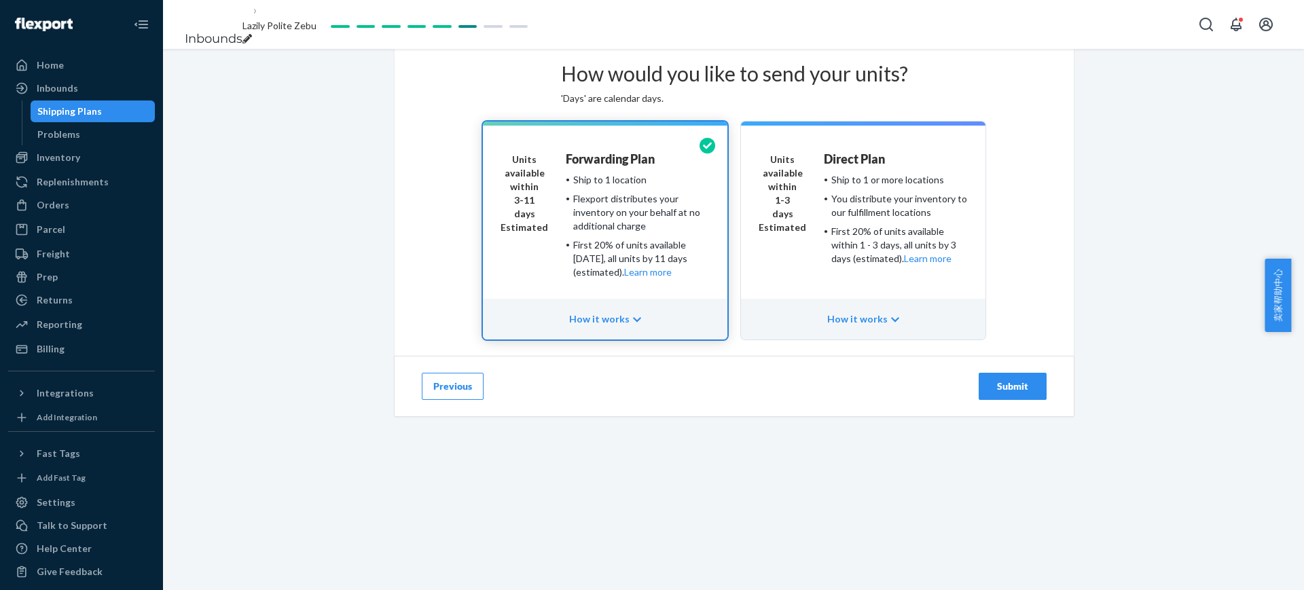
click at [1012, 400] on button "Submit" at bounding box center [1012, 386] width 68 height 27
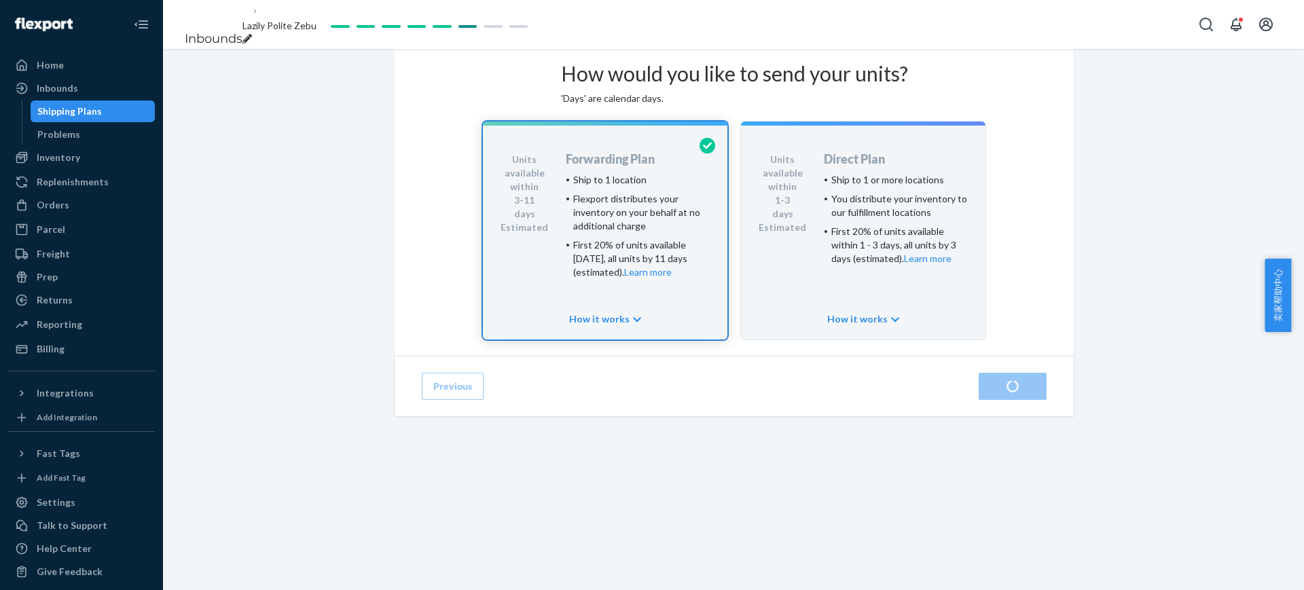
drag, startPoint x: 1169, startPoint y: 378, endPoint x: 664, endPoint y: 16, distance: 621.3
click at [1169, 378] on div "How would you like to send your units? 'Days' are calendar days. Units availabl…" at bounding box center [733, 240] width 1141 height 382
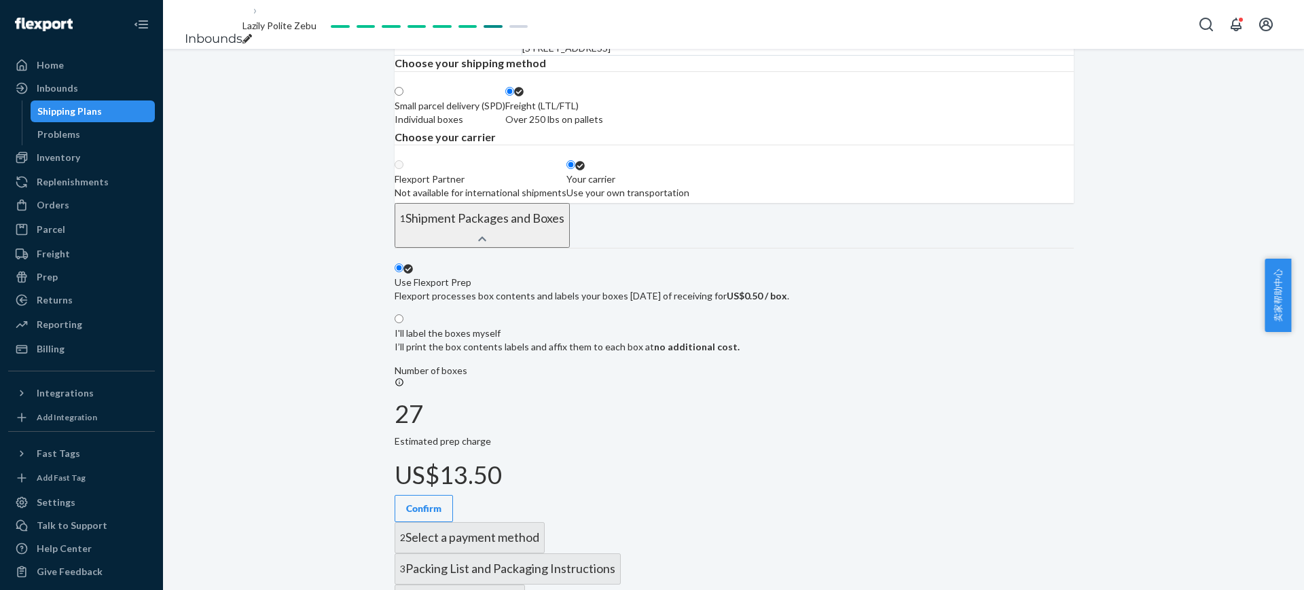
scroll to position [170, 0]
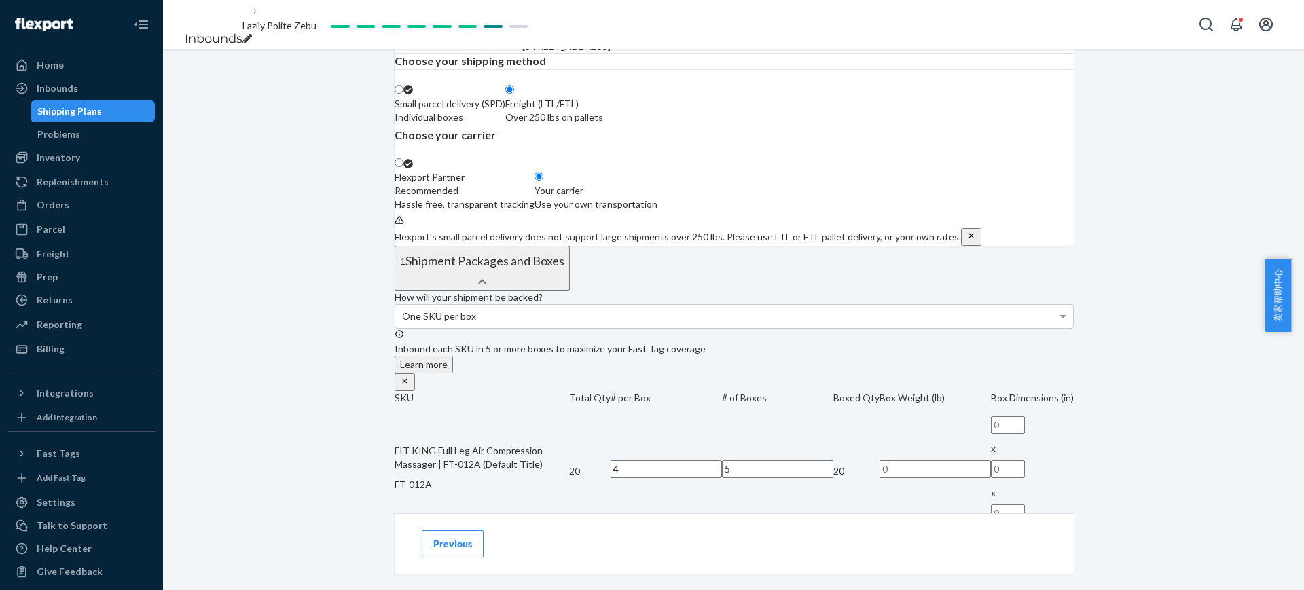
click at [603, 124] on div "Over 250 lbs on pallets" at bounding box center [554, 118] width 98 height 14
click at [514, 94] on input "Freight (LTL/FTL) Over 250 lbs on pallets" at bounding box center [509, 89] width 9 height 9
radio input "true"
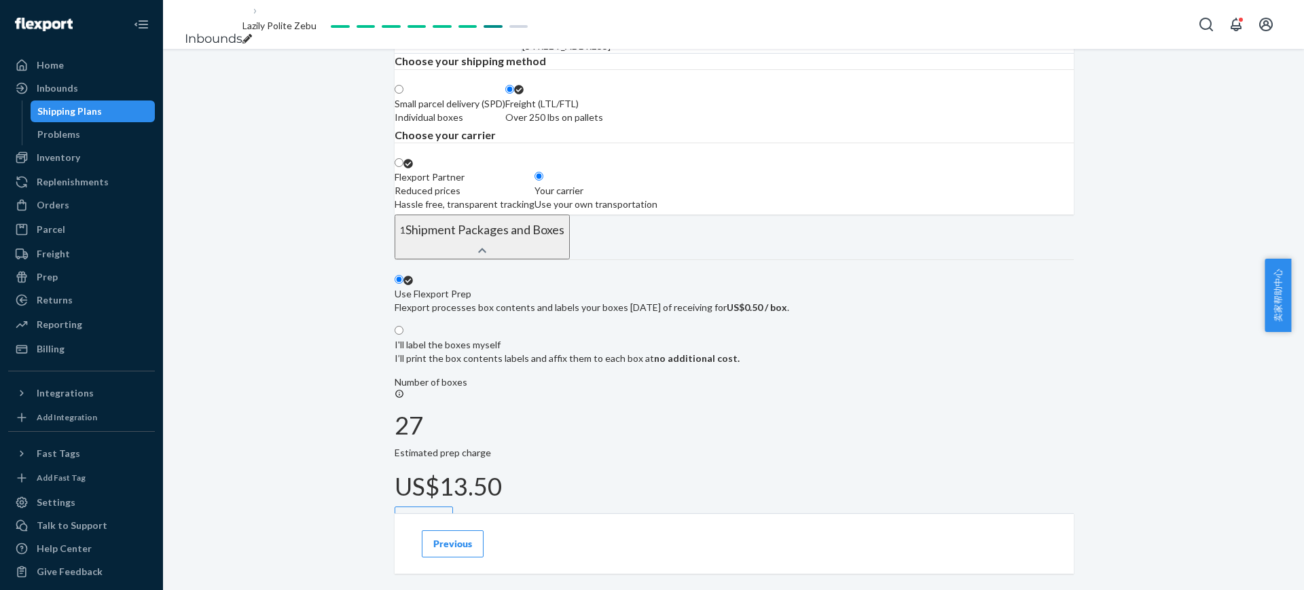
click at [657, 211] on div "Use your own transportation" at bounding box center [595, 205] width 123 height 14
click at [543, 181] on input "Your carrier Use your own transportation" at bounding box center [538, 176] width 9 height 9
radio input "true"
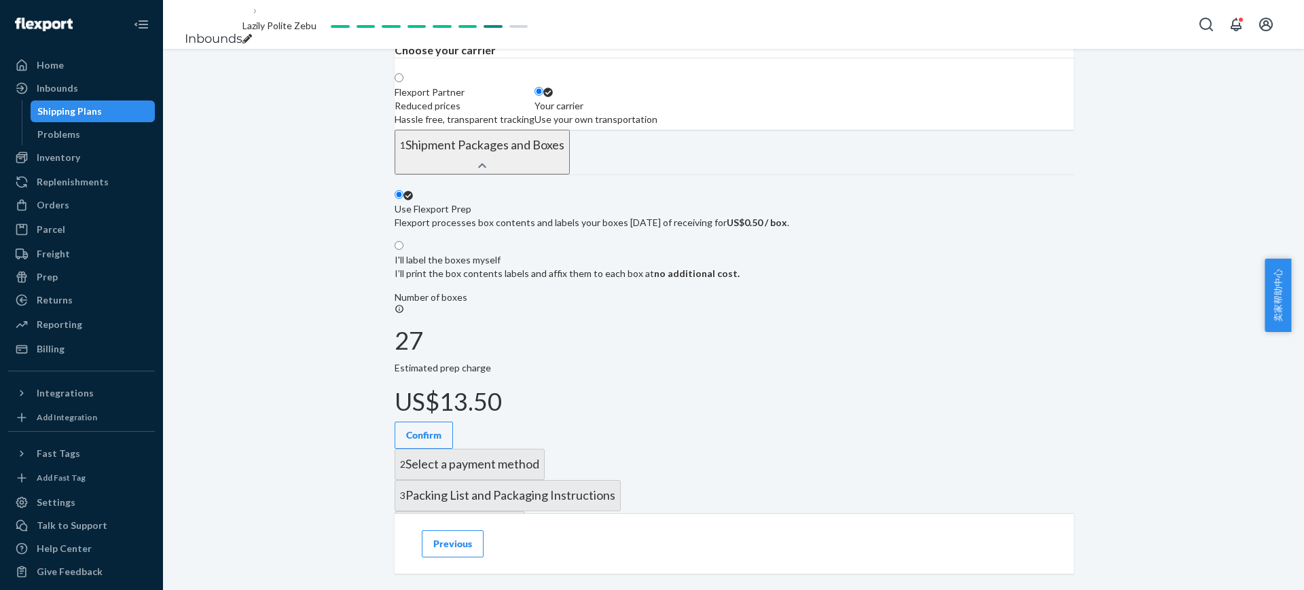
scroll to position [340, 0]
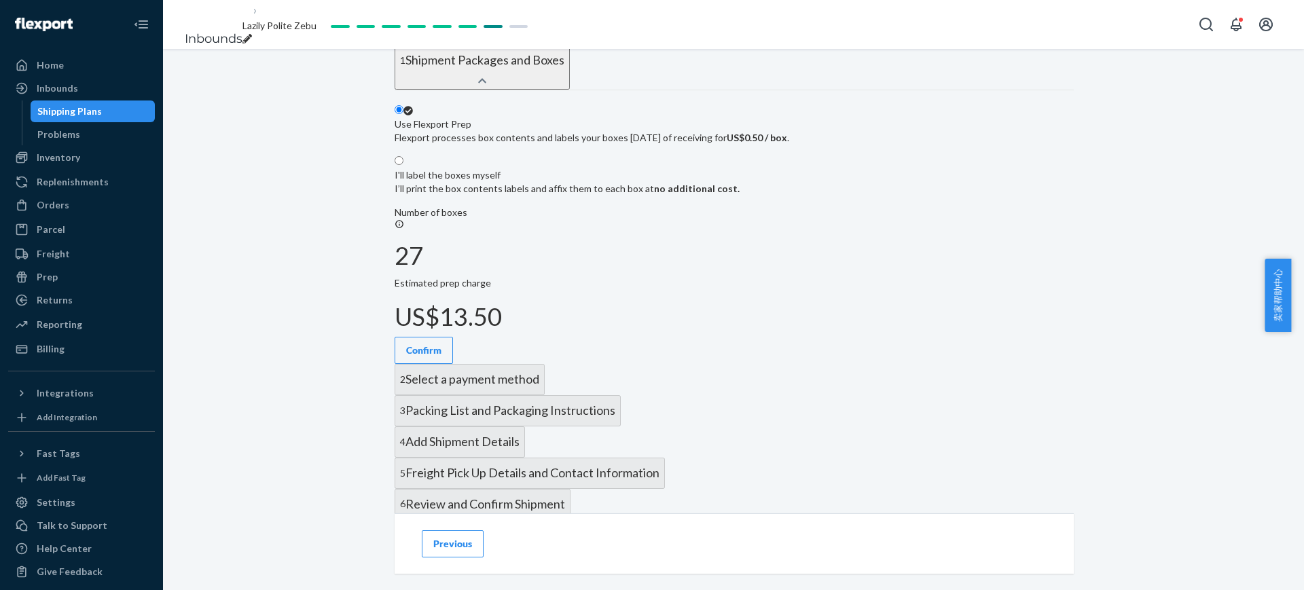
click at [739, 196] on p "I’ll print the box contents labels and affix them to each box at no additional …" at bounding box center [567, 189] width 345 height 14
click at [403, 165] on input "I'll label the boxes myself I’ll print the box contents labels and affix them t…" at bounding box center [399, 160] width 9 height 9
radio input "true"
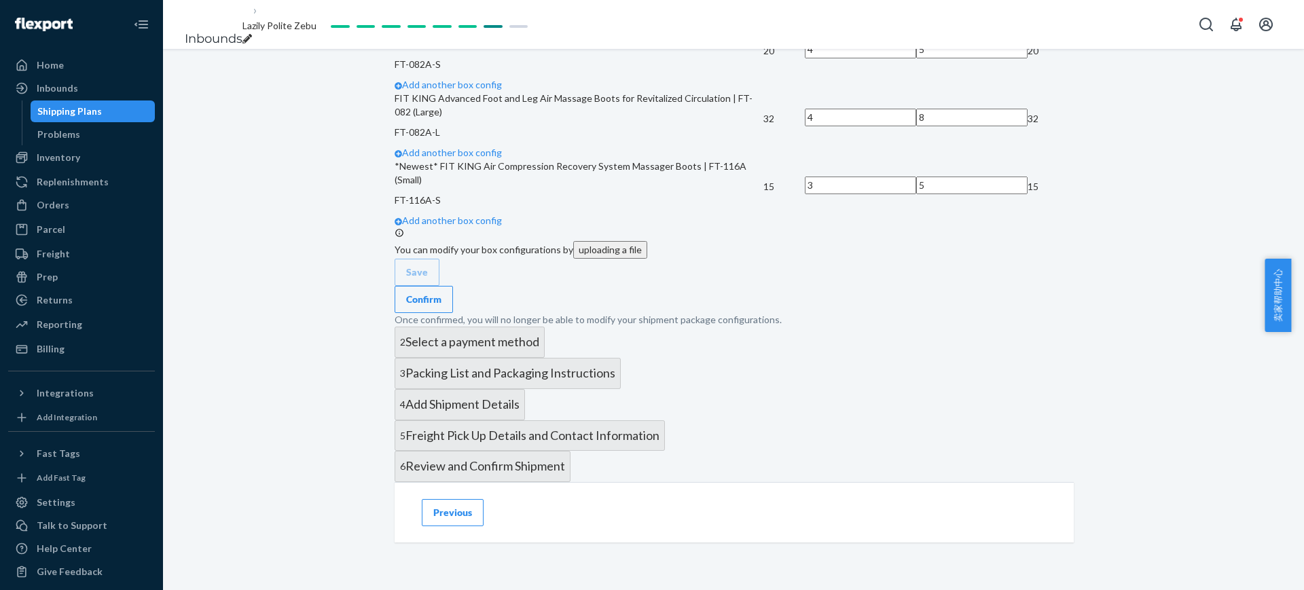
scroll to position [1273, 0]
click at [441, 293] on div "Confirm" at bounding box center [423, 300] width 35 height 14
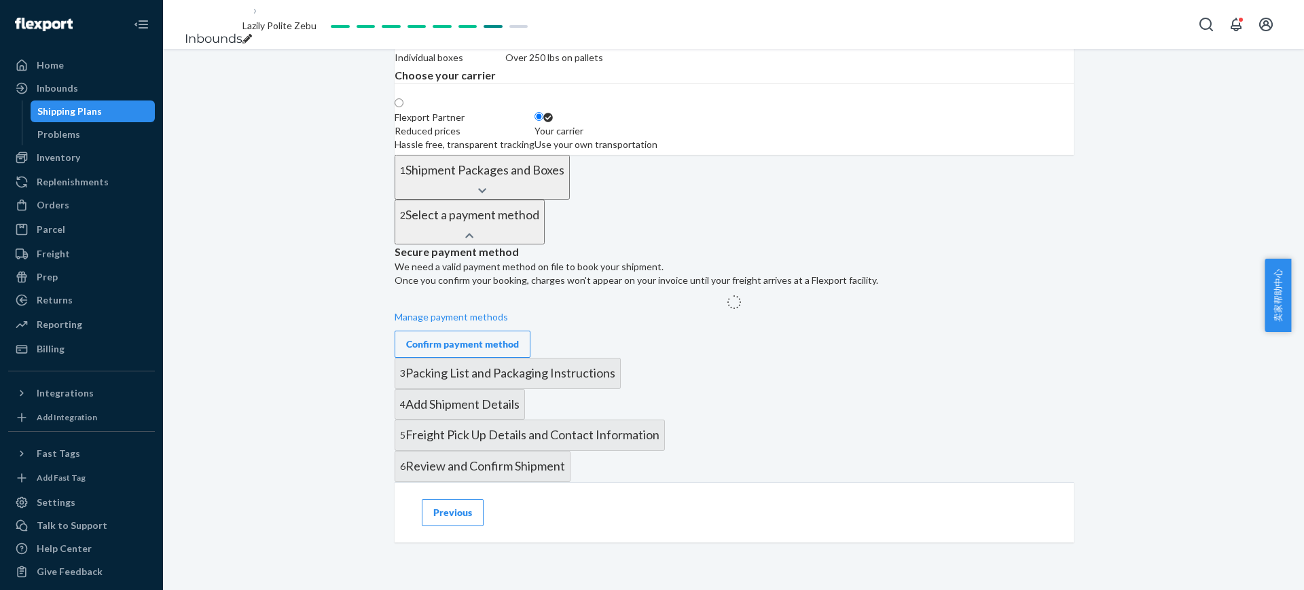
scroll to position [612, 0]
click at [519, 337] on div "Confirm payment method" at bounding box center [462, 344] width 113 height 14
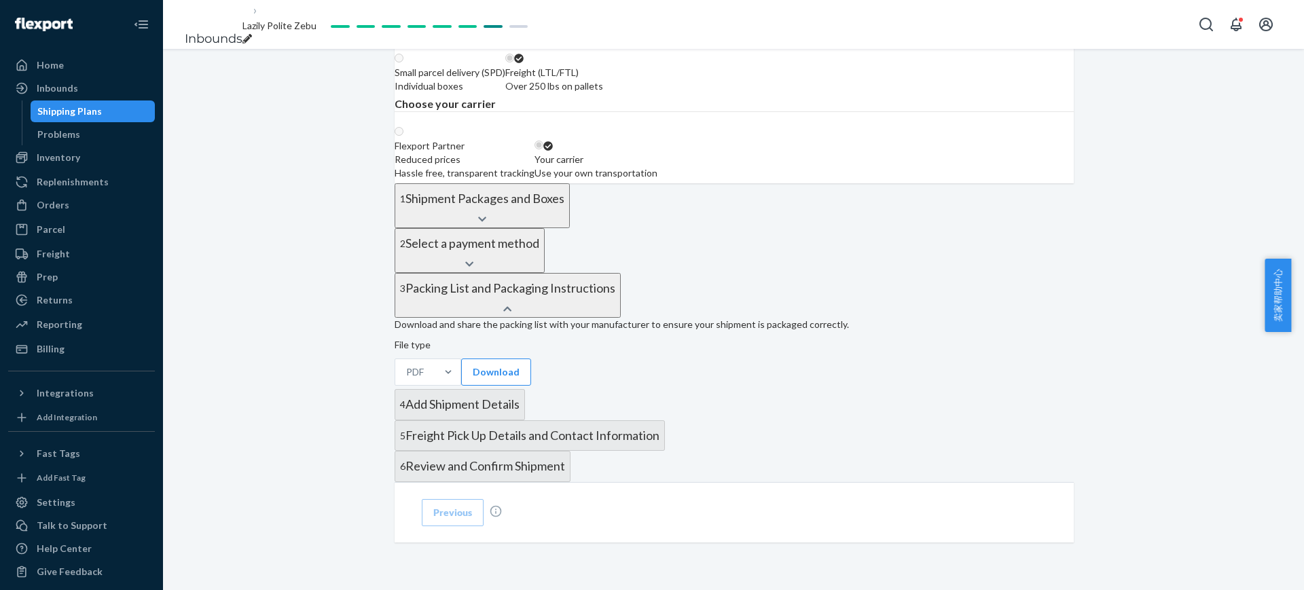
scroll to position [588, 0]
click at [500, 359] on button "Download" at bounding box center [496, 372] width 70 height 27
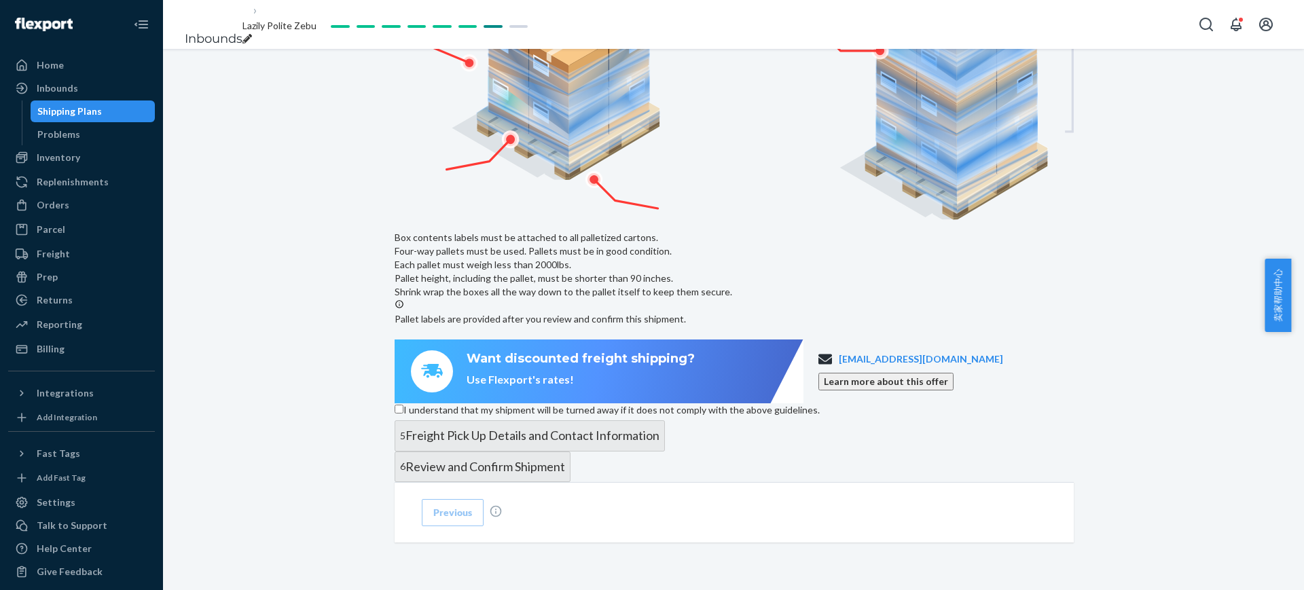
scroll to position [1048, 0]
click at [403, 405] on input "I understand that my shipment will be turned away if it does not comply with th…" at bounding box center [399, 409] width 9 height 9
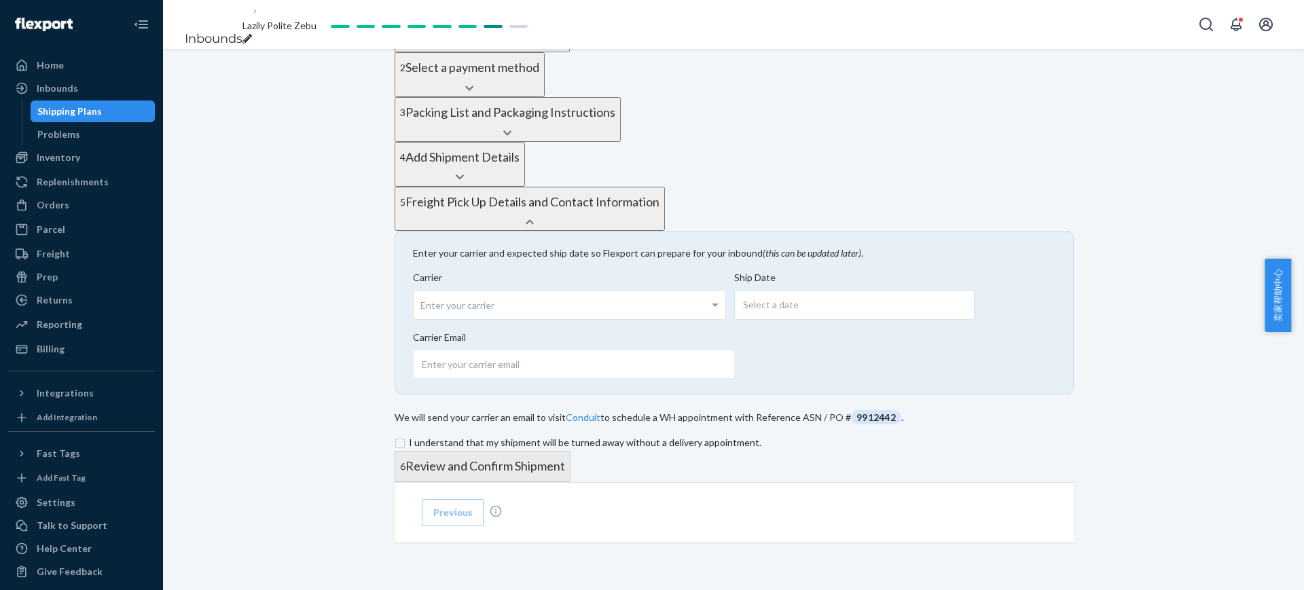
scroll to position [687, 0]
click at [452, 435] on input "checkbox" at bounding box center [734, 443] width 679 height 16
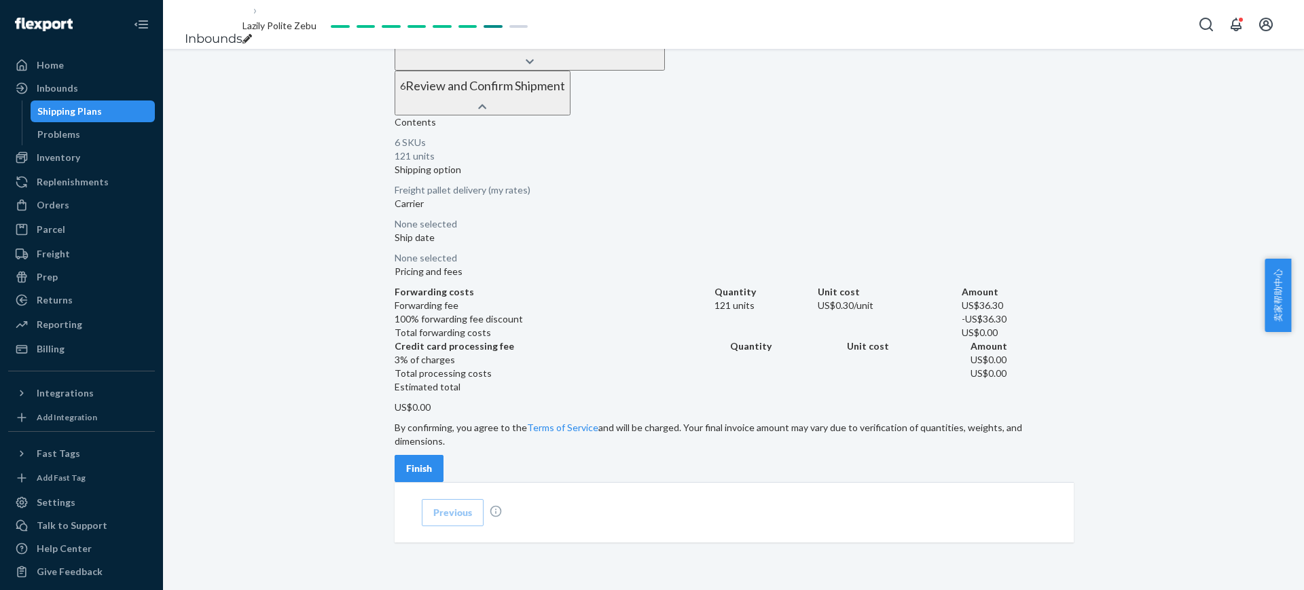
scroll to position [857, 0]
click at [432, 462] on div "Finish" at bounding box center [419, 469] width 26 height 14
